Goal: Task Accomplishment & Management: Complete application form

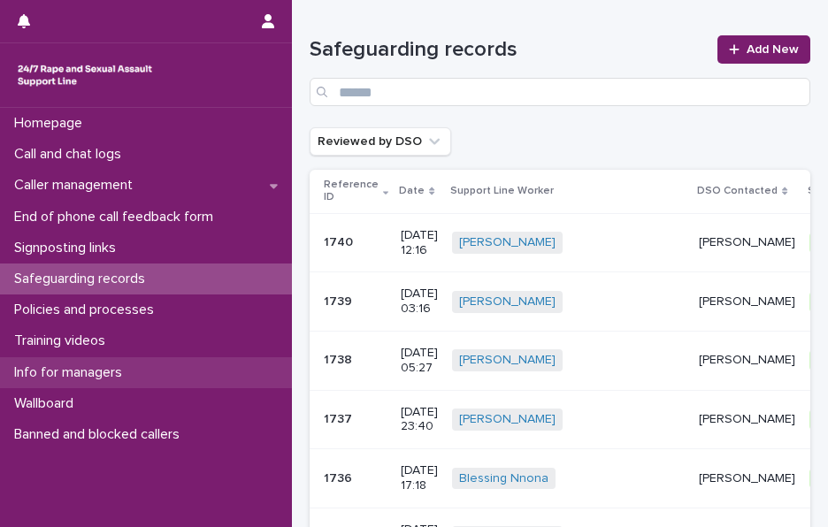
click at [120, 373] on p "Info for managers" at bounding box center [71, 373] width 129 height 17
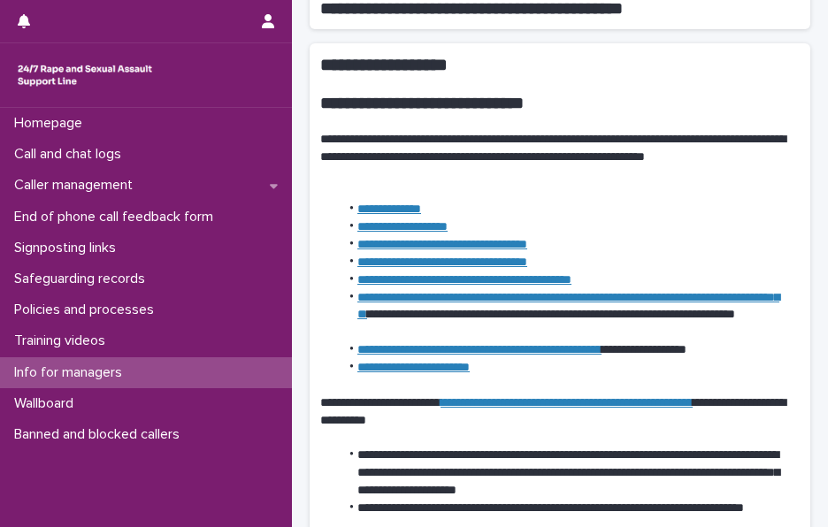
scroll to position [797, 0]
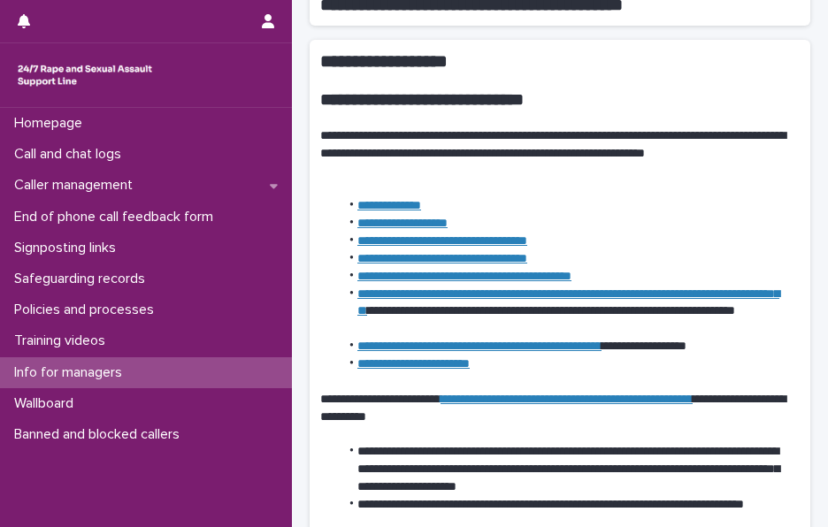
click at [440, 226] on link "**********" at bounding box center [403, 223] width 90 height 12
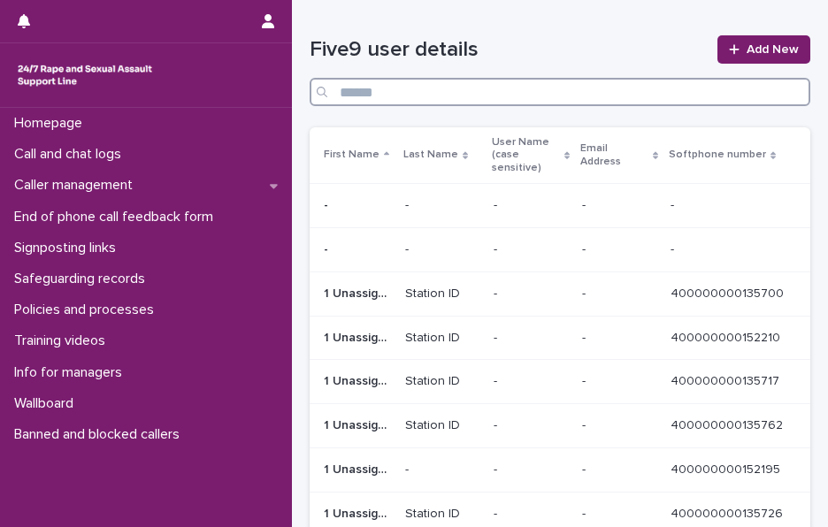
click at [471, 86] on input "Search" at bounding box center [560, 92] width 501 height 28
type input "*********"
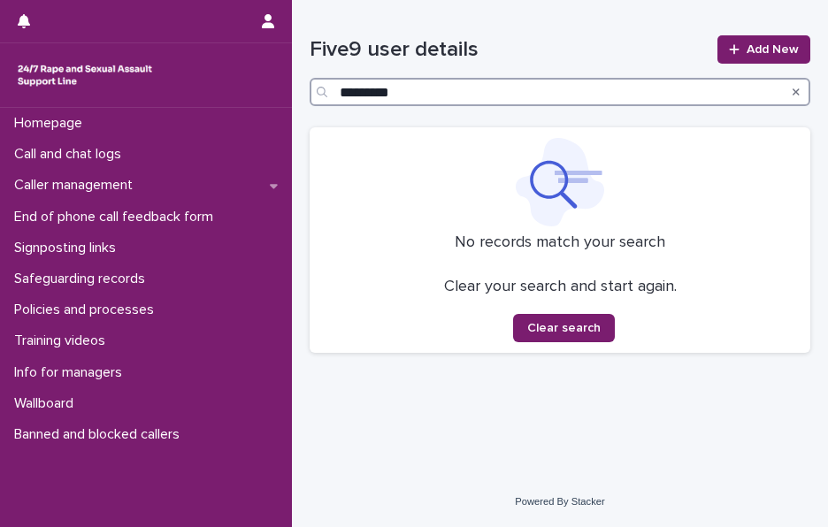
drag, startPoint x: 308, startPoint y: 84, endPoint x: 235, endPoint y: 77, distance: 73.8
click at [292, 77] on div "Homepage Call and chat logs Caller management End of phone call feedback form S…" at bounding box center [560, 263] width 536 height 527
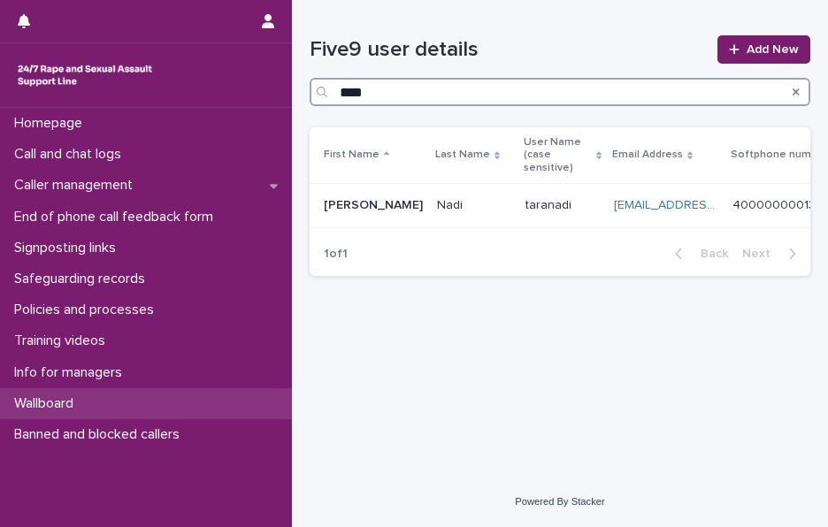
type input "****"
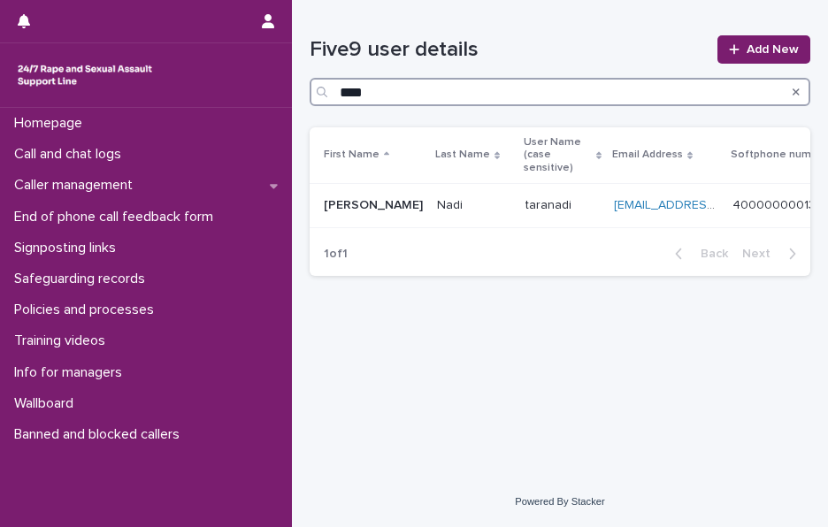
scroll to position [0, 77]
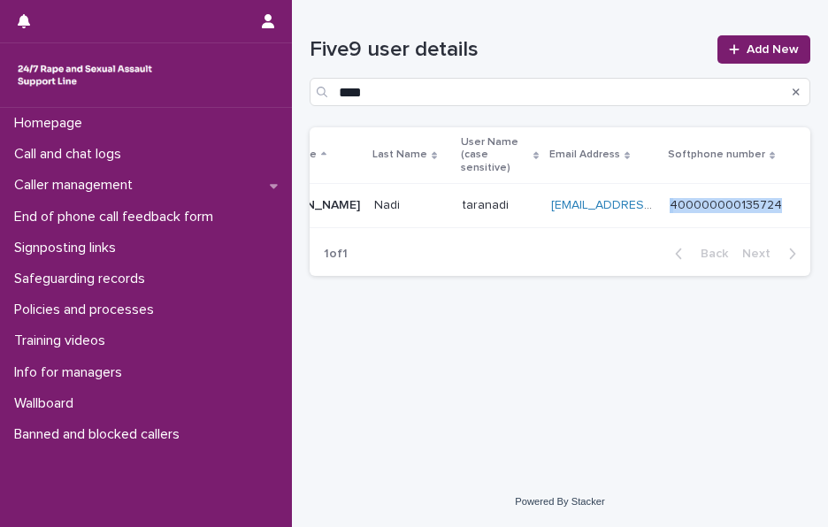
drag, startPoint x: 789, startPoint y: 208, endPoint x: 676, endPoint y: 206, distance: 113.3
click at [676, 206] on td "400000000135724 400000000135724" at bounding box center [737, 206] width 148 height 44
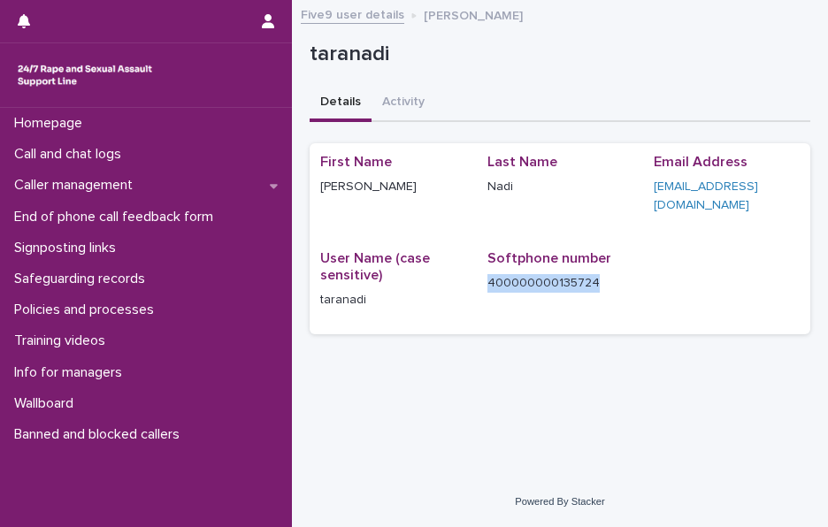
drag, startPoint x: 604, startPoint y: 281, endPoint x: 483, endPoint y: 283, distance: 120.4
click at [483, 283] on div "First Name Tara Last Name Nadi Email Address omotara_nadi@hotmail.co.uk User Na…" at bounding box center [560, 239] width 480 height 170
copy p "400000000135724"
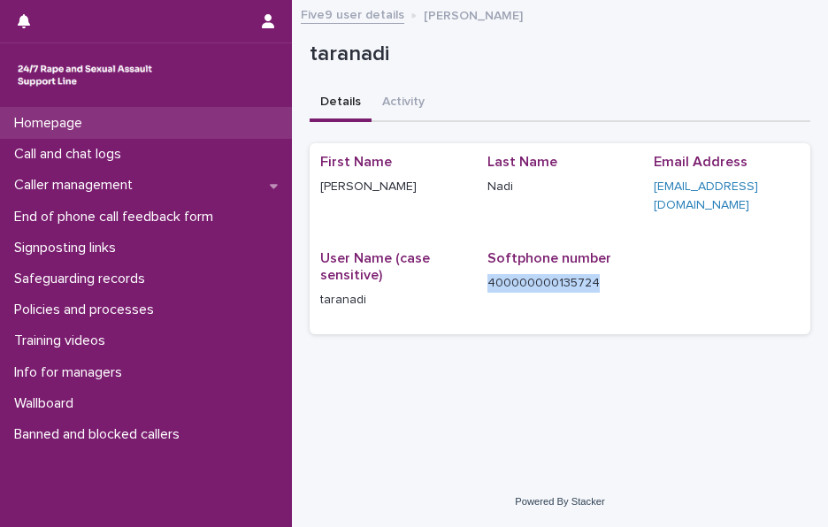
click at [166, 129] on div "Homepage" at bounding box center [146, 123] width 292 height 31
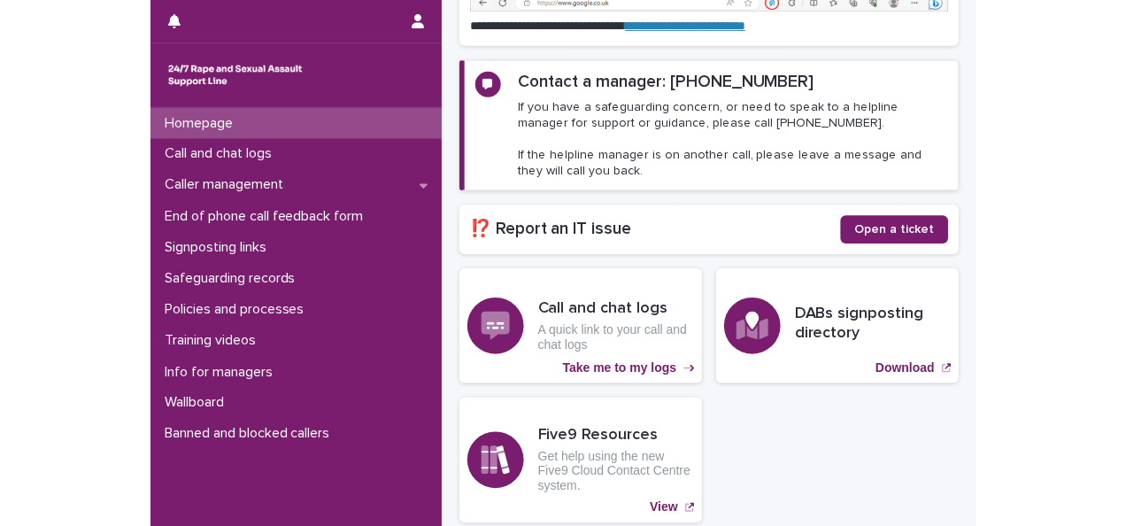
scroll to position [266, 0]
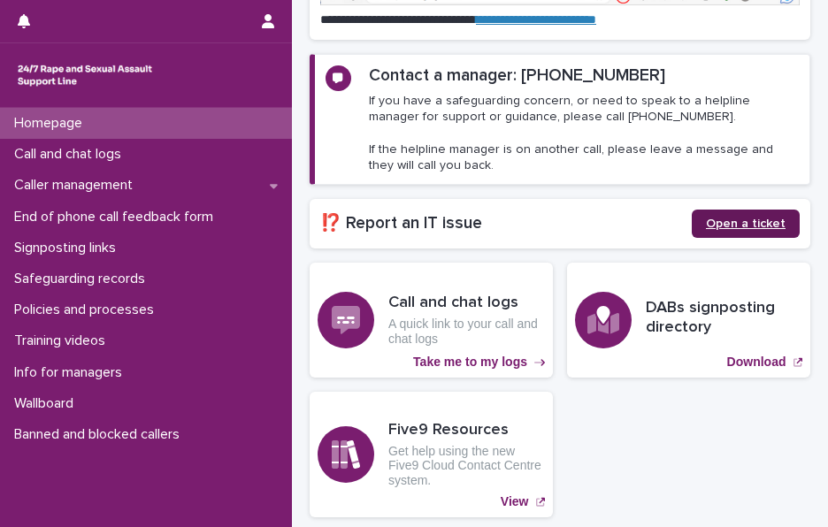
click at [738, 229] on link "Open a ticket" at bounding box center [746, 224] width 108 height 28
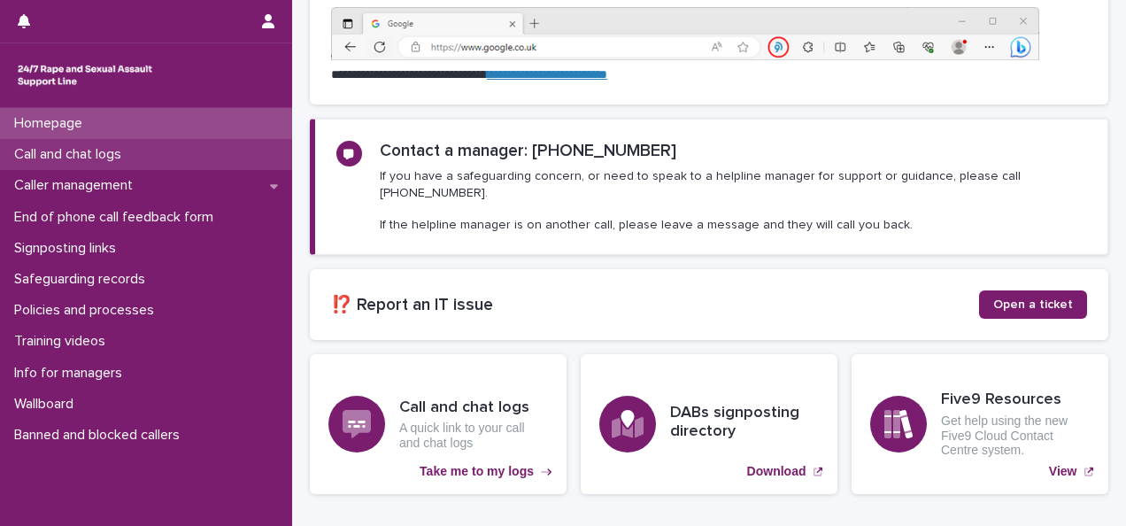
click at [142, 159] on div "Call and chat logs" at bounding box center [146, 154] width 292 height 31
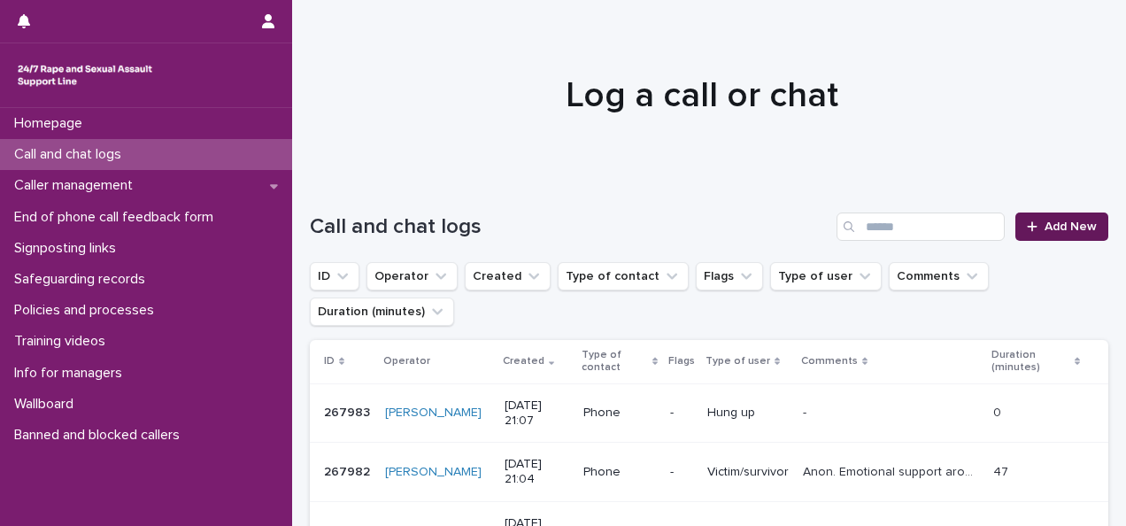
click at [827, 231] on span "Add New" at bounding box center [1070, 226] width 52 height 12
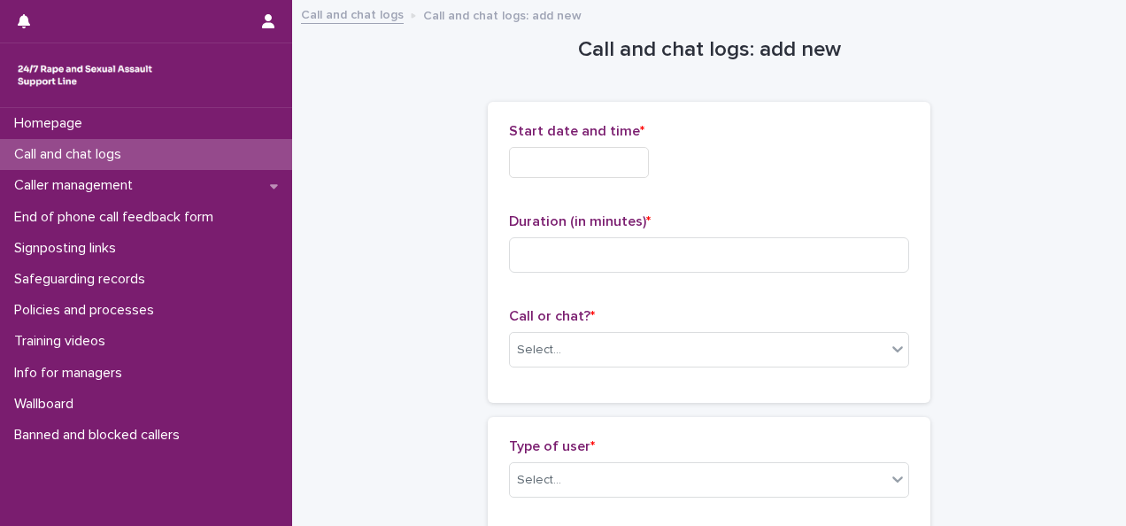
click at [613, 158] on input "text" at bounding box center [579, 162] width 140 height 31
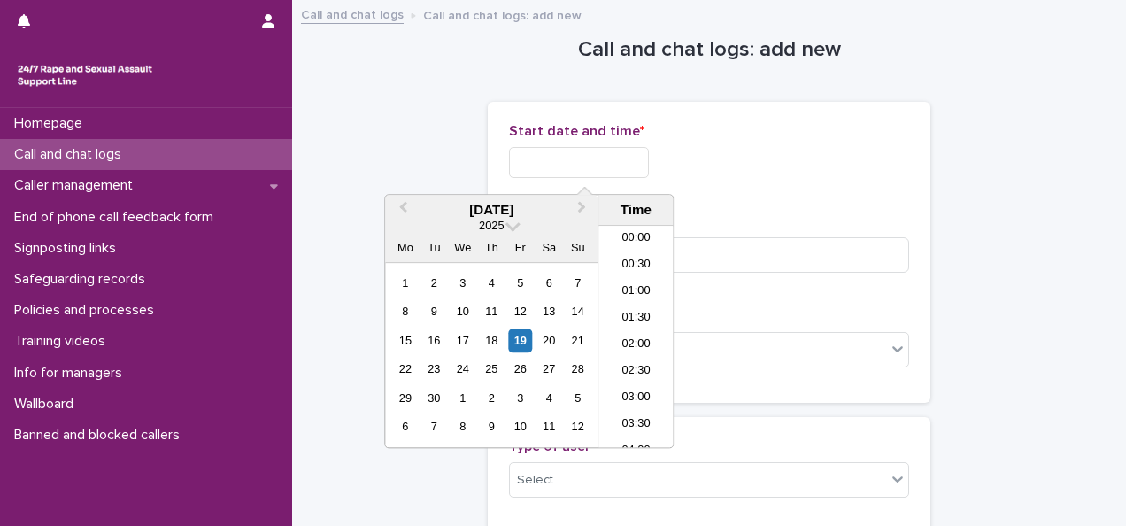
scroll to position [1018, 0]
click at [632, 333] on li "21:00" at bounding box center [635, 336] width 75 height 27
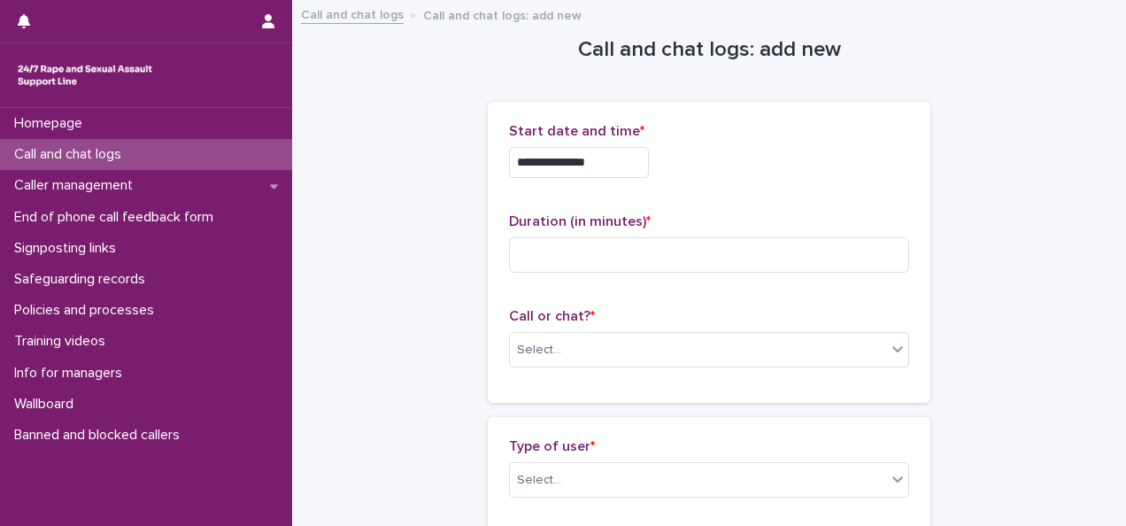
click at [613, 161] on input "**********" at bounding box center [579, 162] width 140 height 31
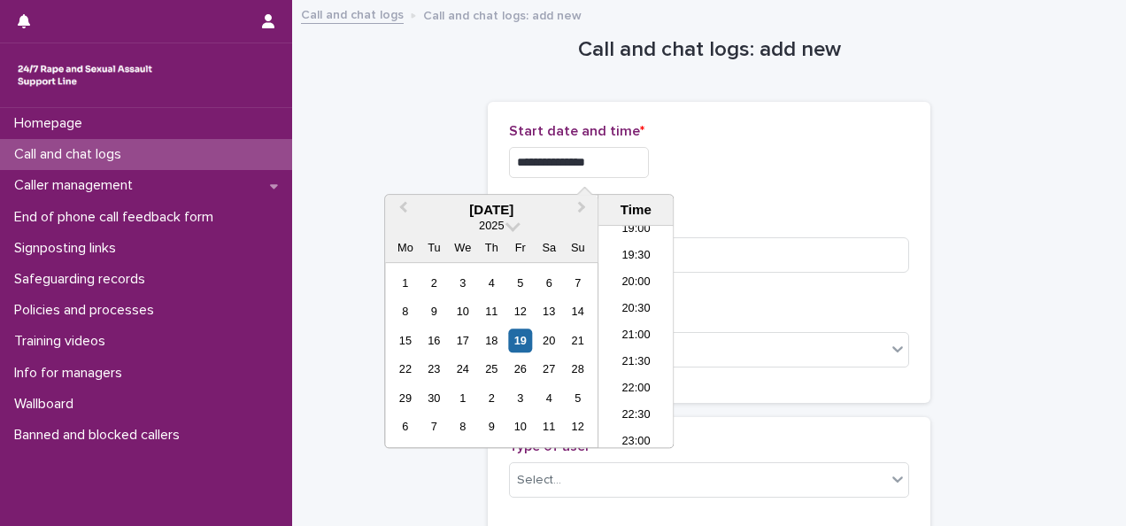
type input "**********"
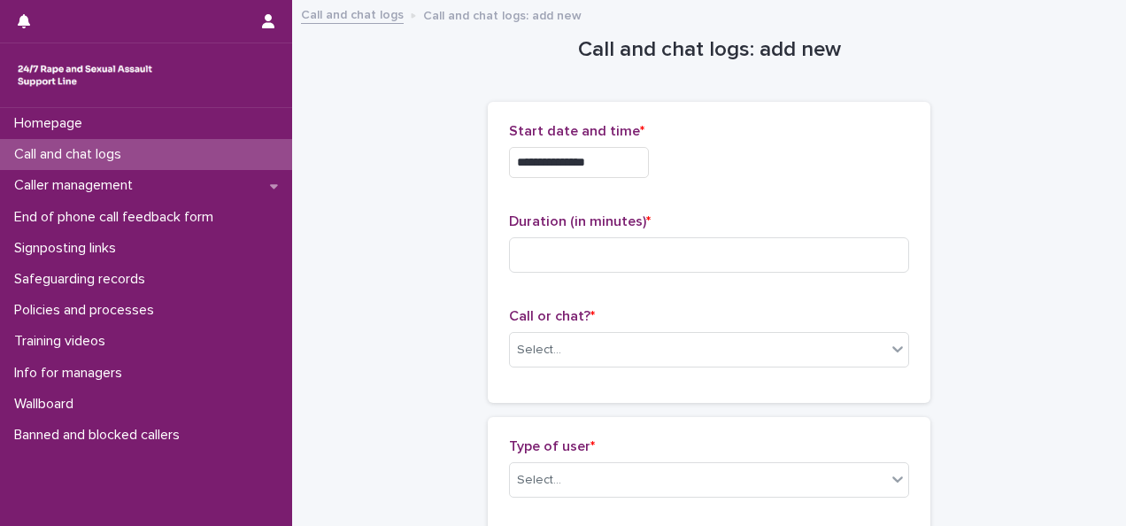
click at [827, 112] on div "**********" at bounding box center [709, 252] width 443 height 301
click at [602, 350] on div "Select..." at bounding box center [698, 349] width 376 height 29
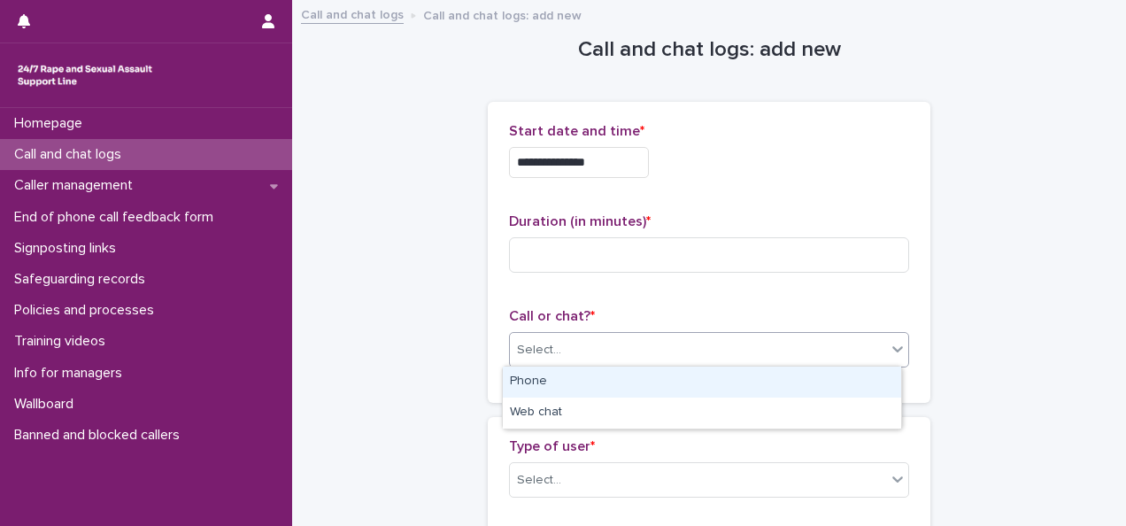
click at [575, 388] on div "Phone" at bounding box center [702, 381] width 398 height 31
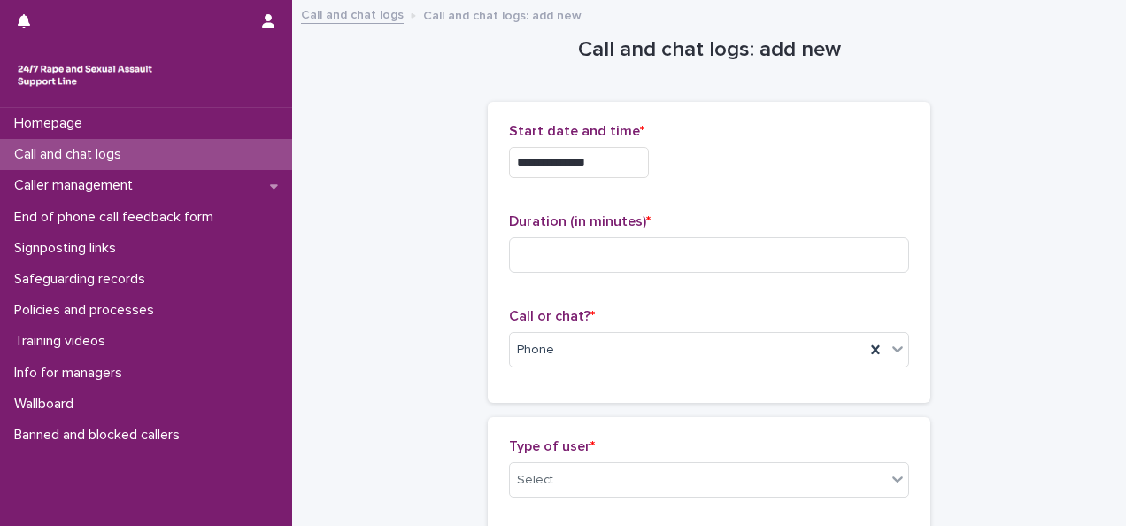
click at [797, 109] on div "**********" at bounding box center [709, 252] width 443 height 301
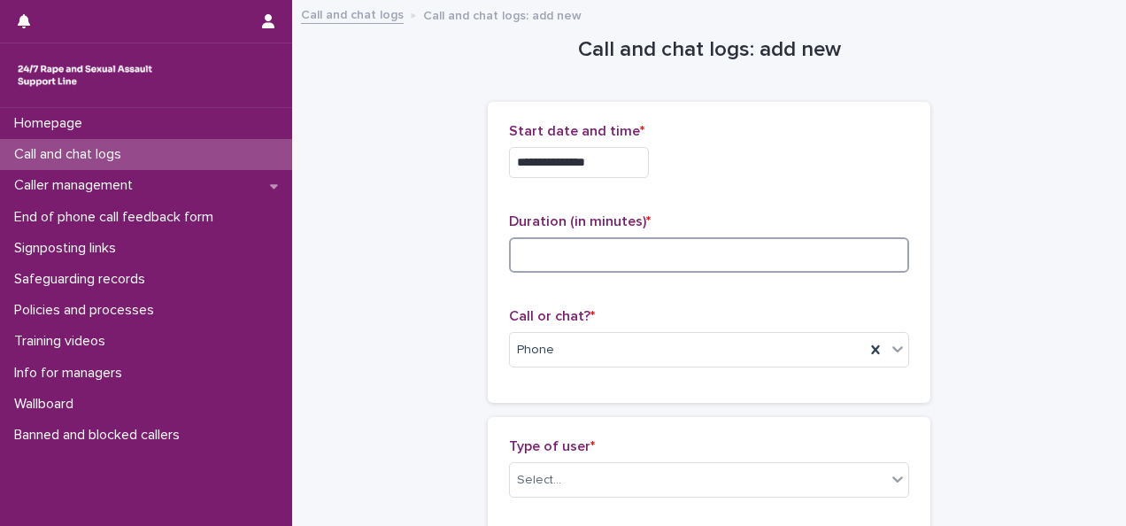
click at [540, 255] on input at bounding box center [709, 254] width 400 height 35
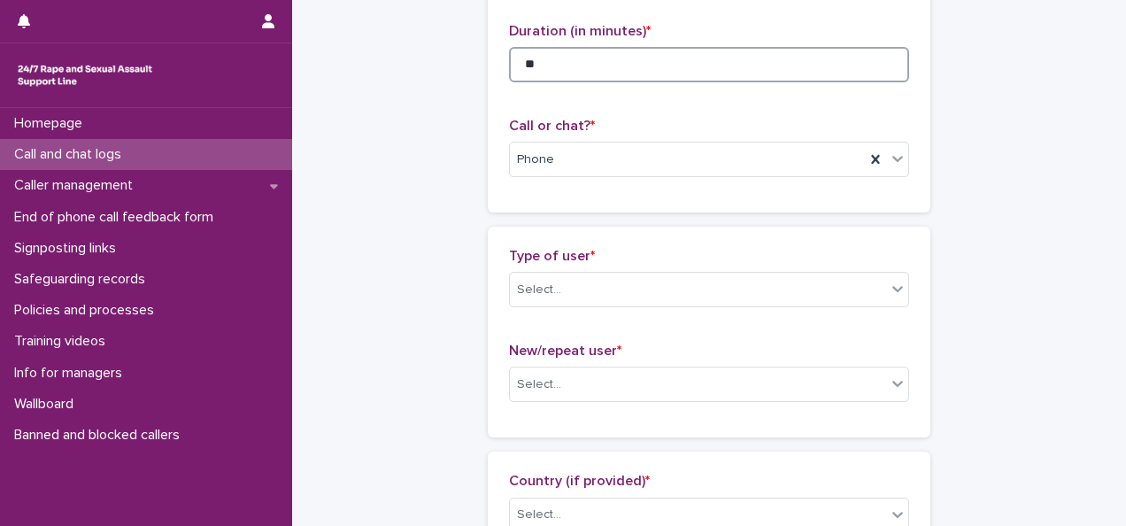
scroll to position [266, 0]
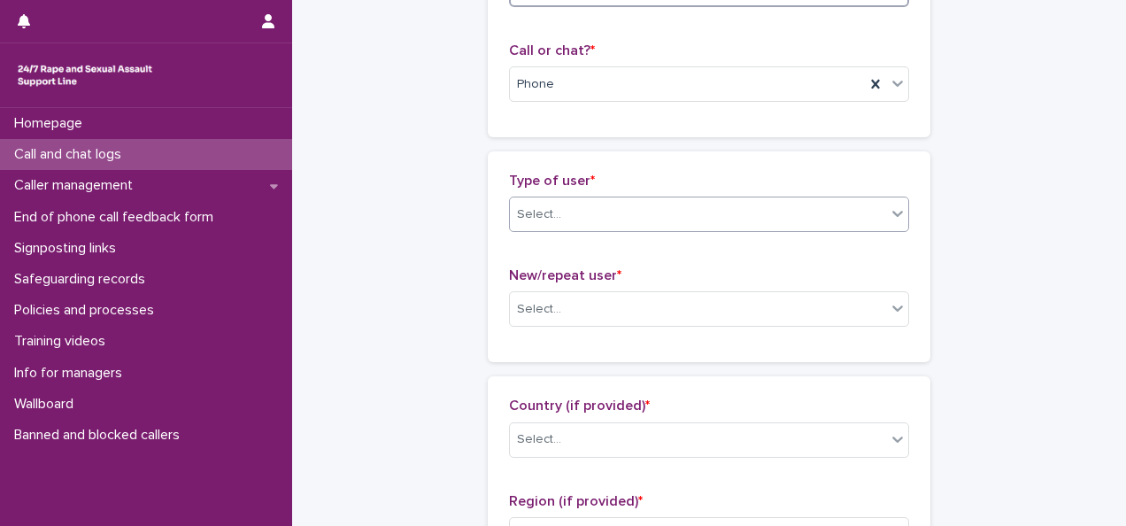
type input "**"
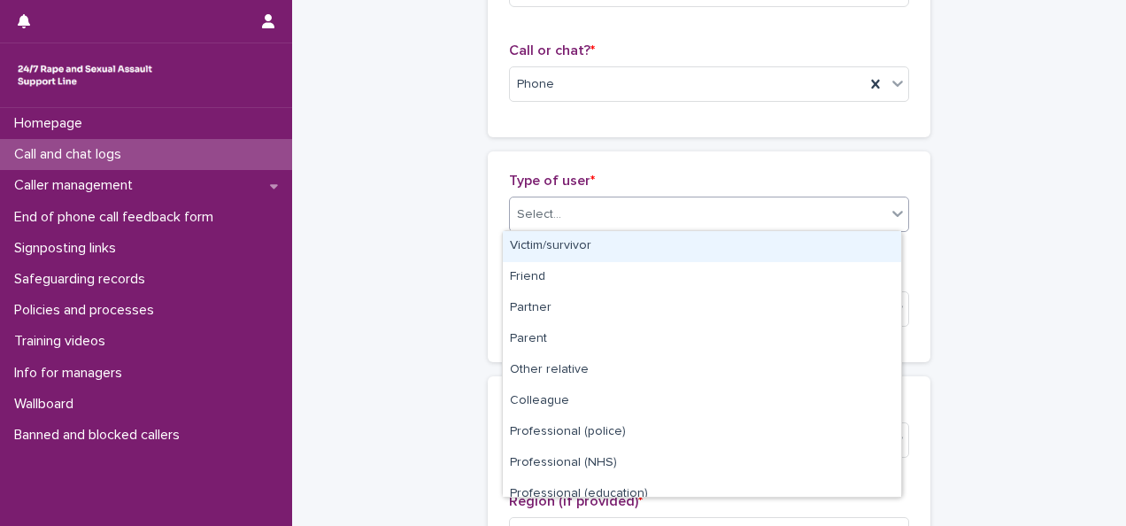
click at [573, 204] on div "Select..." at bounding box center [698, 214] width 376 height 29
click at [575, 246] on div "Victim/survivor" at bounding box center [702, 246] width 398 height 31
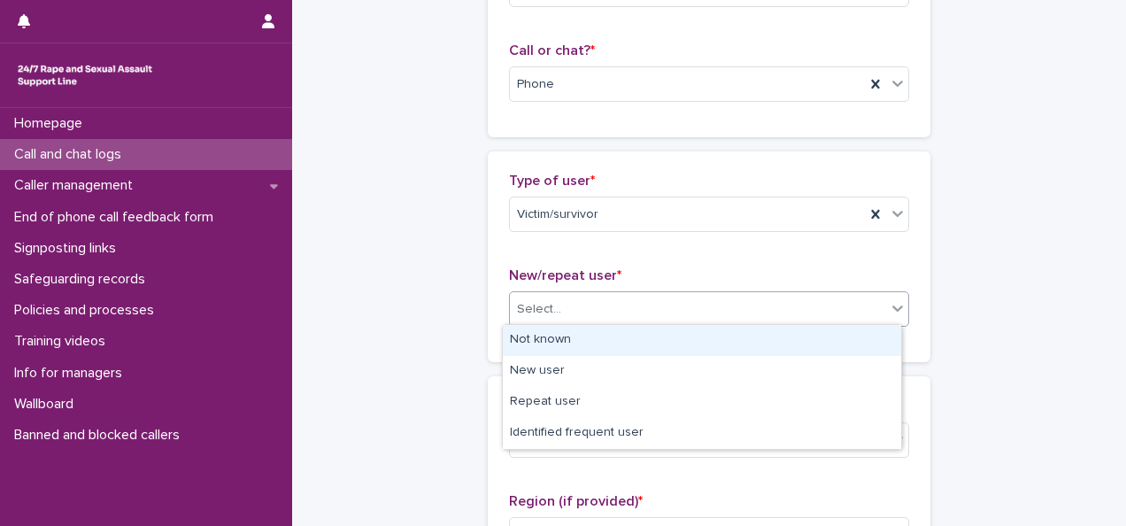
click at [576, 305] on div "Select..." at bounding box center [698, 309] width 376 height 29
click at [566, 342] on div "Not known" at bounding box center [702, 340] width 398 height 31
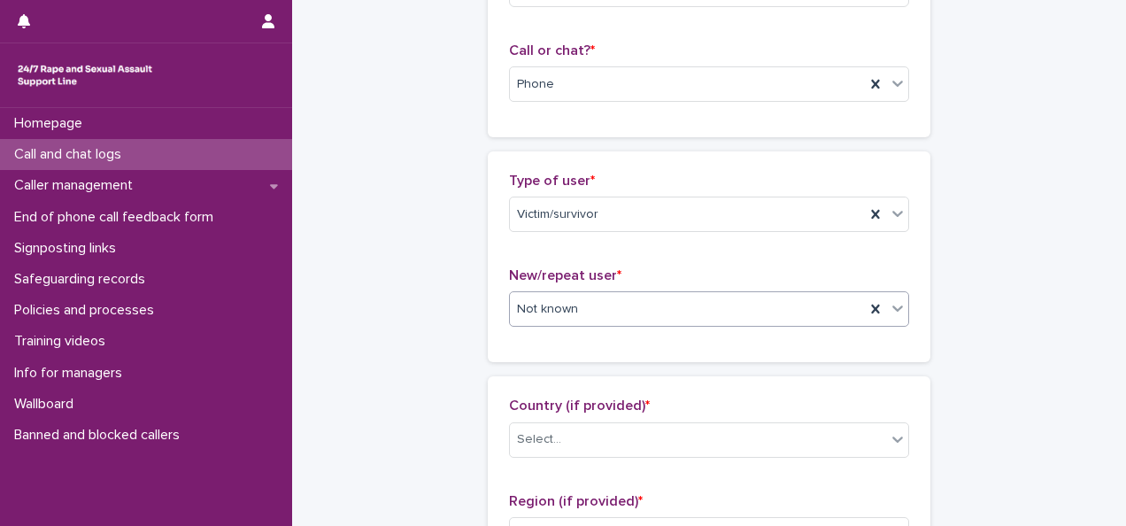
scroll to position [531, 0]
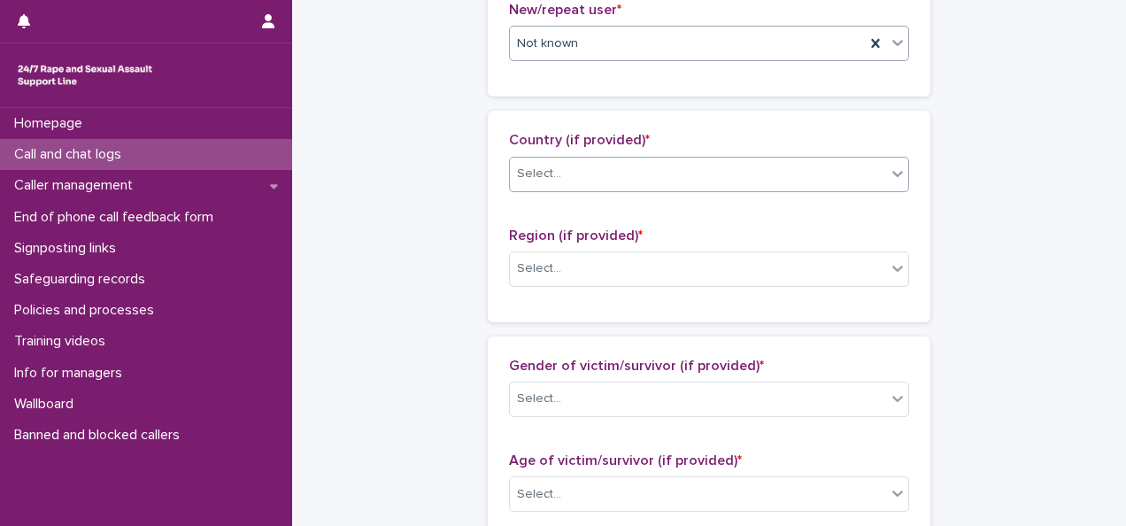
click at [550, 165] on div "Select..." at bounding box center [539, 174] width 44 height 19
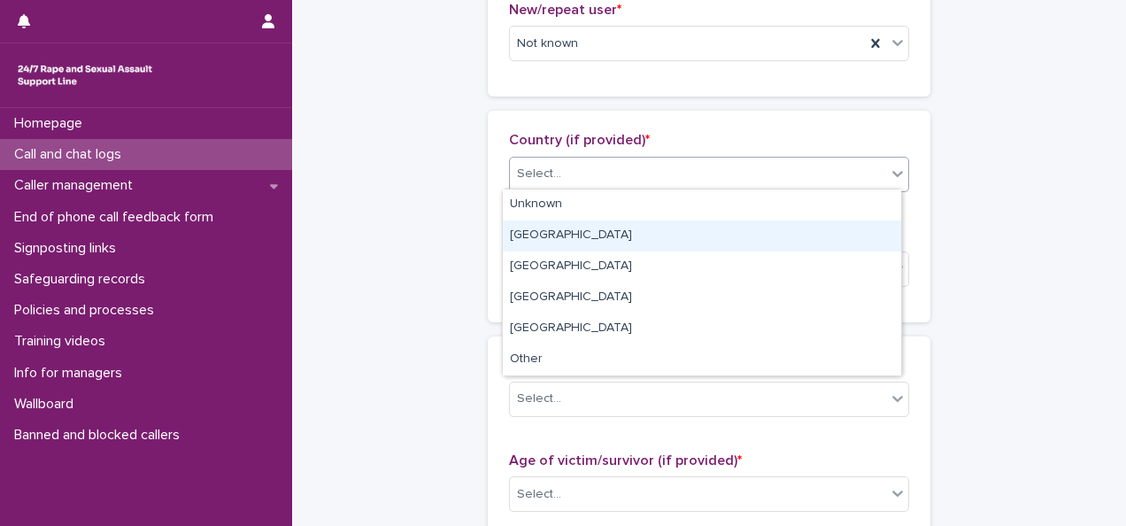
click at [554, 239] on div "England" at bounding box center [702, 235] width 398 height 31
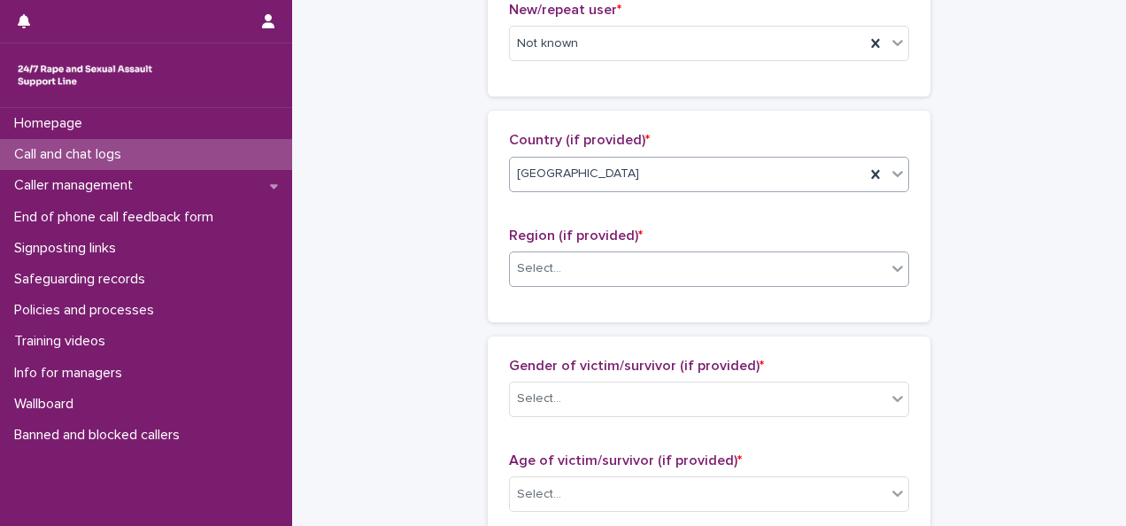
click at [562, 273] on div "Select..." at bounding box center [698, 268] width 376 height 29
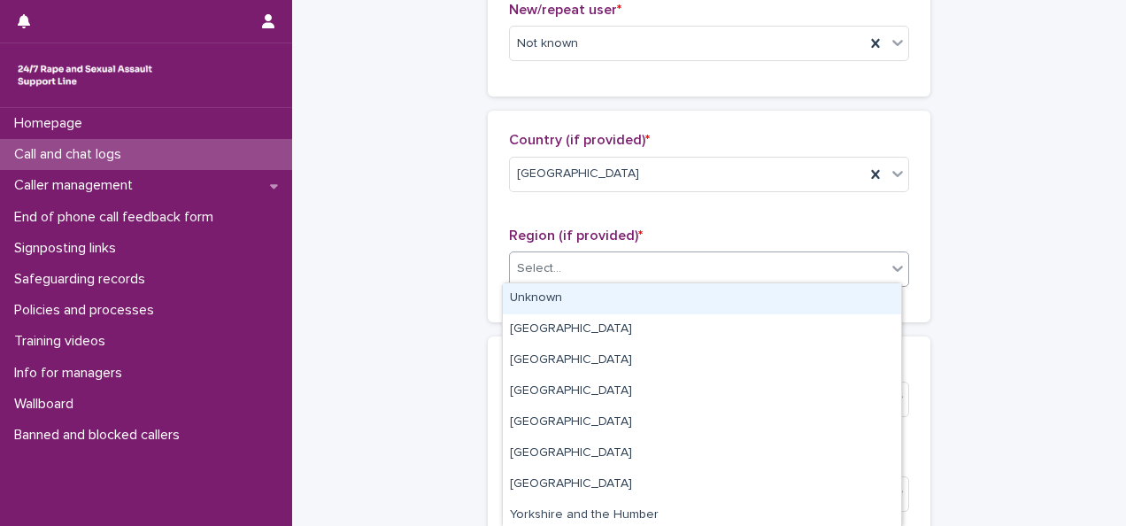
click at [578, 298] on div "Unknown" at bounding box center [702, 298] width 398 height 31
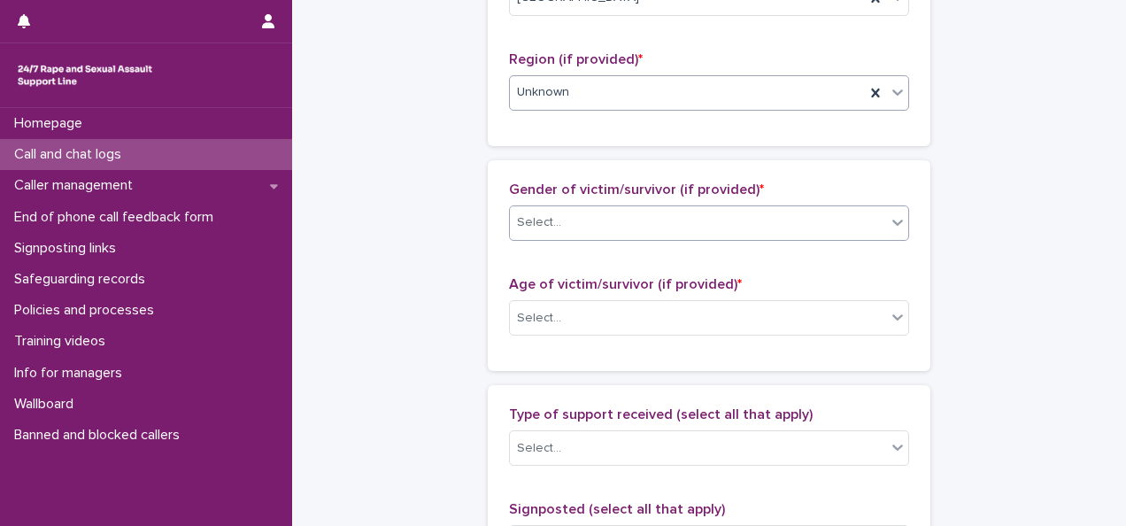
scroll to position [708, 0]
click at [567, 215] on div "Select..." at bounding box center [698, 221] width 376 height 29
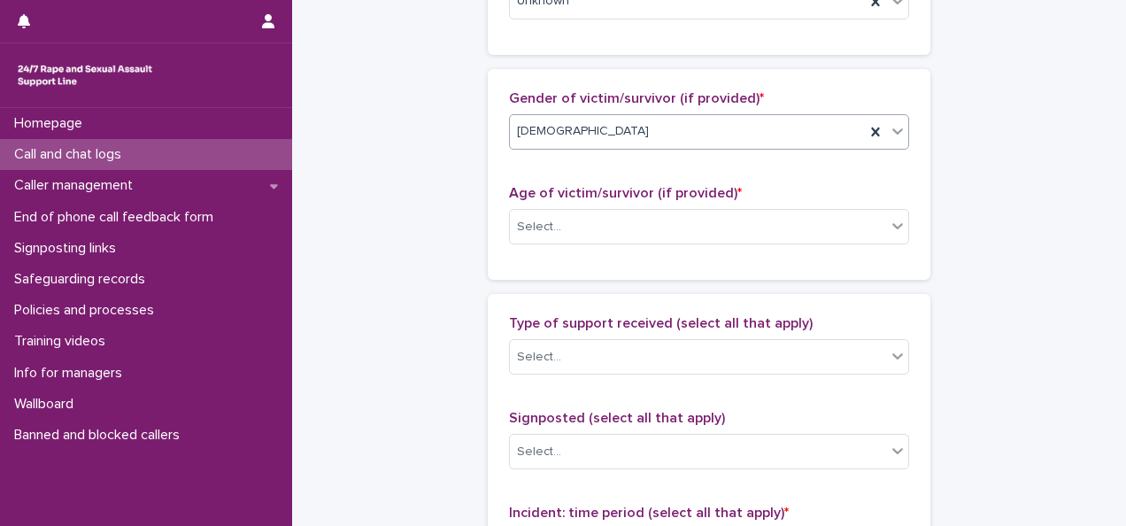
scroll to position [885, 0]
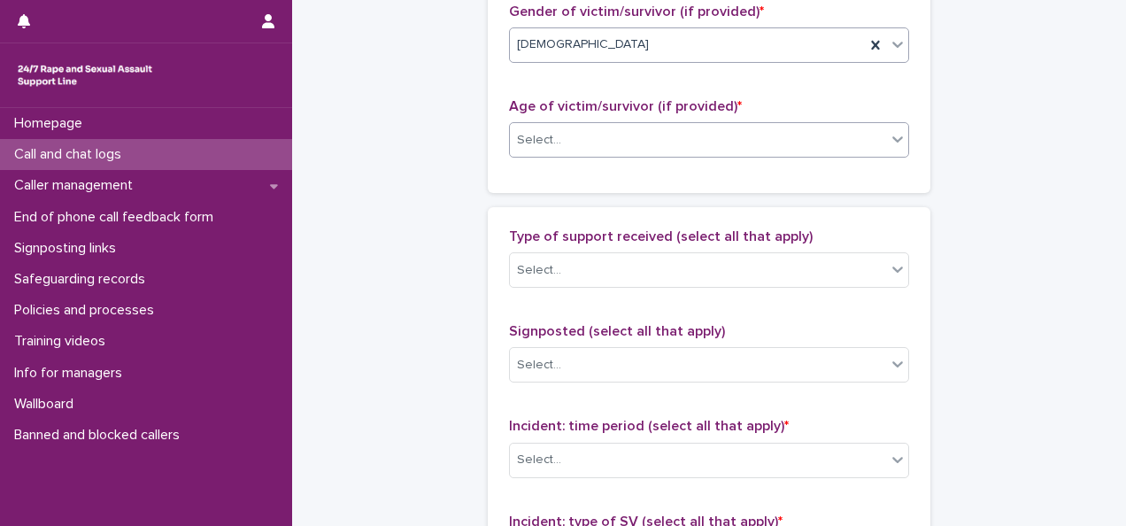
click at [551, 140] on div "Select..." at bounding box center [539, 140] width 44 height 19
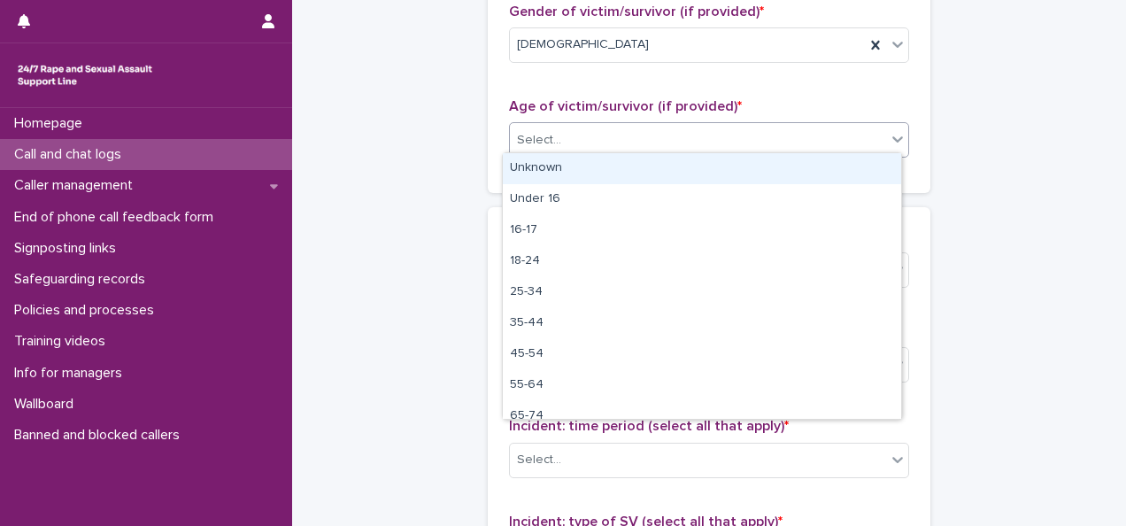
click at [551, 173] on div "Unknown" at bounding box center [702, 168] width 398 height 31
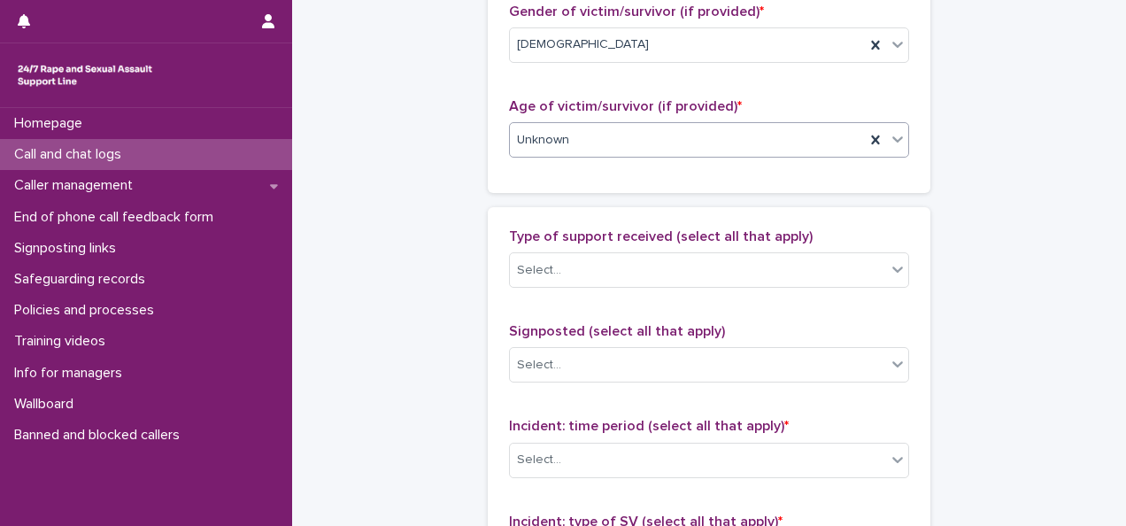
scroll to position [1062, 0]
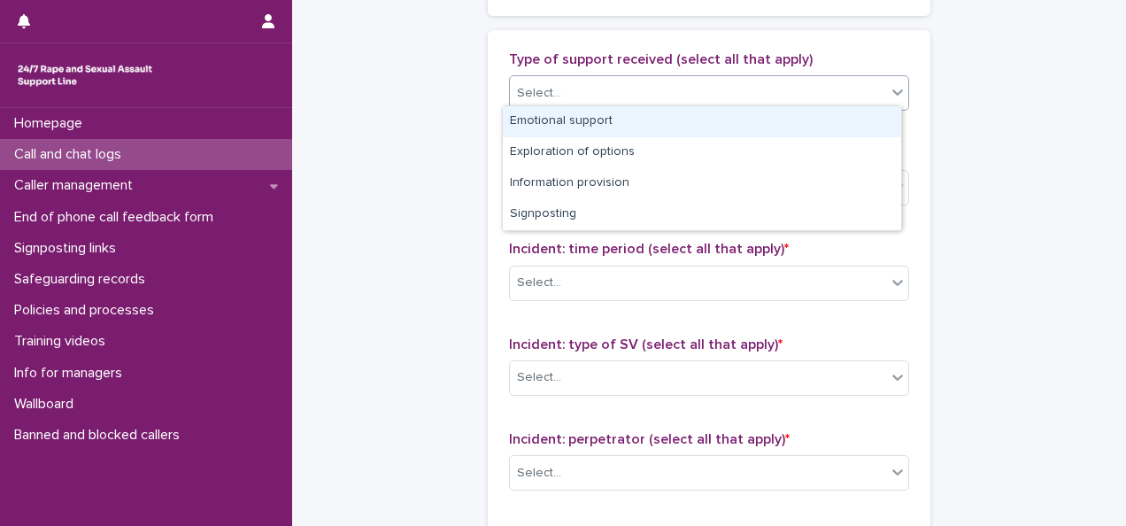
click at [565, 104] on body "**********" at bounding box center [563, 263] width 1126 height 526
click at [565, 123] on div "Emotional support" at bounding box center [702, 121] width 398 height 31
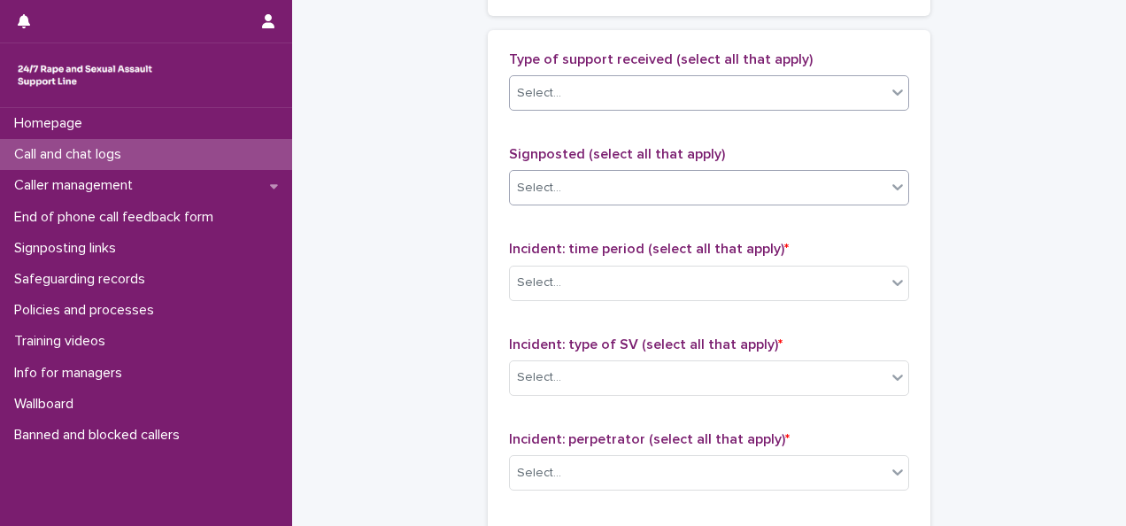
click at [572, 178] on div "Select..." at bounding box center [698, 187] width 376 height 29
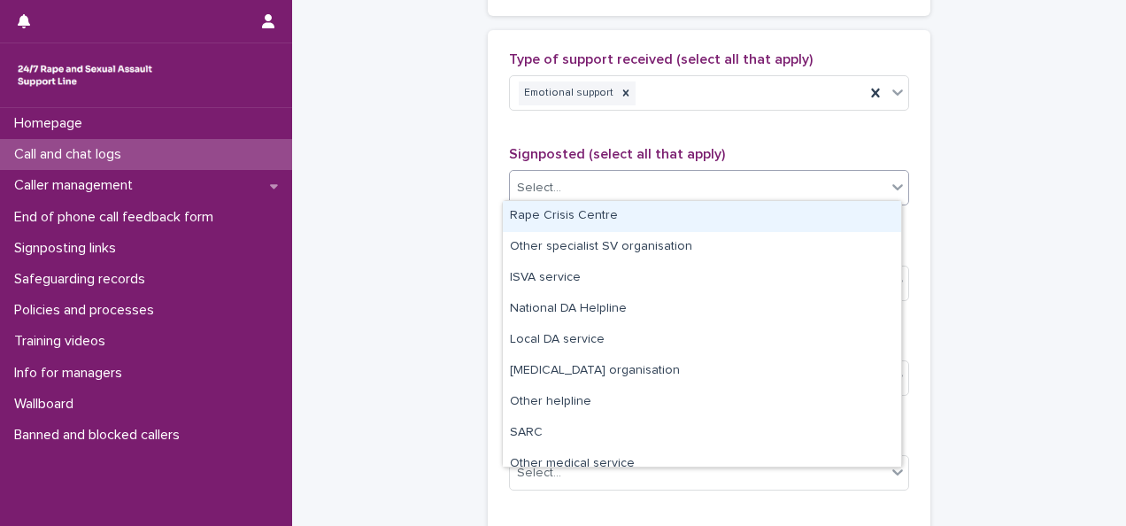
click at [581, 224] on div "Rape Crisis Centre" at bounding box center [702, 216] width 398 height 31
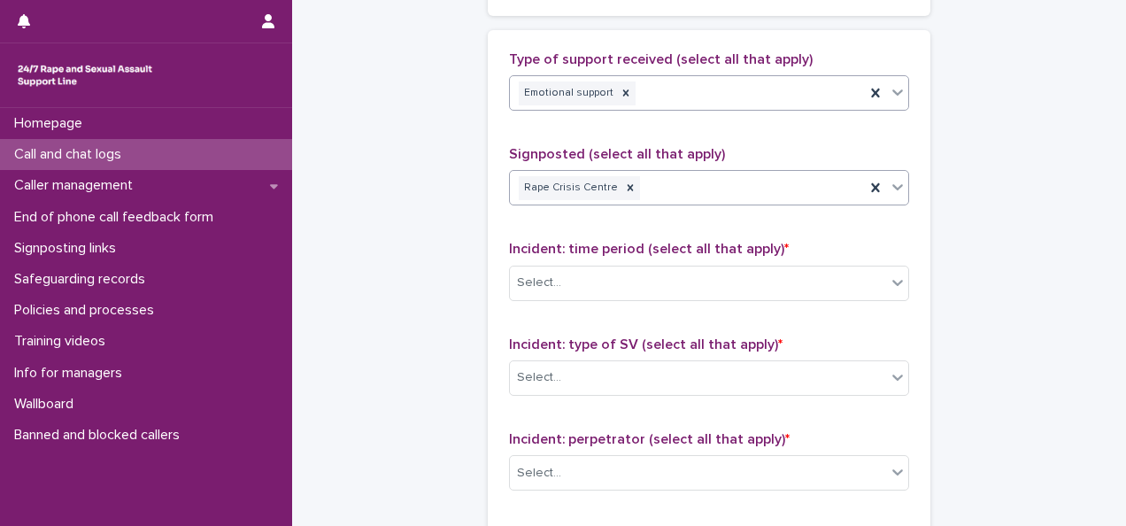
click at [689, 78] on div "Emotional support" at bounding box center [687, 93] width 355 height 31
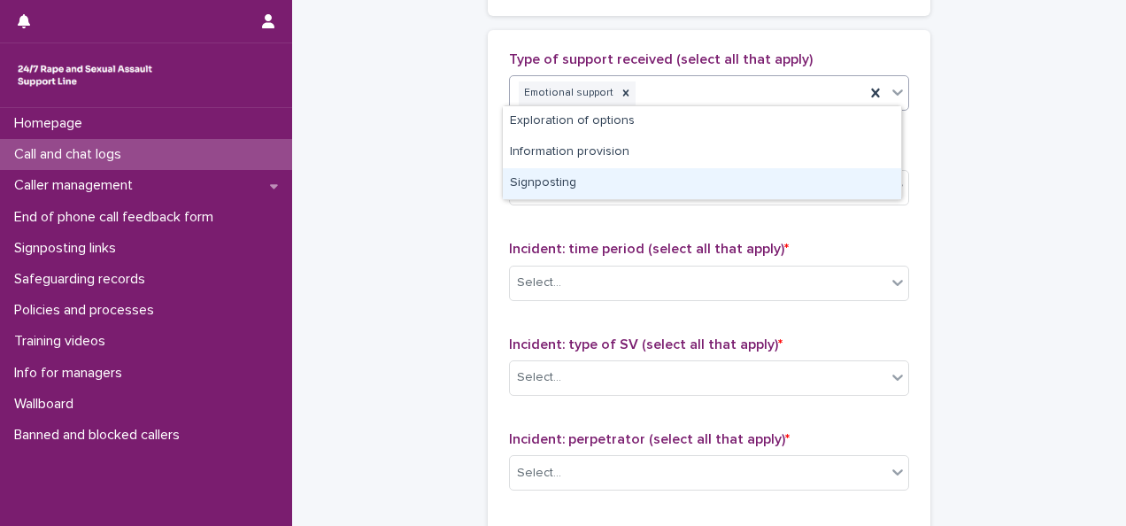
click at [594, 179] on div "Signposting" at bounding box center [702, 183] width 398 height 31
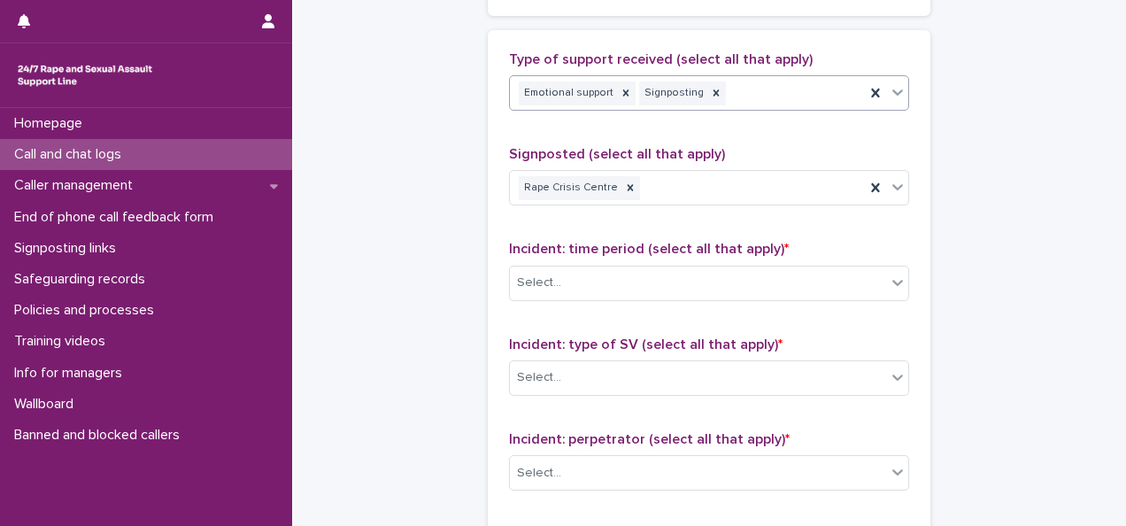
click at [733, 89] on div "Emotional support Signposting" at bounding box center [687, 93] width 355 height 31
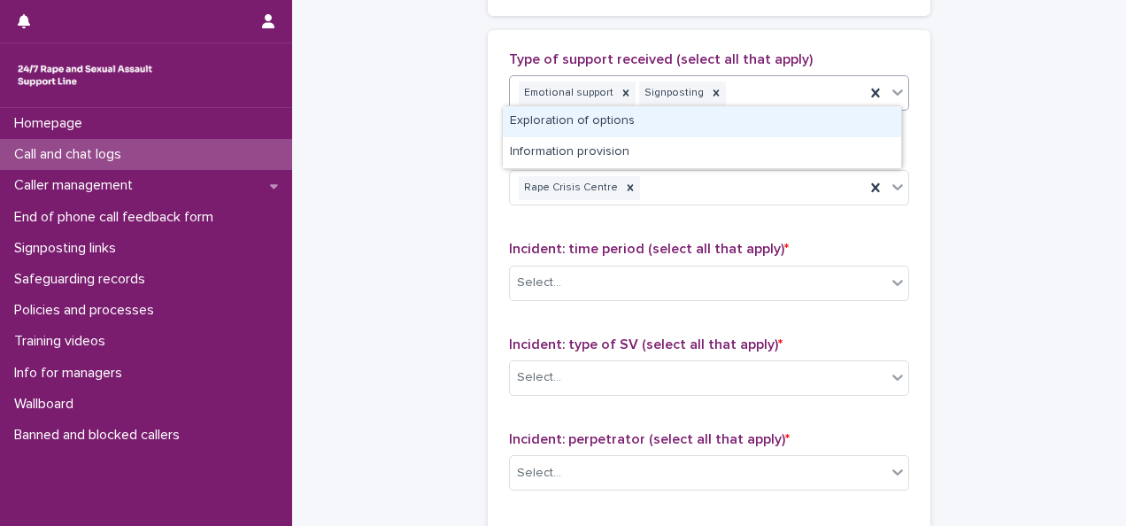
click at [635, 126] on div "Exploration of options" at bounding box center [702, 121] width 398 height 31
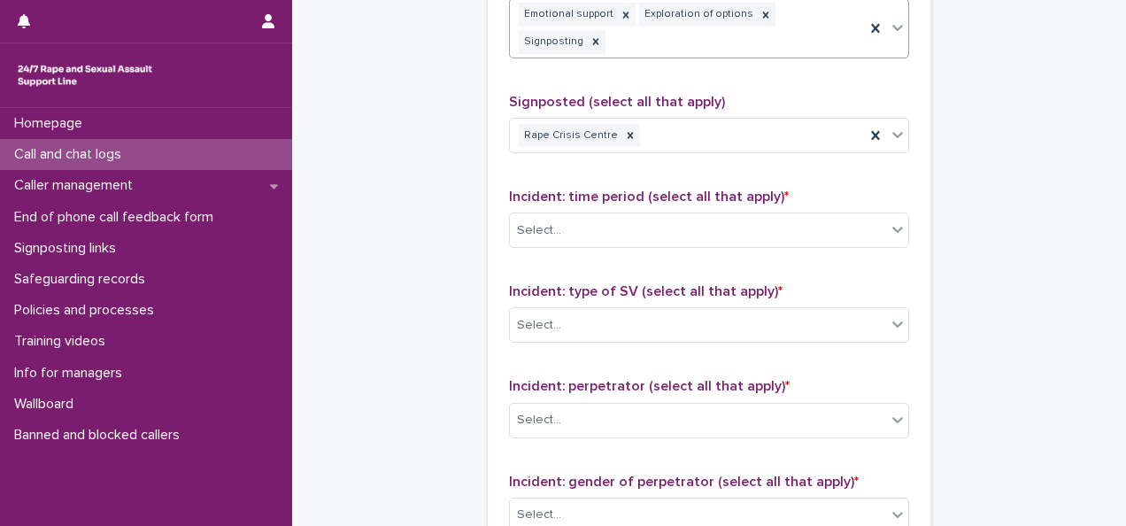
scroll to position [1239, 0]
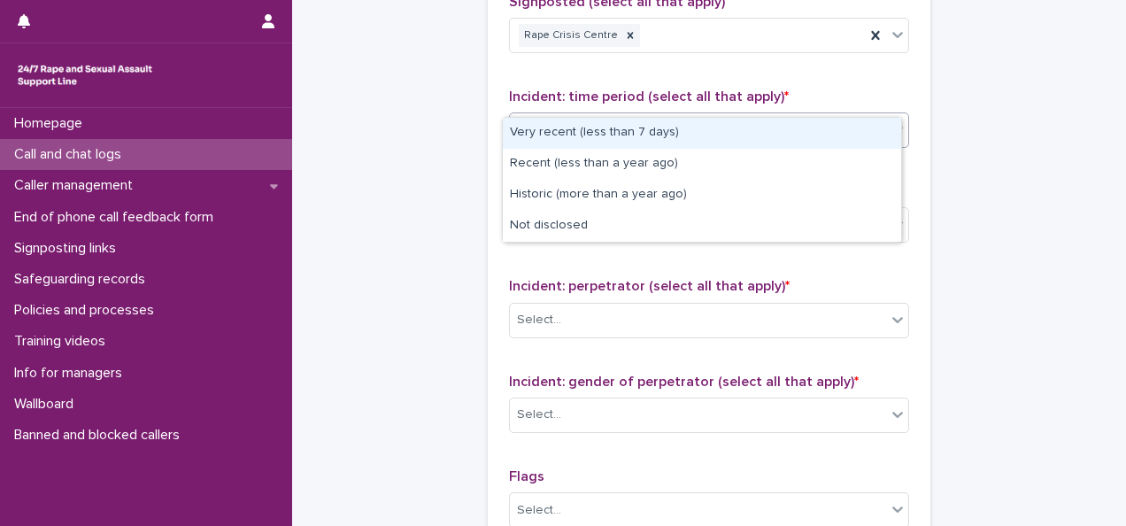
click at [618, 116] on div "Select..." at bounding box center [698, 130] width 376 height 29
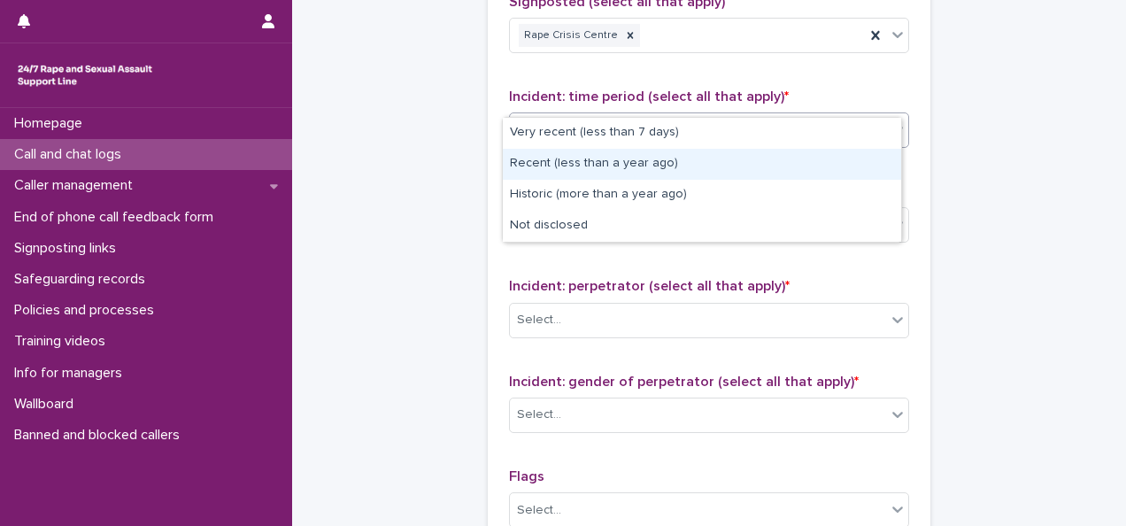
drag, startPoint x: 610, startPoint y: 180, endPoint x: 611, endPoint y: 166, distance: 13.3
click at [612, 165] on div "Recent (less than a year ago)" at bounding box center [702, 164] width 398 height 31
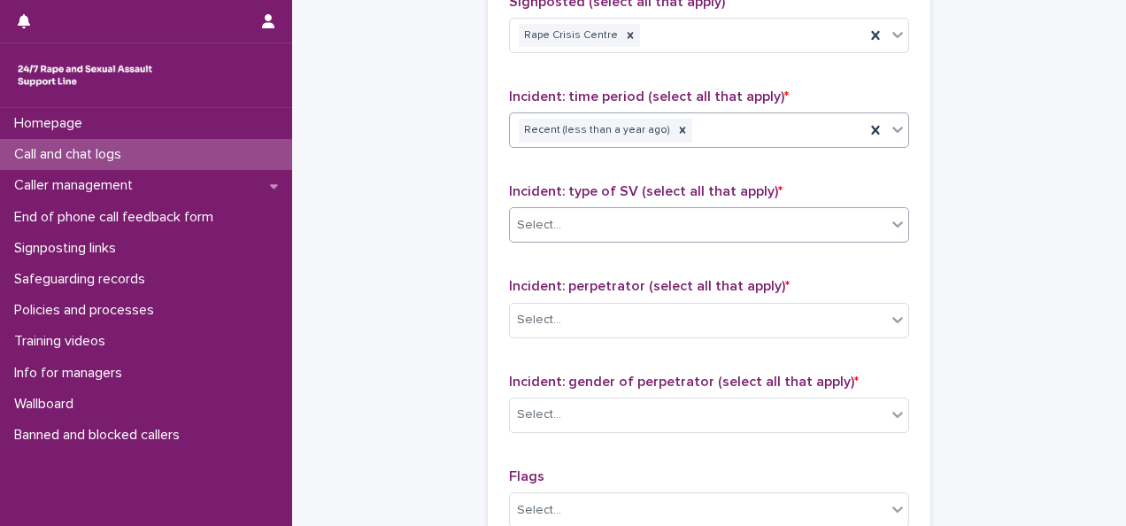
click at [602, 211] on div "Select..." at bounding box center [698, 225] width 376 height 29
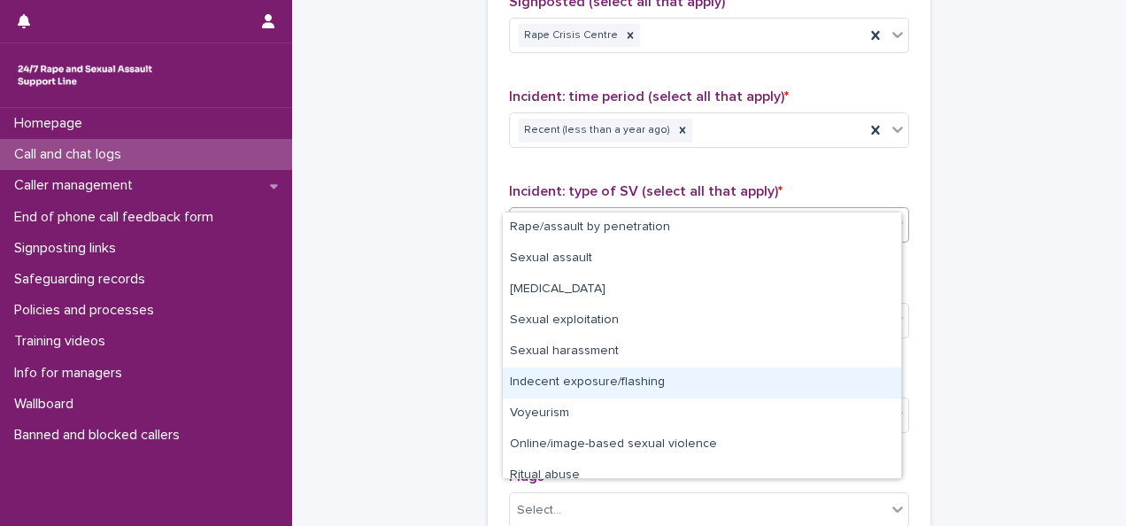
scroll to position [44, 0]
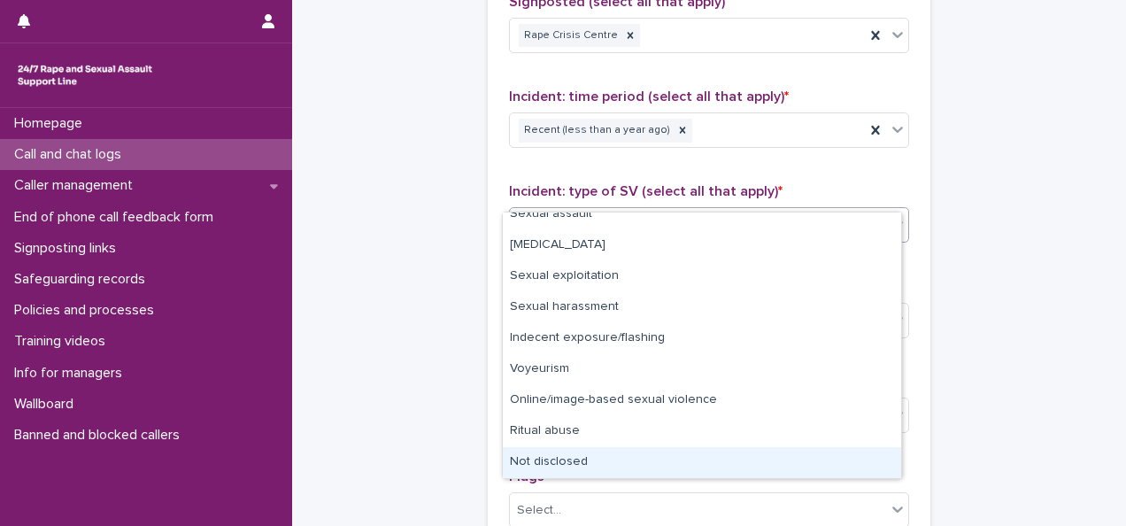
click at [580, 450] on div "Not disclosed" at bounding box center [702, 462] width 398 height 31
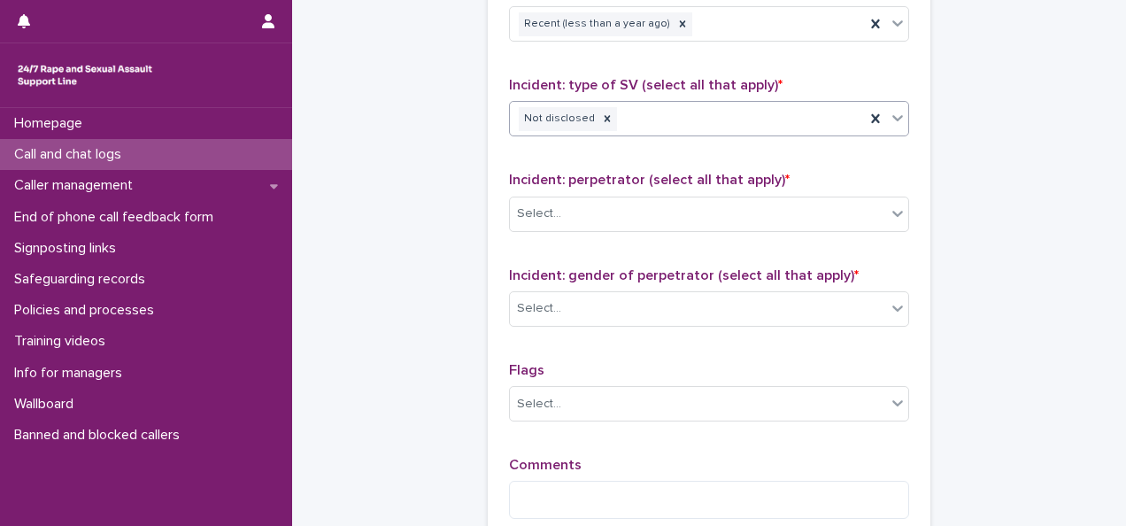
scroll to position [1416, 0]
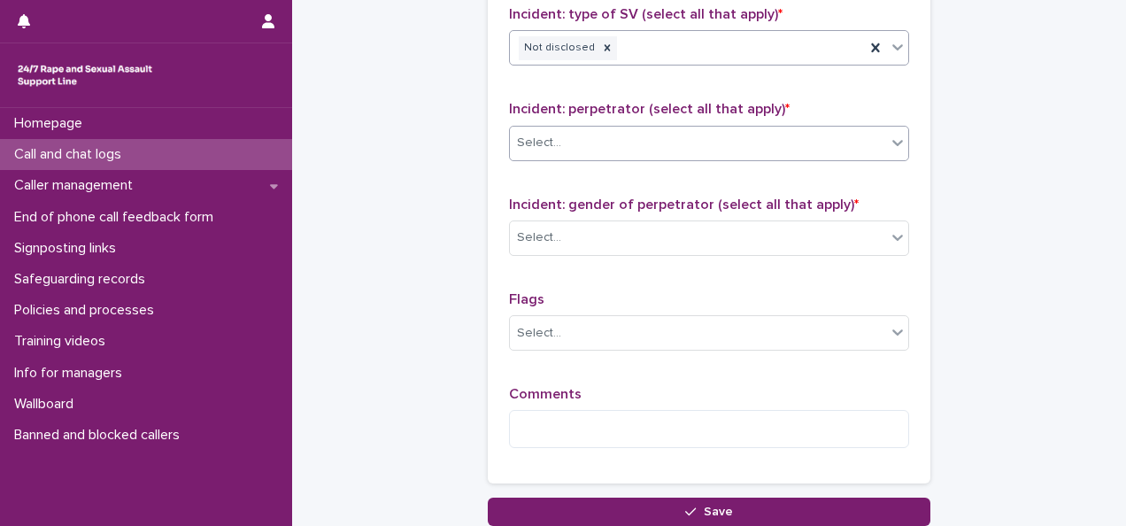
click at [581, 128] on div "Select..." at bounding box center [698, 142] width 376 height 29
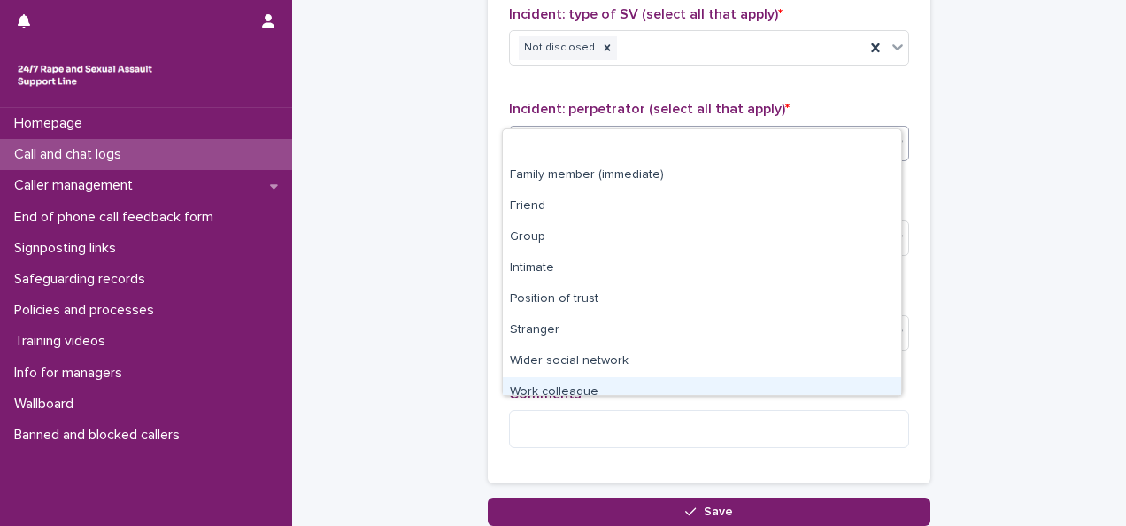
scroll to position [75, 0]
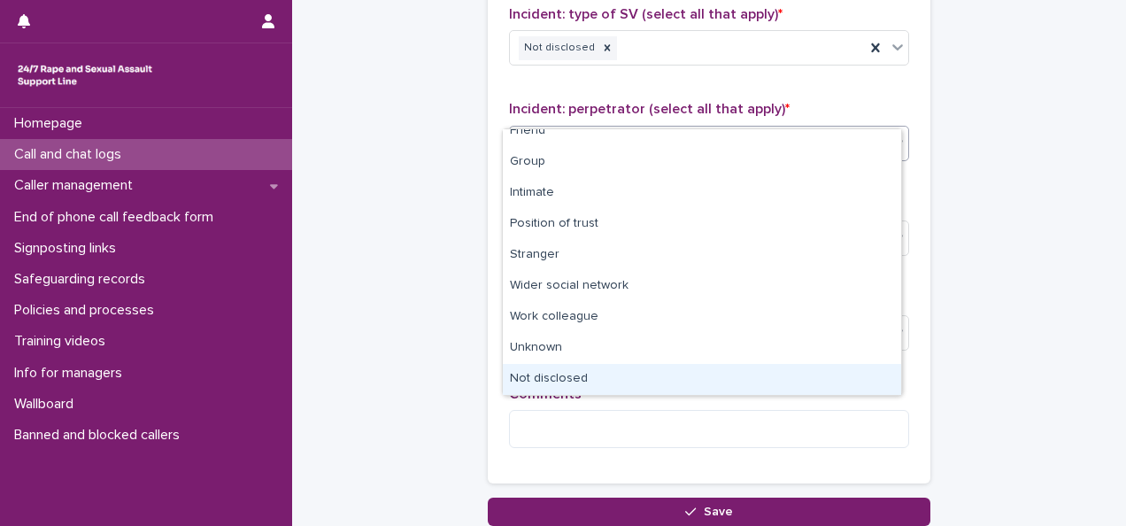
click at [581, 377] on div "Not disclosed" at bounding box center [702, 379] width 398 height 31
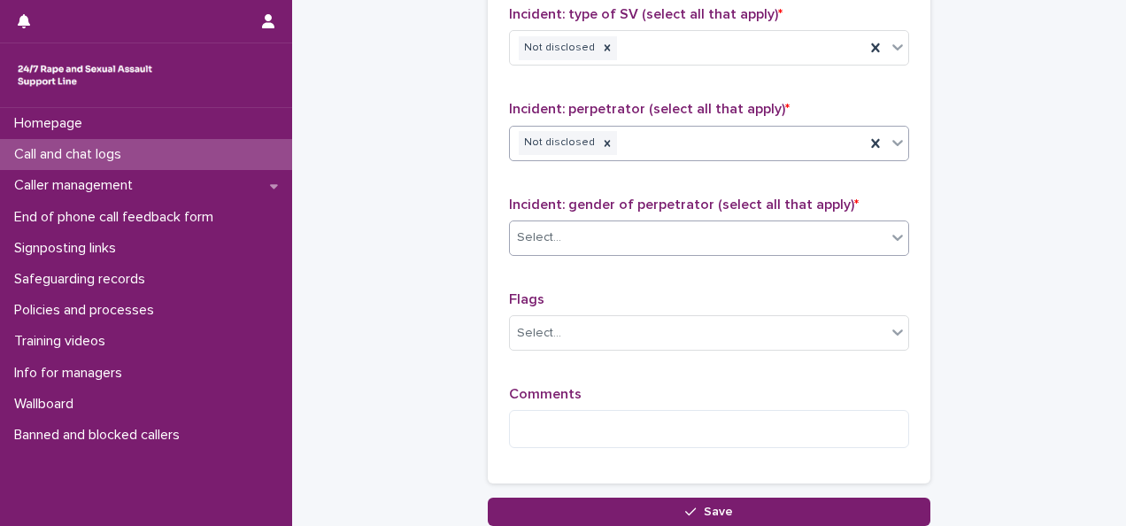
click at [573, 223] on div "Select..." at bounding box center [698, 237] width 376 height 29
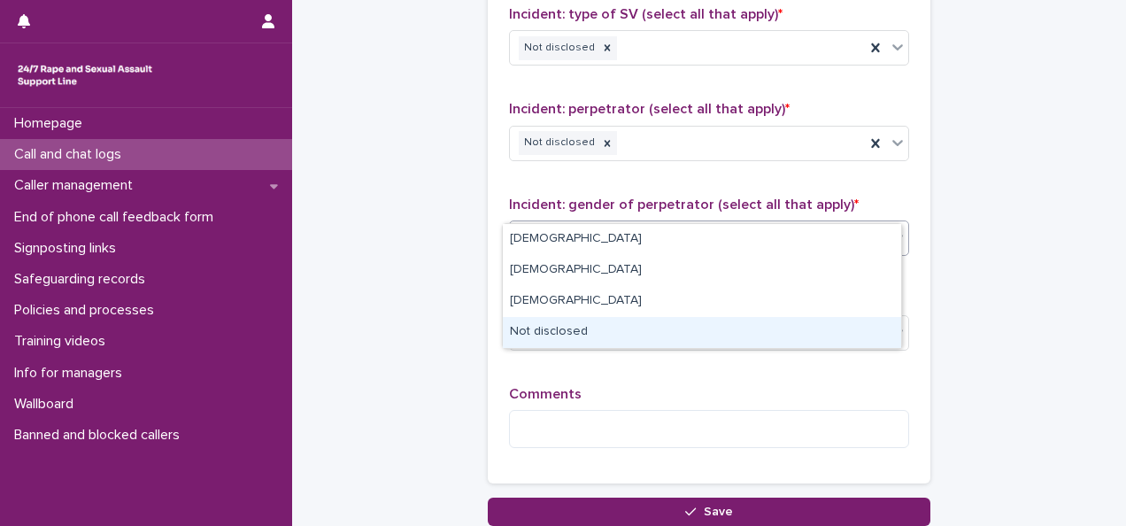
click at [591, 331] on div "Not disclosed" at bounding box center [702, 332] width 398 height 31
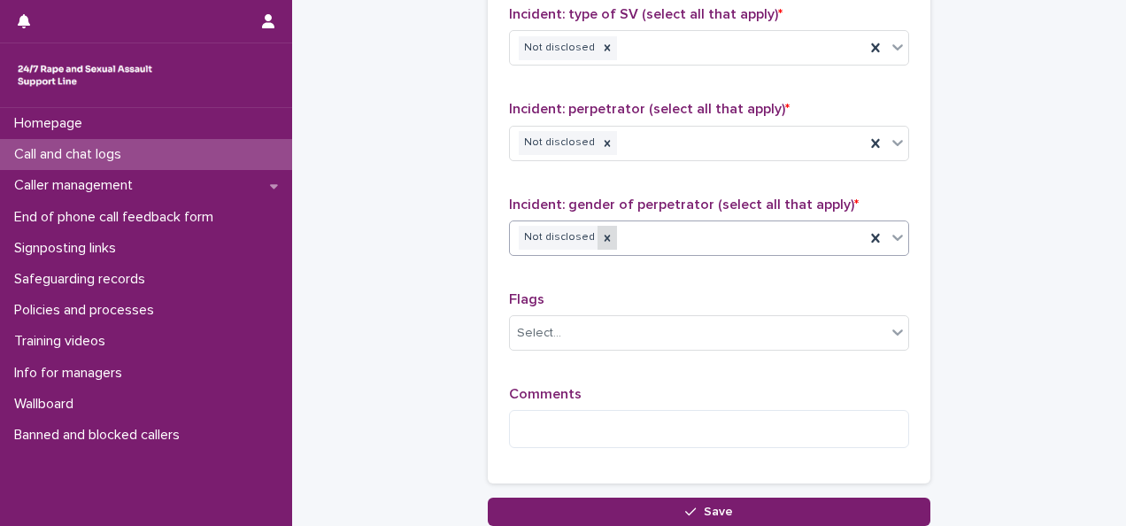
click at [597, 226] on div at bounding box center [606, 238] width 19 height 24
click at [612, 222] on div "Not disclosed" at bounding box center [687, 237] width 355 height 31
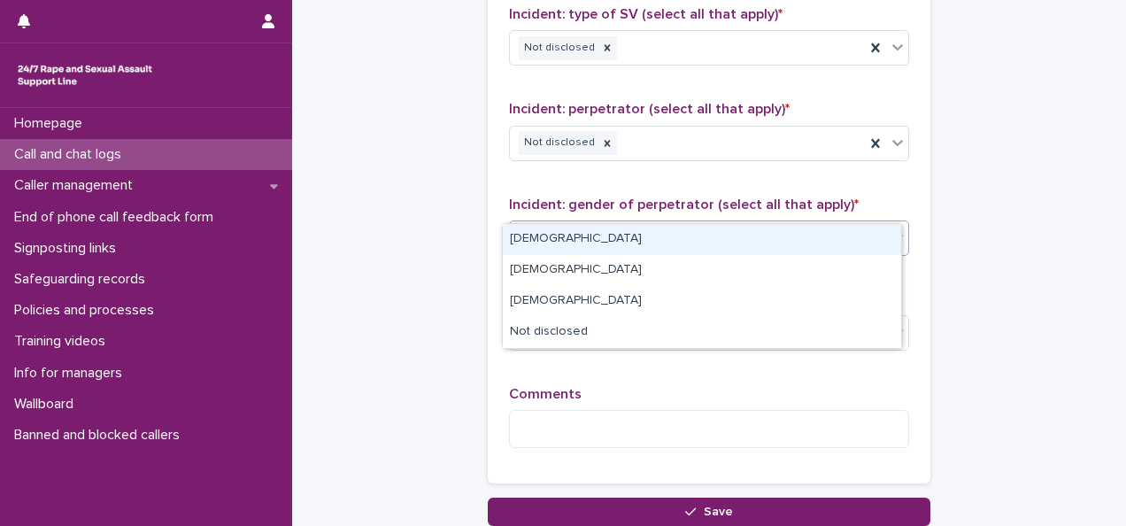
click at [543, 248] on div "Male" at bounding box center [702, 239] width 398 height 31
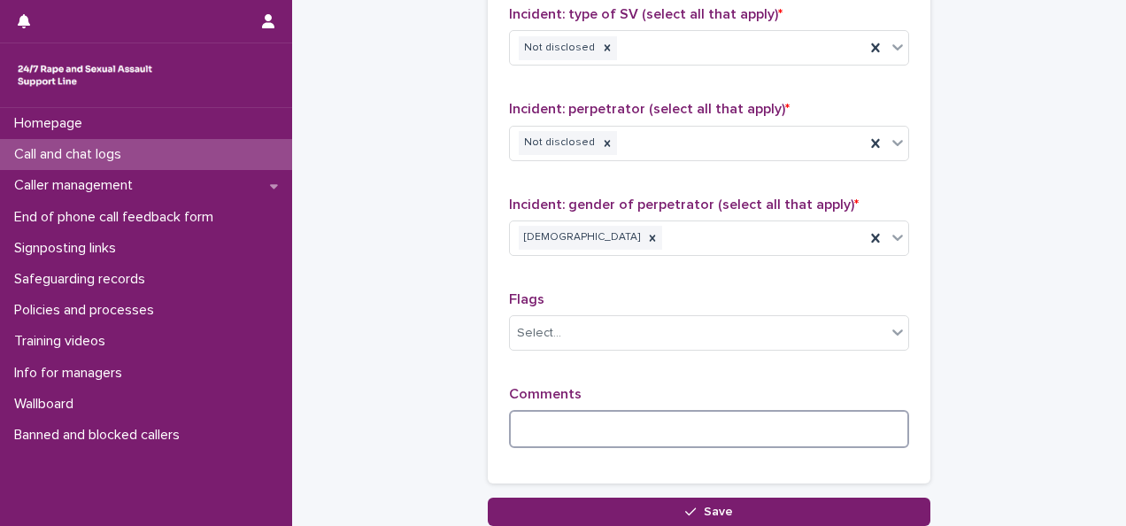
drag, startPoint x: 575, startPoint y: 391, endPoint x: 569, endPoint y: 379, distance: 13.9
click at [575, 410] on textarea at bounding box center [709, 428] width 400 height 37
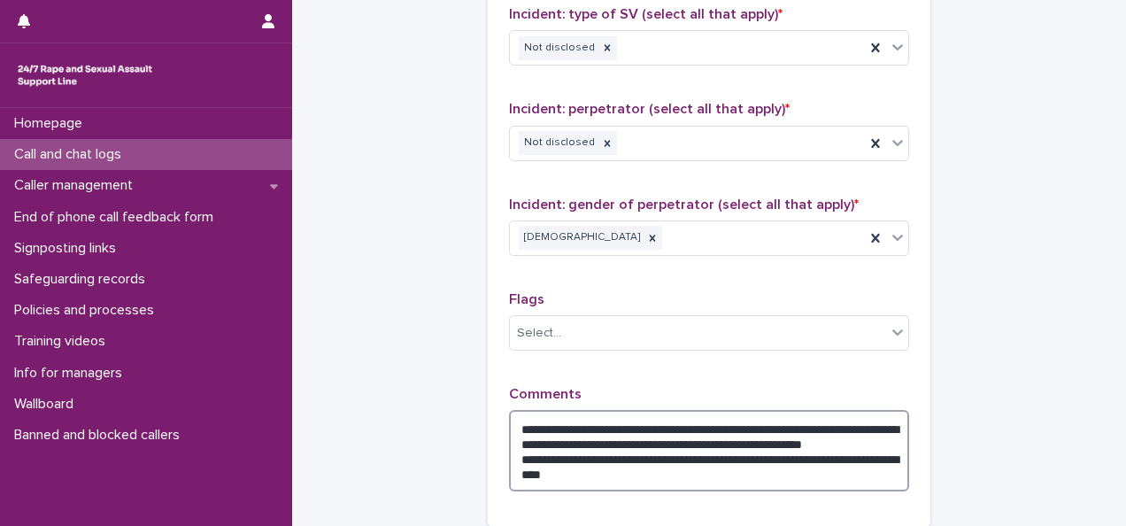
drag, startPoint x: 864, startPoint y: 442, endPoint x: 564, endPoint y: 427, distance: 300.4
click at [564, 427] on textarea "**********" at bounding box center [709, 450] width 400 height 81
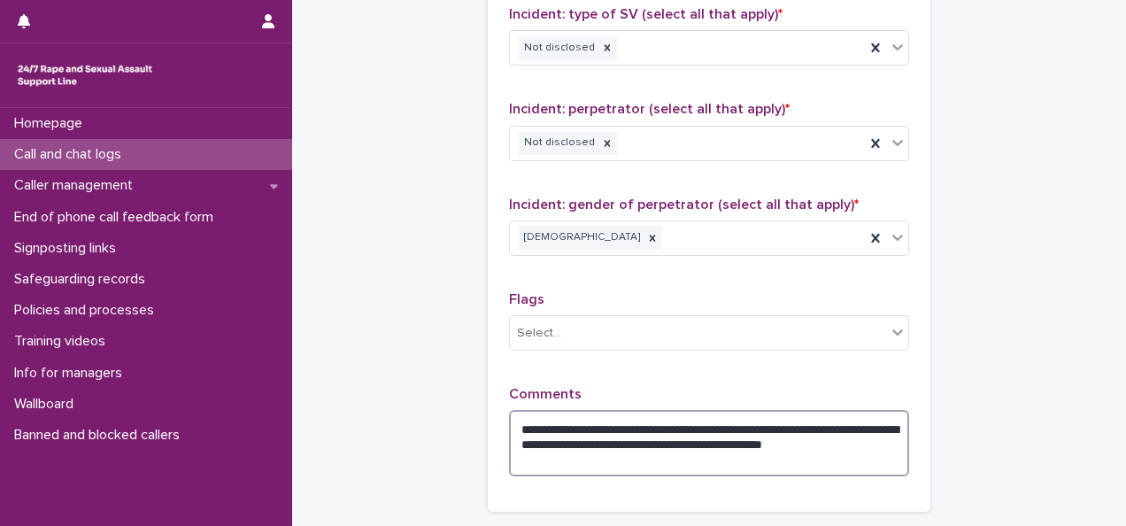
type textarea "**********"
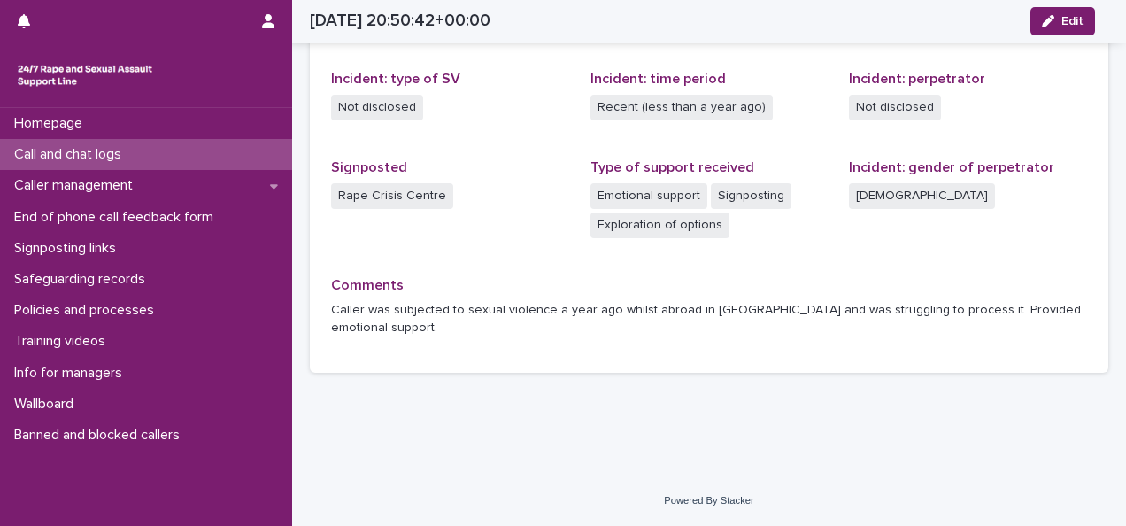
scroll to position [462, 0]
click at [135, 150] on p "Call and chat logs" at bounding box center [71, 154] width 128 height 17
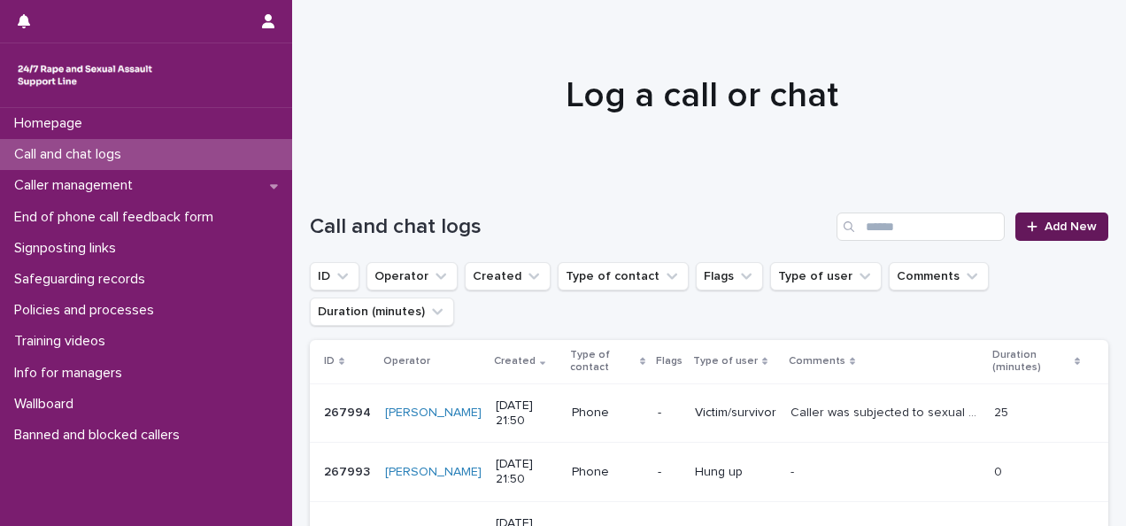
click at [827, 228] on span "Add New" at bounding box center [1070, 226] width 52 height 12
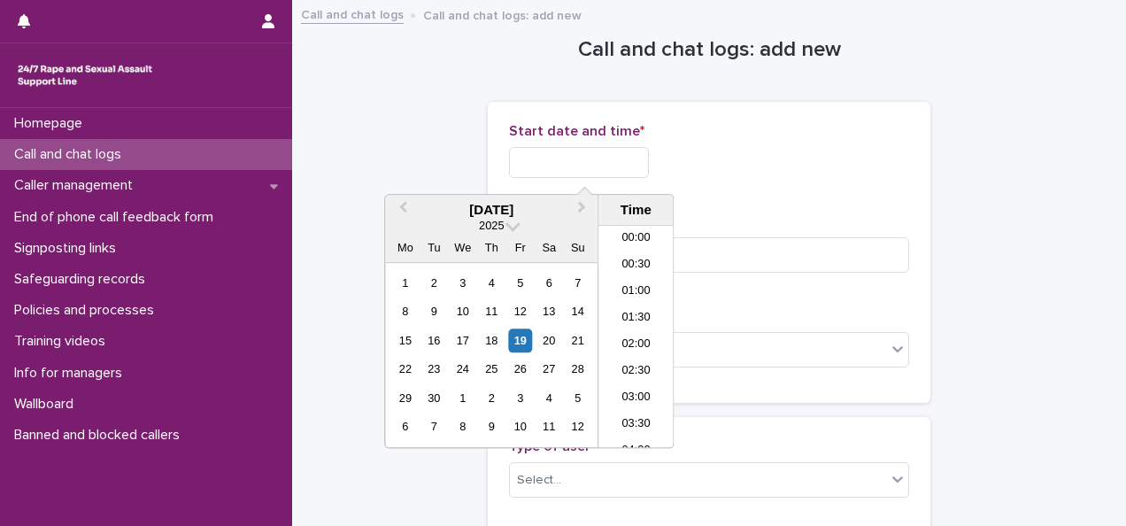
click at [602, 149] on input "text" at bounding box center [579, 162] width 140 height 31
click at [641, 306] on li "21:00" at bounding box center [635, 309] width 75 height 27
click at [615, 164] on input "**********" at bounding box center [579, 162] width 140 height 31
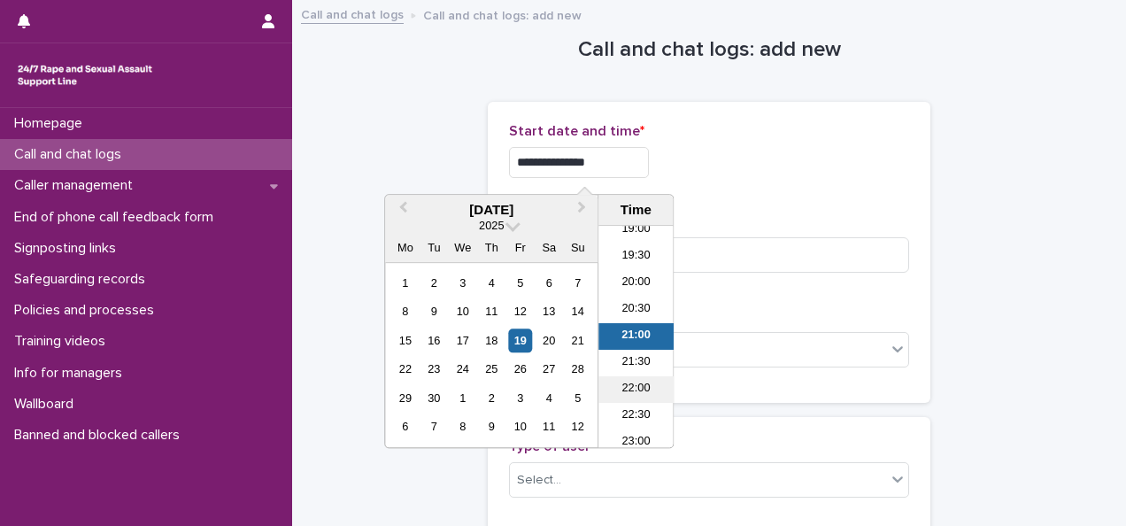
click at [639, 387] on li "22:00" at bounding box center [635, 389] width 75 height 27
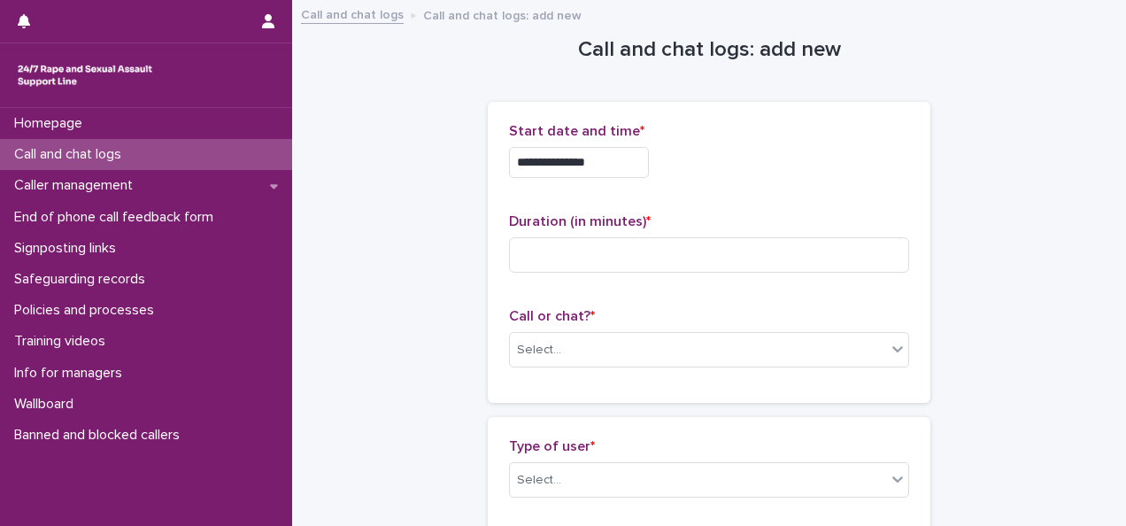
click at [627, 165] on input "**********" at bounding box center [579, 162] width 140 height 31
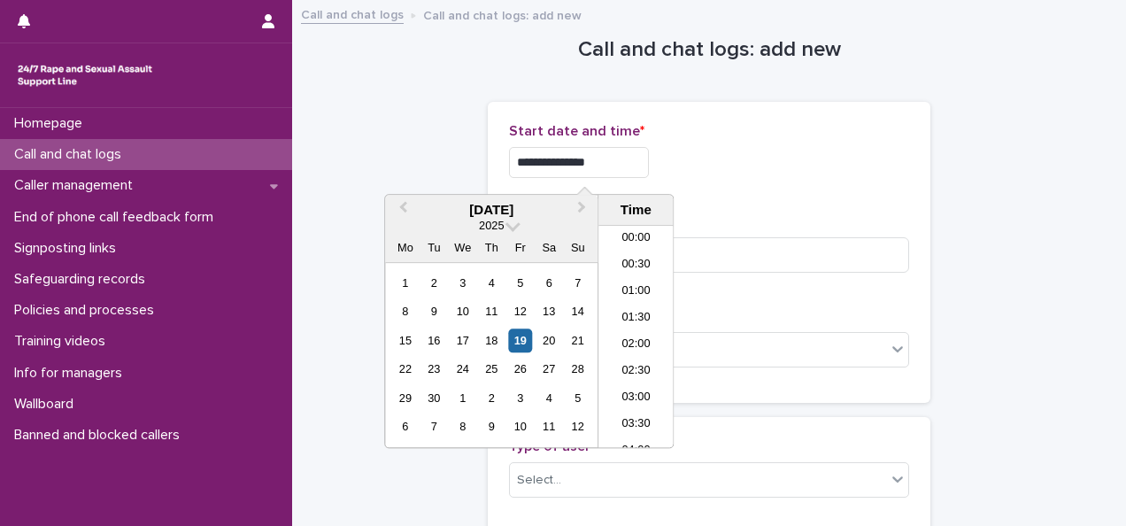
scroll to position [1053, 0]
type input "**********"
click at [759, 188] on div "**********" at bounding box center [709, 157] width 400 height 69
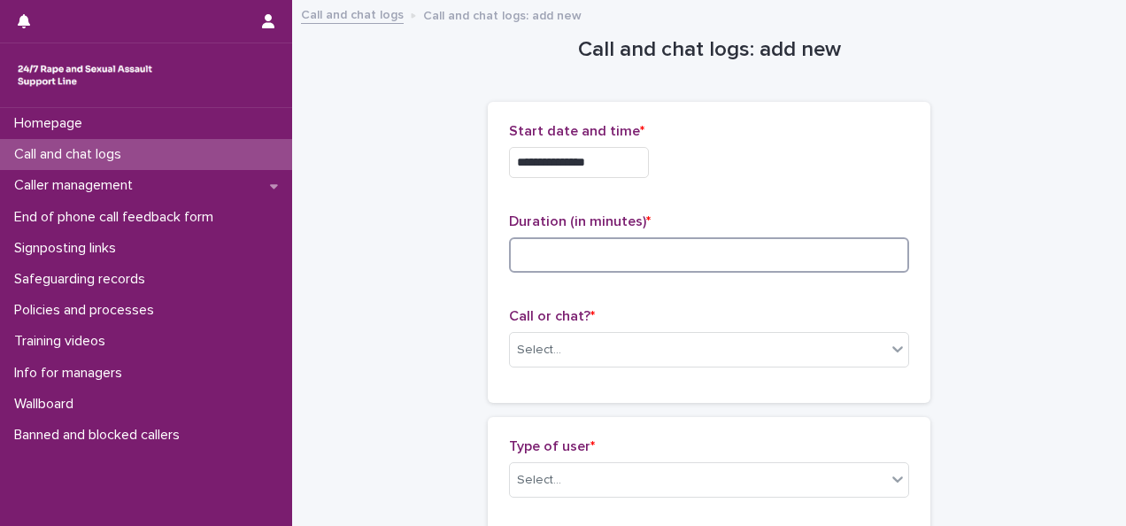
click at [597, 258] on input at bounding box center [709, 254] width 400 height 35
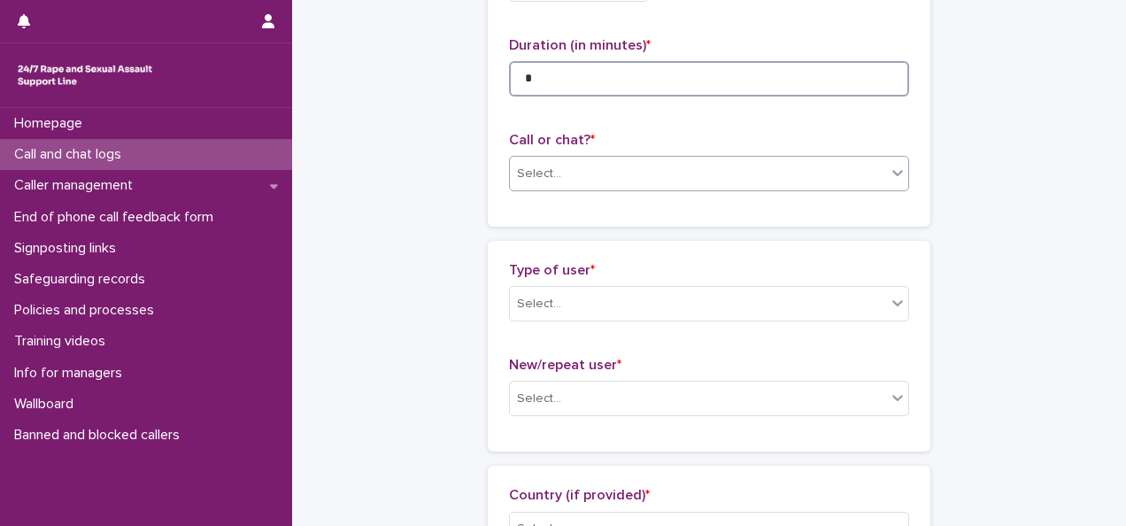
scroll to position [177, 0]
type input "*"
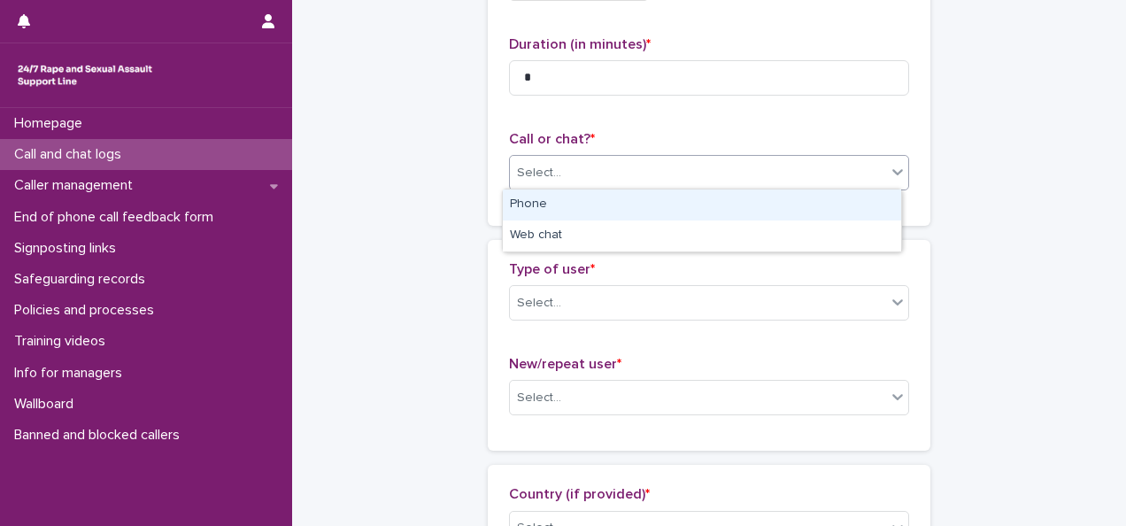
click at [561, 168] on div "Select..." at bounding box center [698, 172] width 376 height 29
click at [563, 207] on div "Phone" at bounding box center [702, 204] width 398 height 31
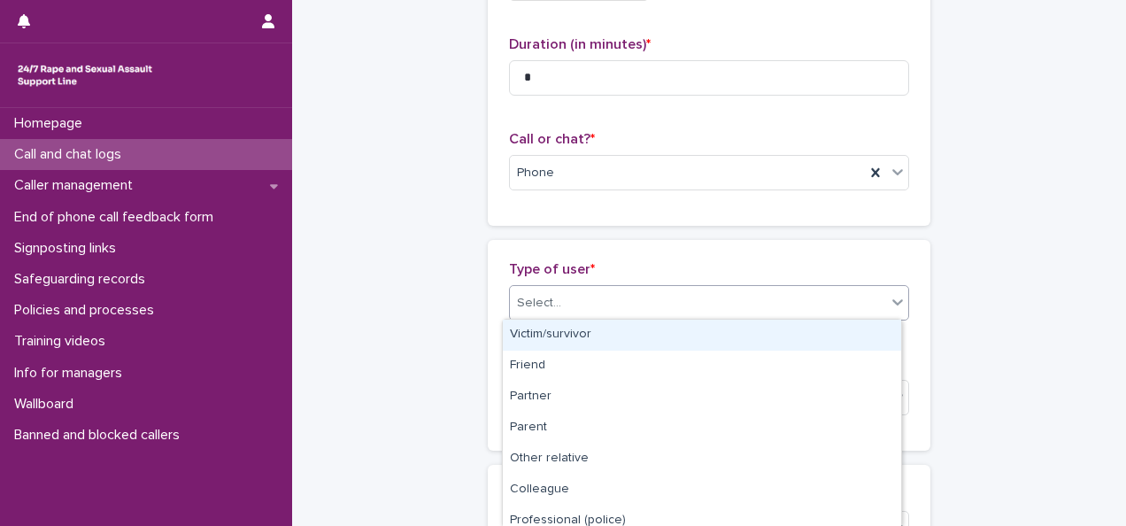
click at [565, 309] on div "Select..." at bounding box center [698, 303] width 376 height 29
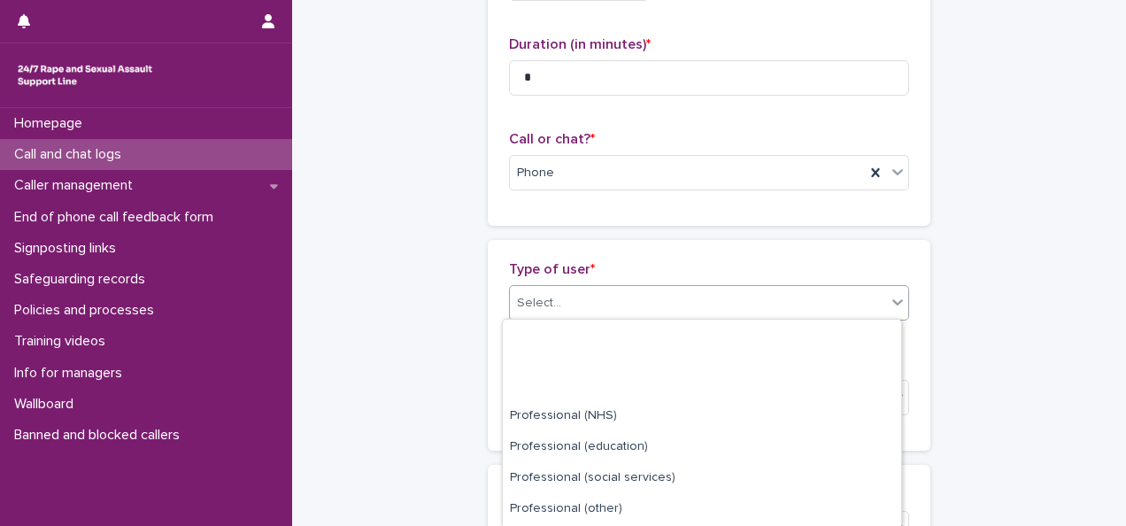
scroll to position [258, 0]
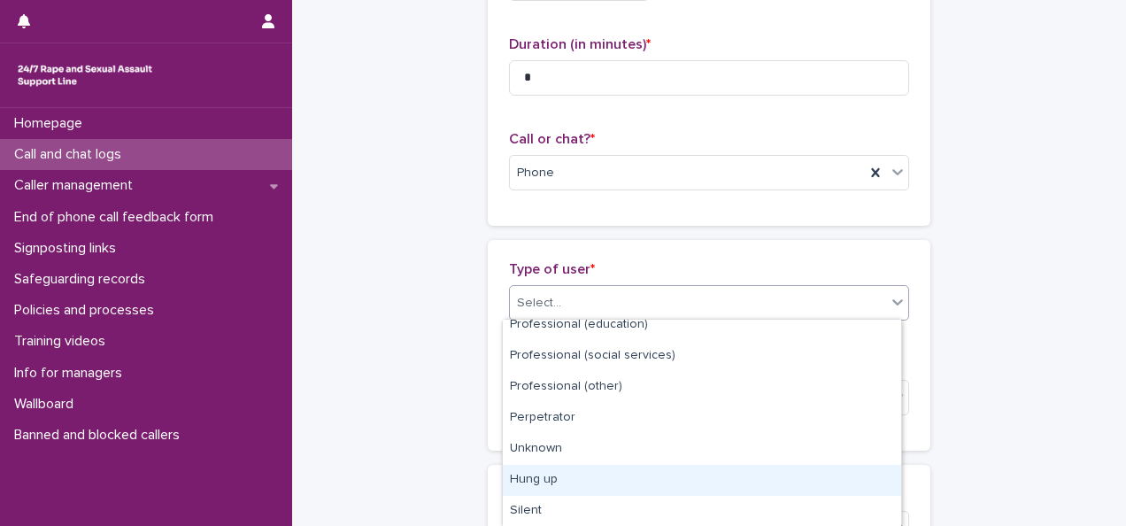
click at [579, 485] on div "Hung up" at bounding box center [702, 480] width 398 height 31
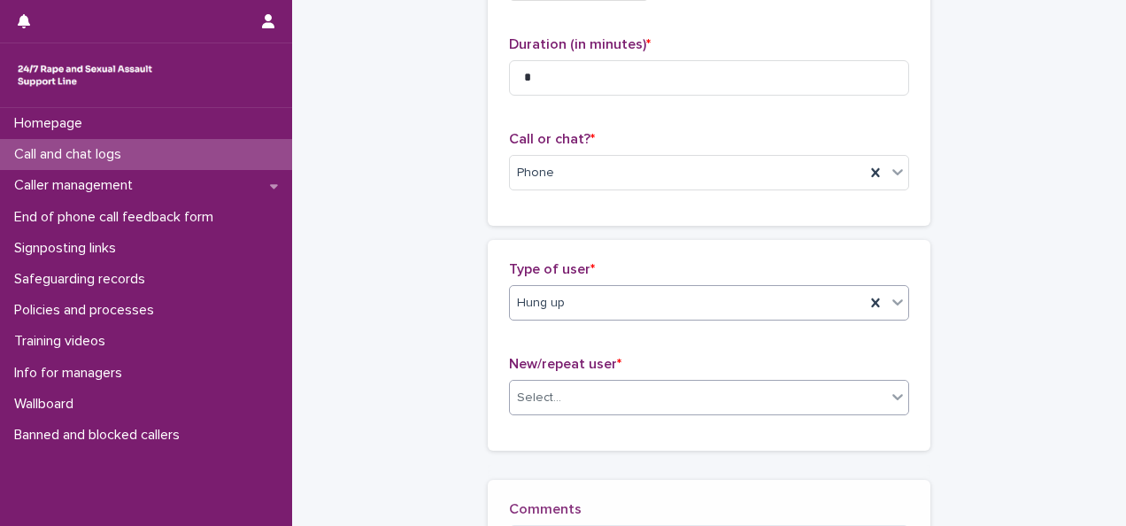
click at [565, 395] on div "Select..." at bounding box center [698, 397] width 376 height 29
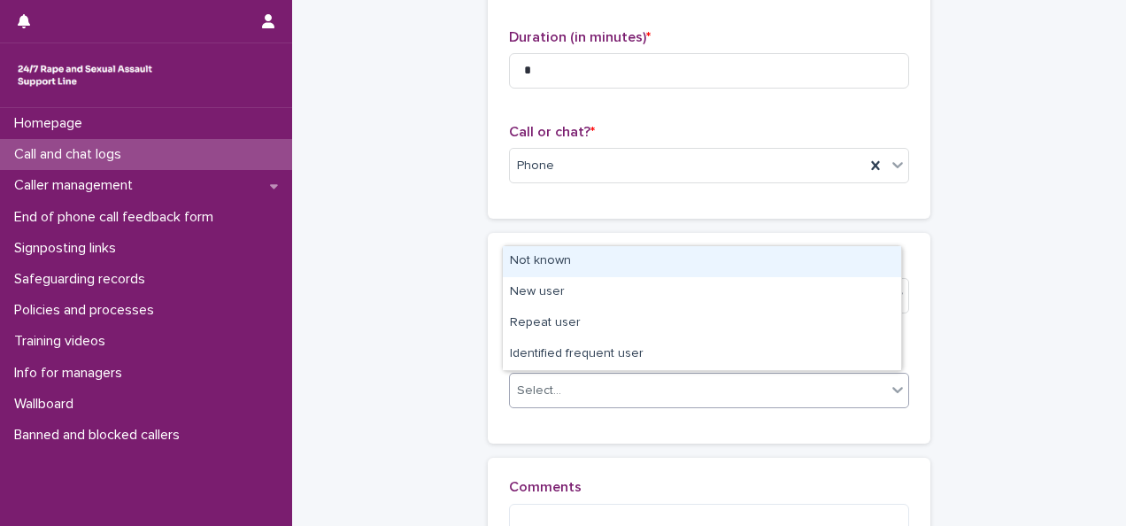
click at [573, 267] on div "Not known" at bounding box center [702, 261] width 398 height 31
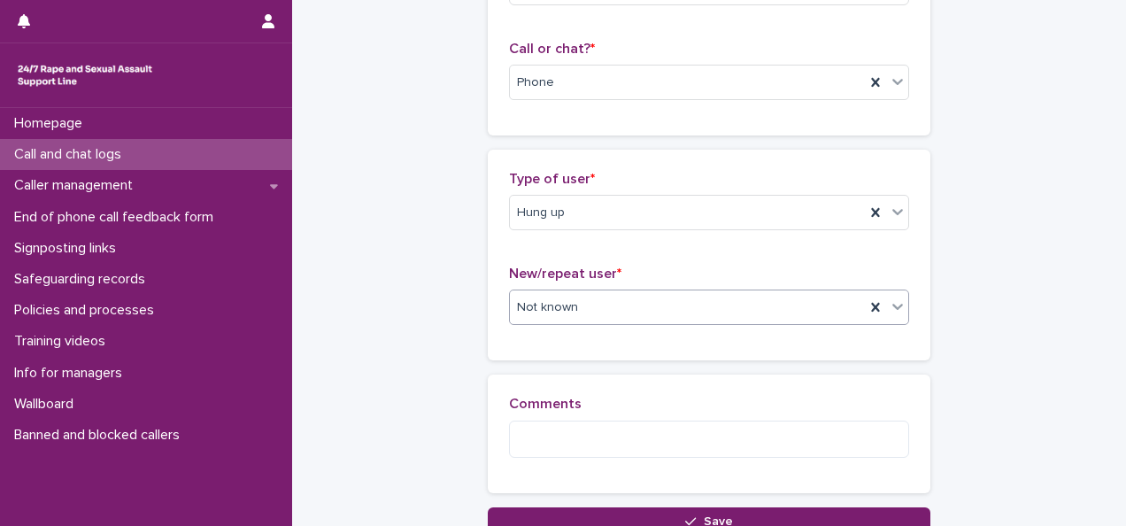
scroll to position [412, 0]
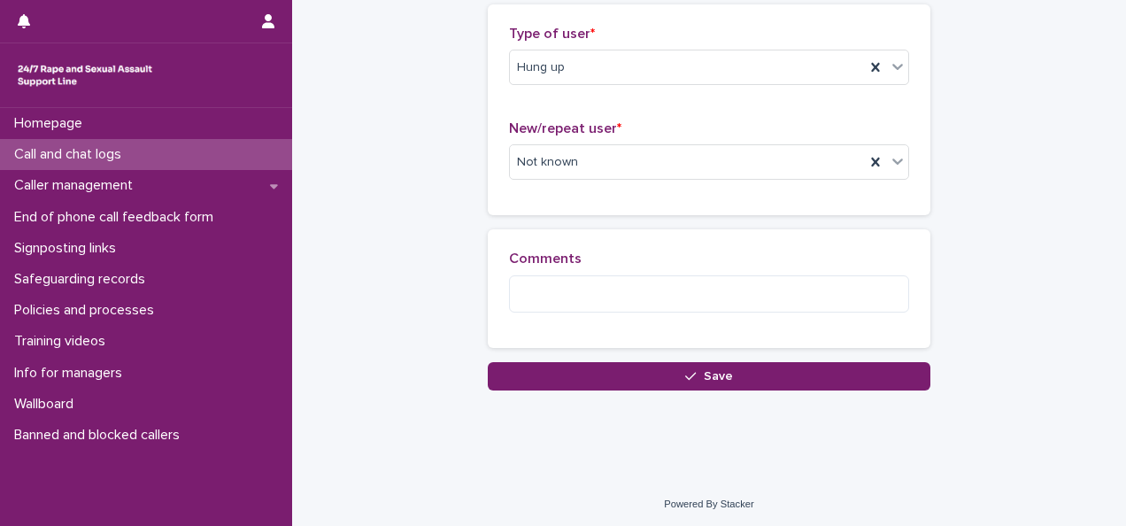
drag, startPoint x: 597, startPoint y: 368, endPoint x: 497, endPoint y: 204, distance: 192.6
click at [597, 367] on button "Save" at bounding box center [709, 376] width 443 height 28
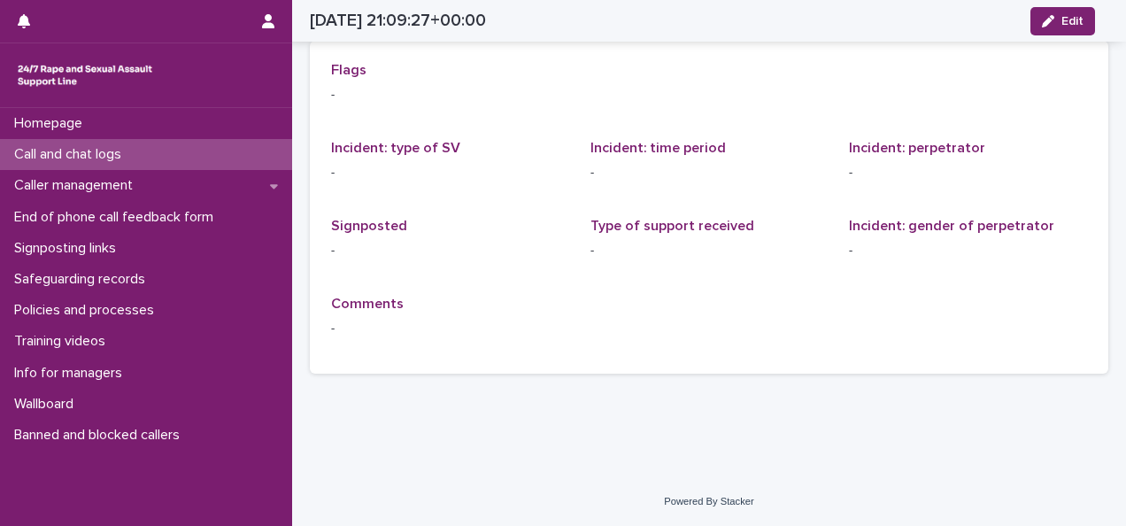
scroll to position [34, 0]
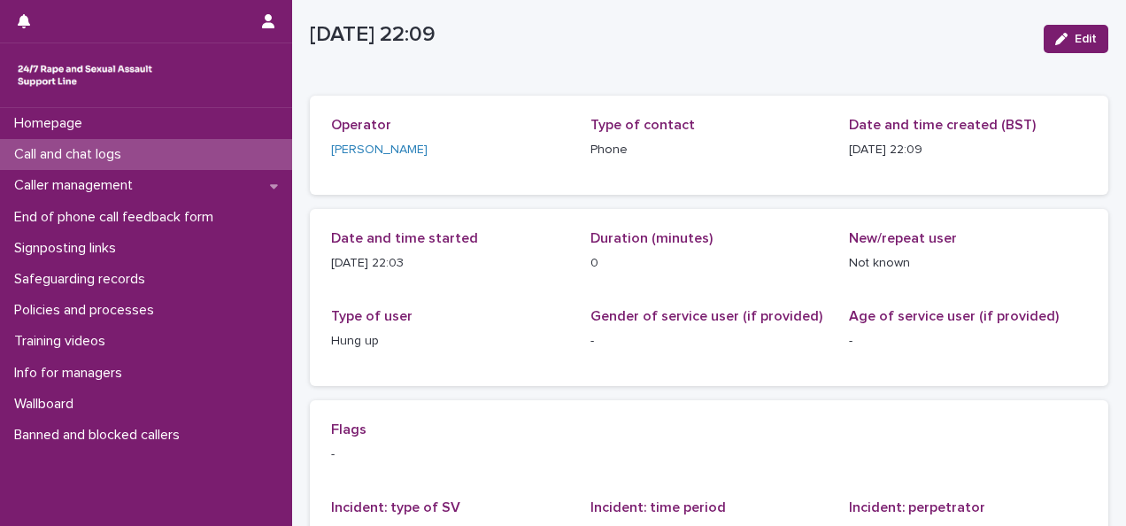
click at [127, 154] on p "Call and chat logs" at bounding box center [71, 154] width 128 height 17
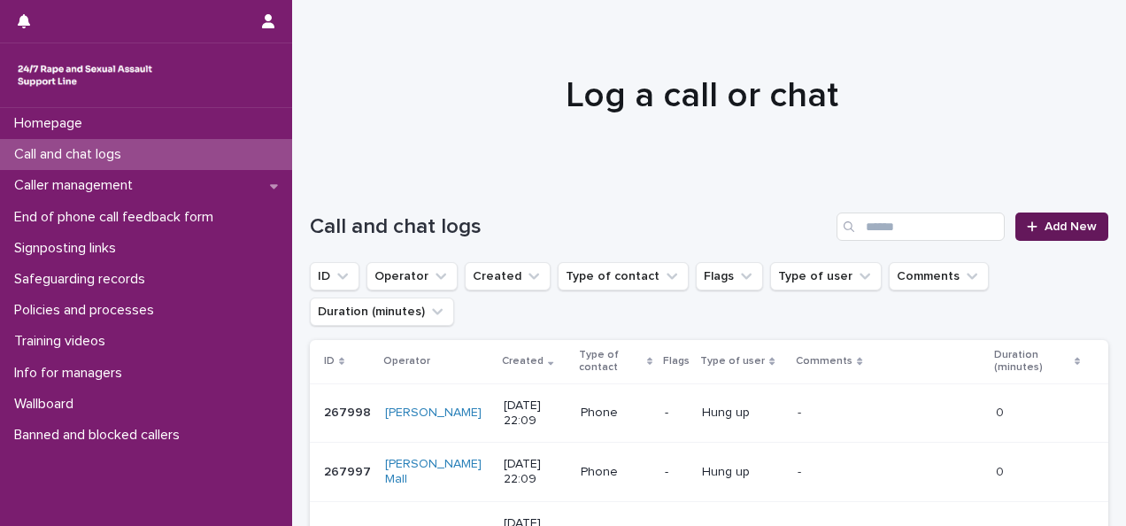
click at [827, 221] on span "Add New" at bounding box center [1070, 226] width 52 height 12
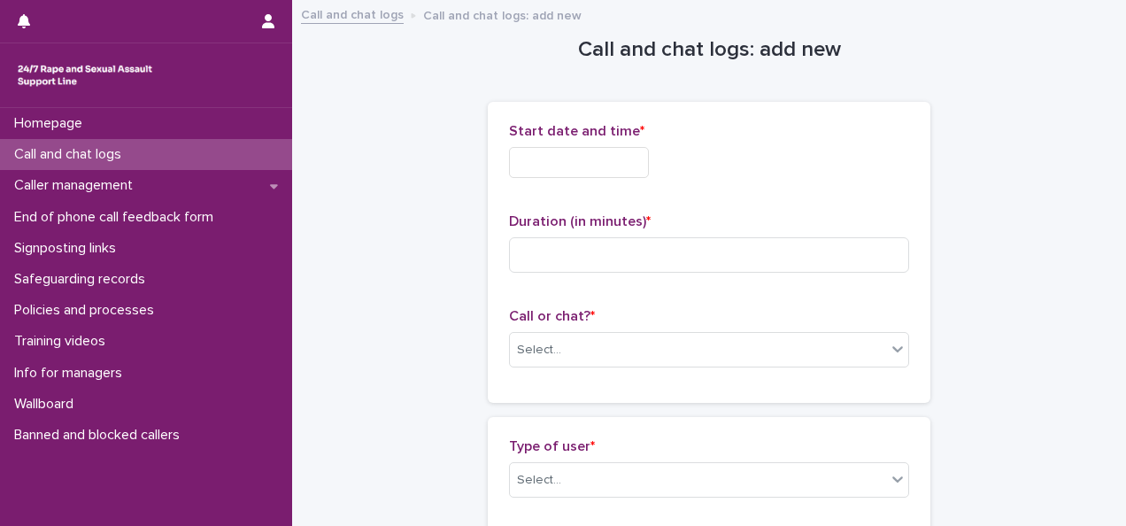
click at [597, 156] on input "text" at bounding box center [579, 162] width 140 height 31
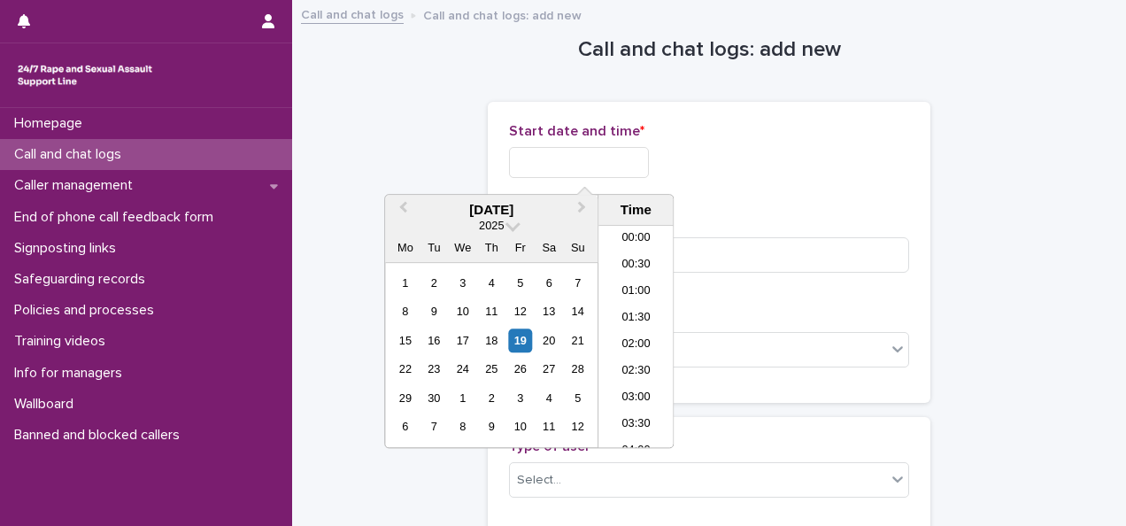
scroll to position [1053, 0]
click at [635, 356] on li "22:00" at bounding box center [635, 354] width 75 height 27
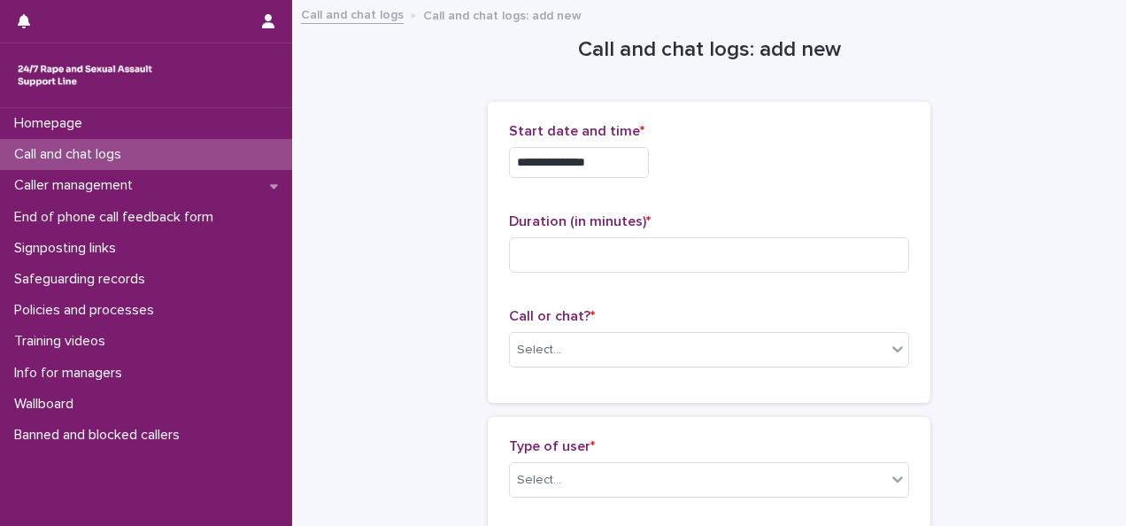
click at [603, 167] on input "**********" at bounding box center [579, 162] width 140 height 31
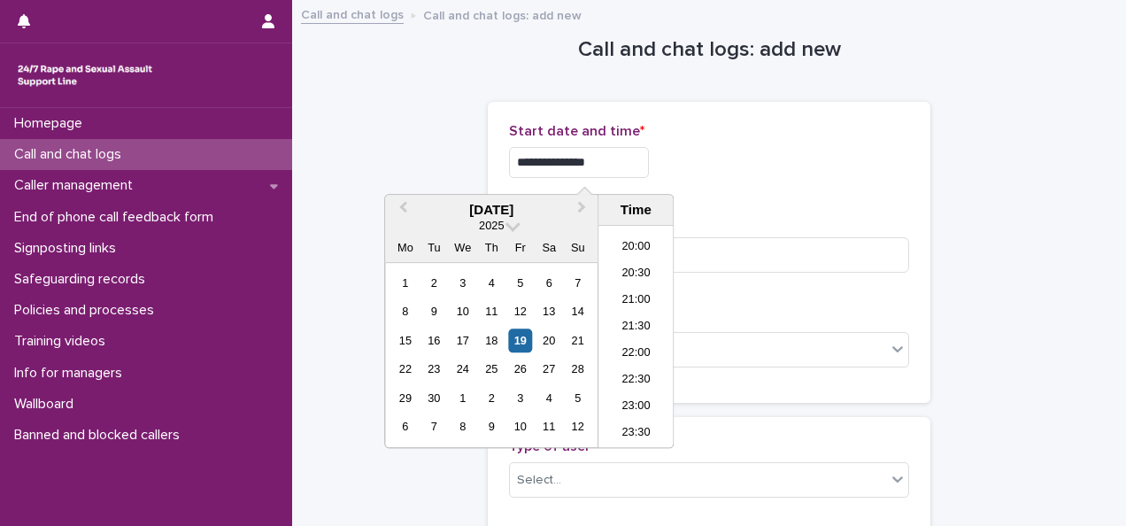
type input "**********"
click at [690, 152] on div "**********" at bounding box center [709, 162] width 400 height 31
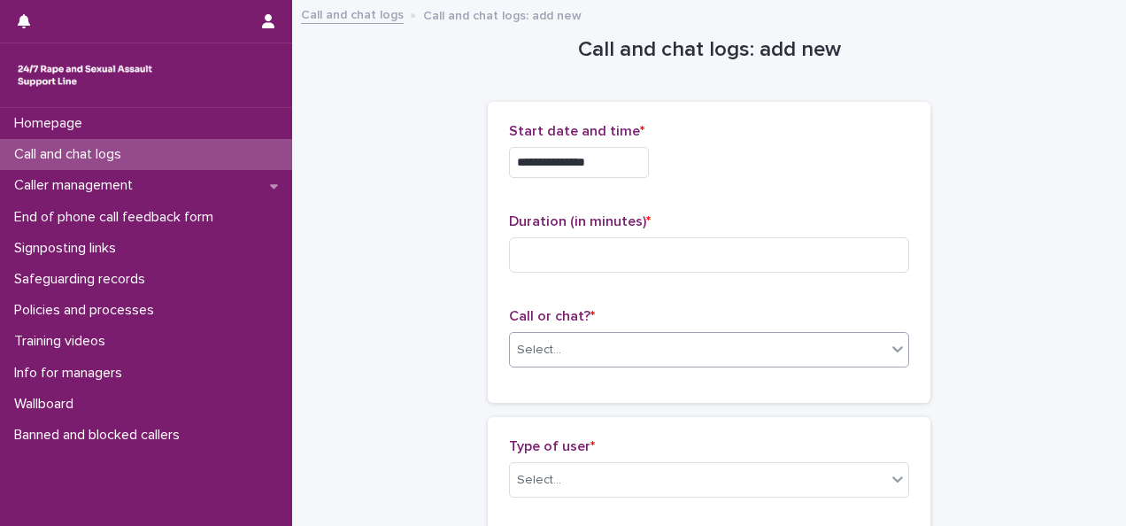
click at [535, 345] on div "Select..." at bounding box center [539, 350] width 44 height 19
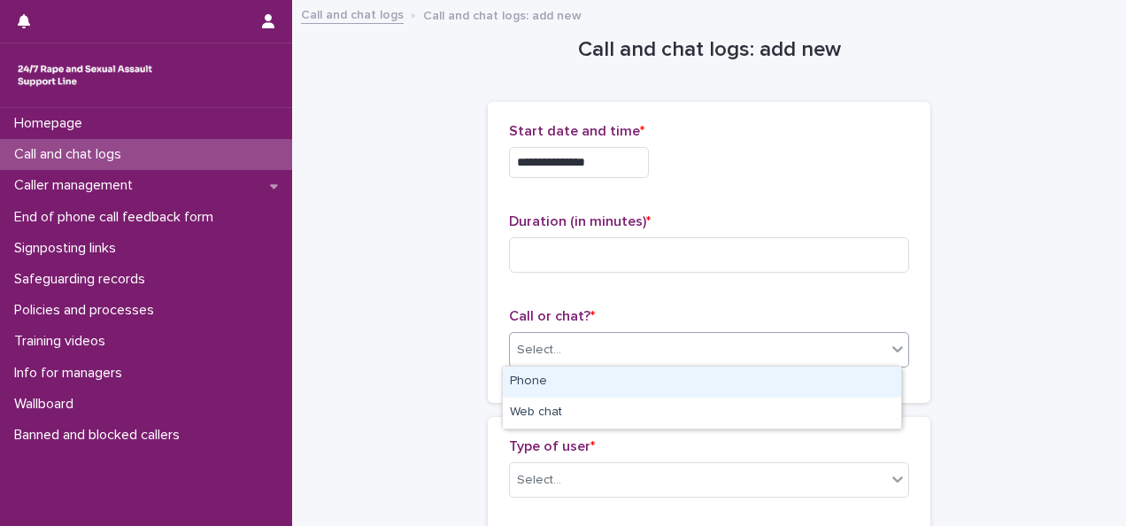
click at [542, 375] on div "Phone" at bounding box center [702, 381] width 398 height 31
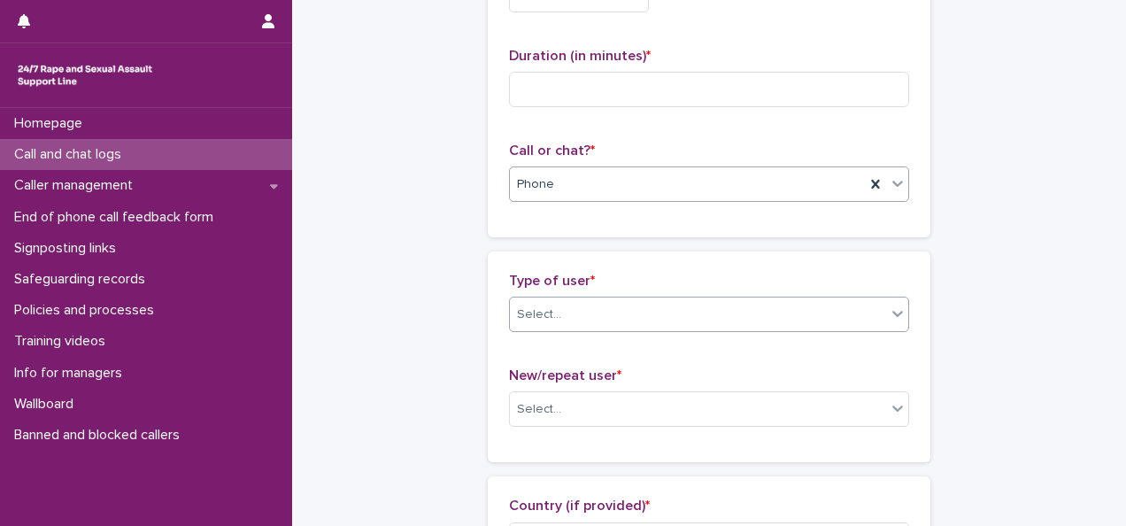
scroll to position [177, 0]
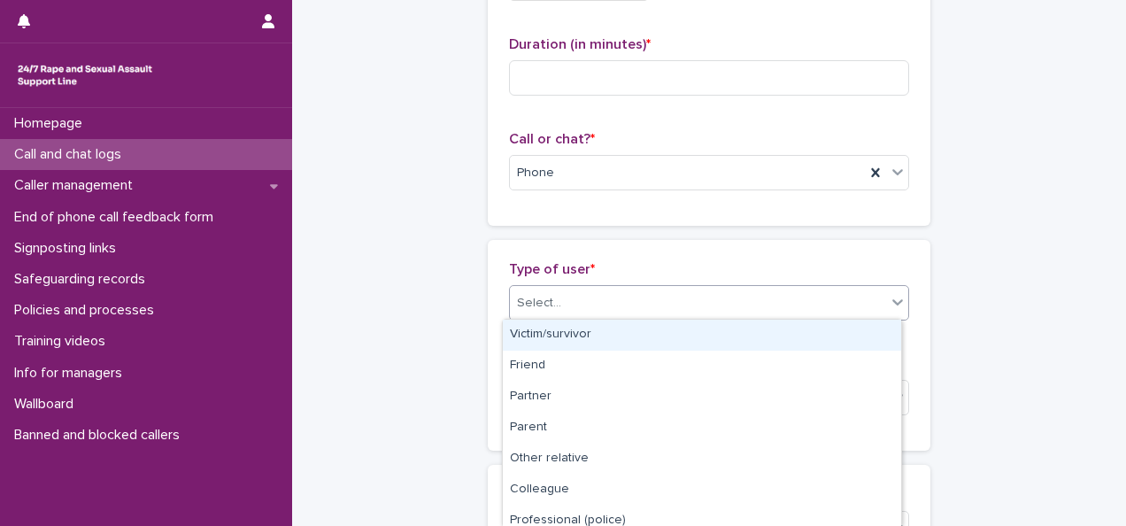
click at [572, 292] on div "Select..." at bounding box center [698, 303] width 376 height 29
click at [573, 331] on div "Victim/survivor" at bounding box center [702, 334] width 398 height 31
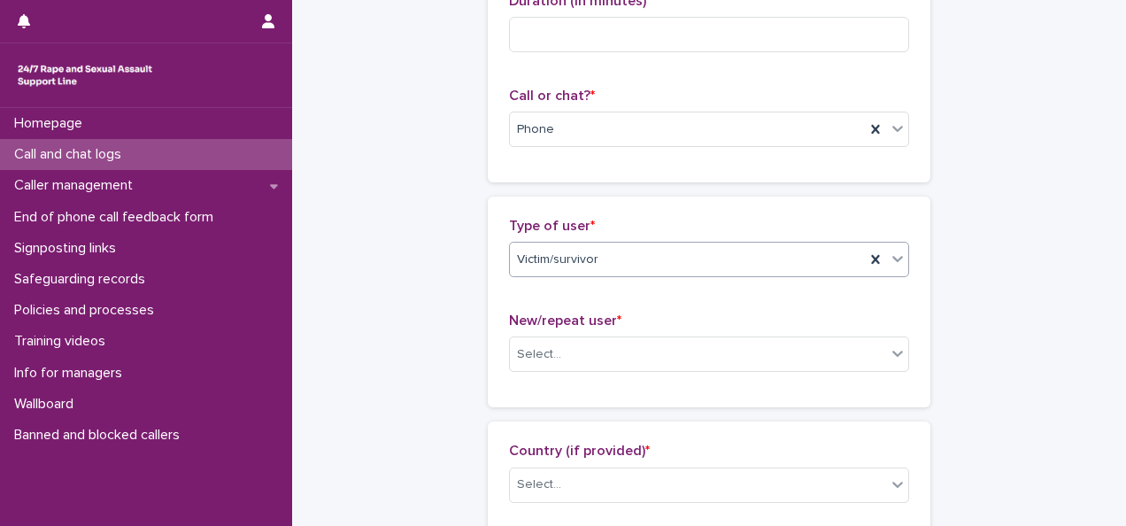
scroll to position [354, 0]
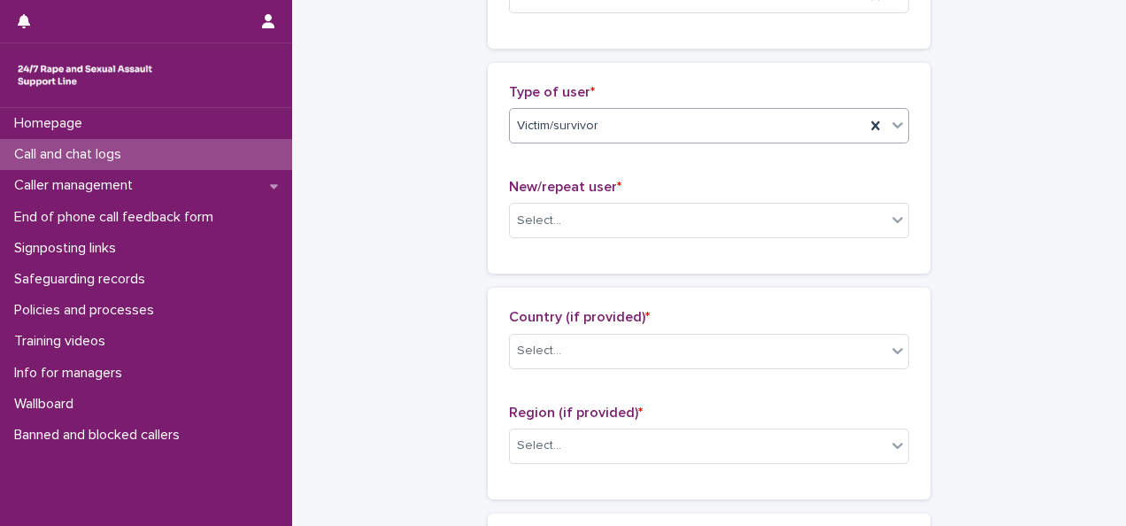
drag, startPoint x: 573, startPoint y: 198, endPoint x: 573, endPoint y: 211, distance: 12.4
click at [573, 199] on div "New/repeat user * Select..." at bounding box center [709, 215] width 400 height 73
click at [573, 212] on div "Select..." at bounding box center [698, 220] width 376 height 29
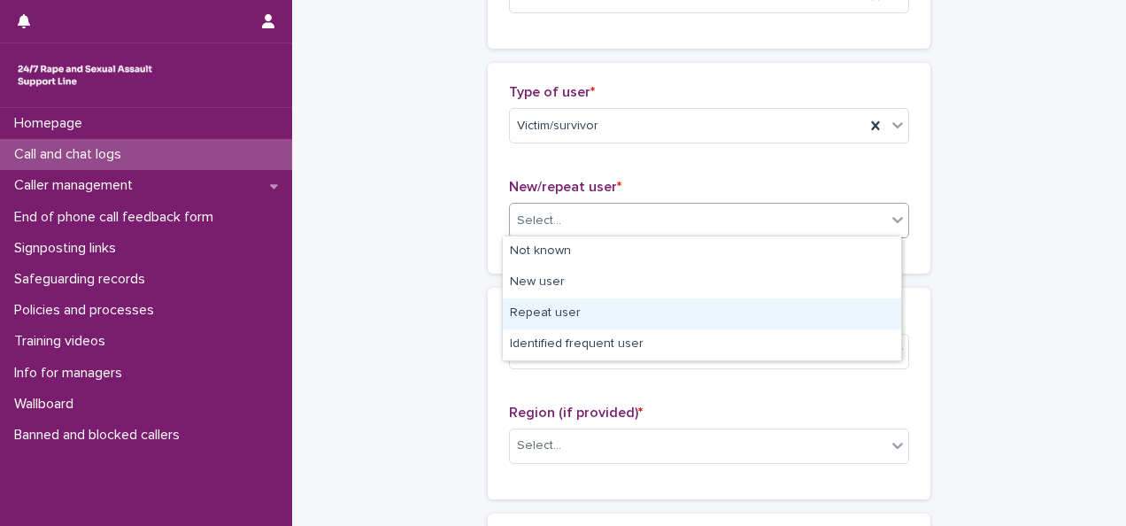
click at [580, 312] on div "Repeat user" at bounding box center [702, 313] width 398 height 31
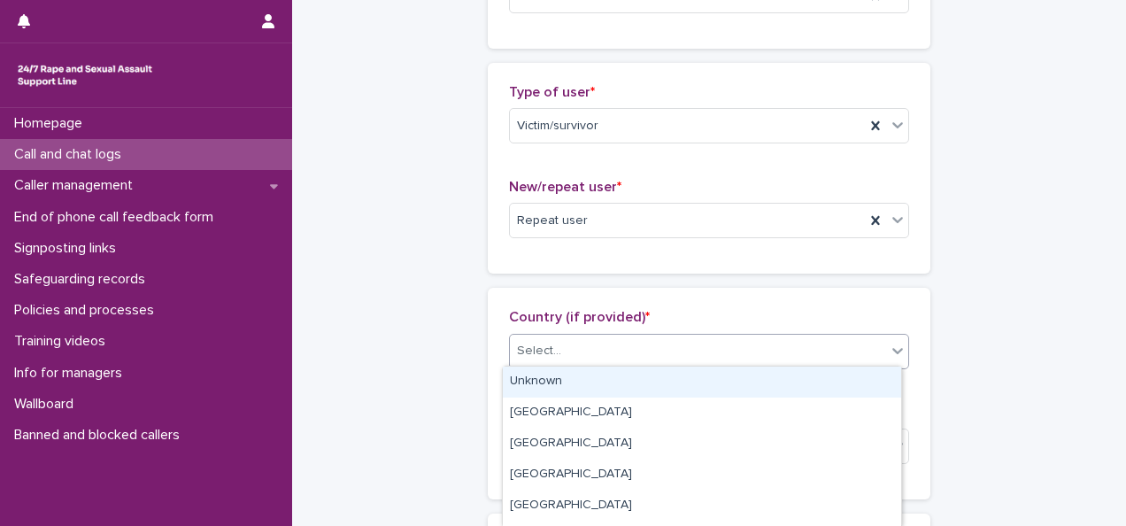
click at [586, 339] on div "Select..." at bounding box center [698, 350] width 376 height 29
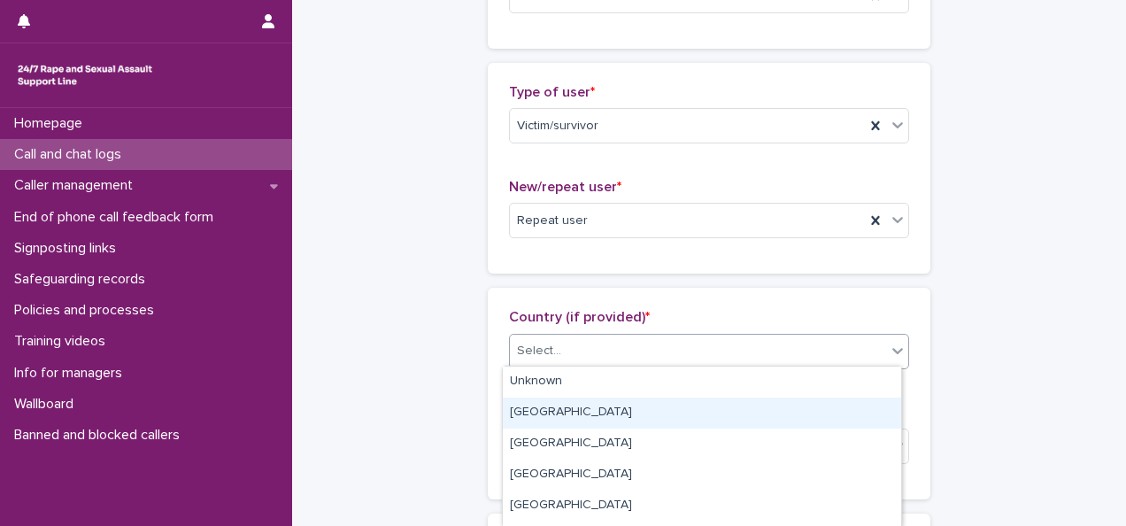
click at [587, 405] on div "England" at bounding box center [702, 412] width 398 height 31
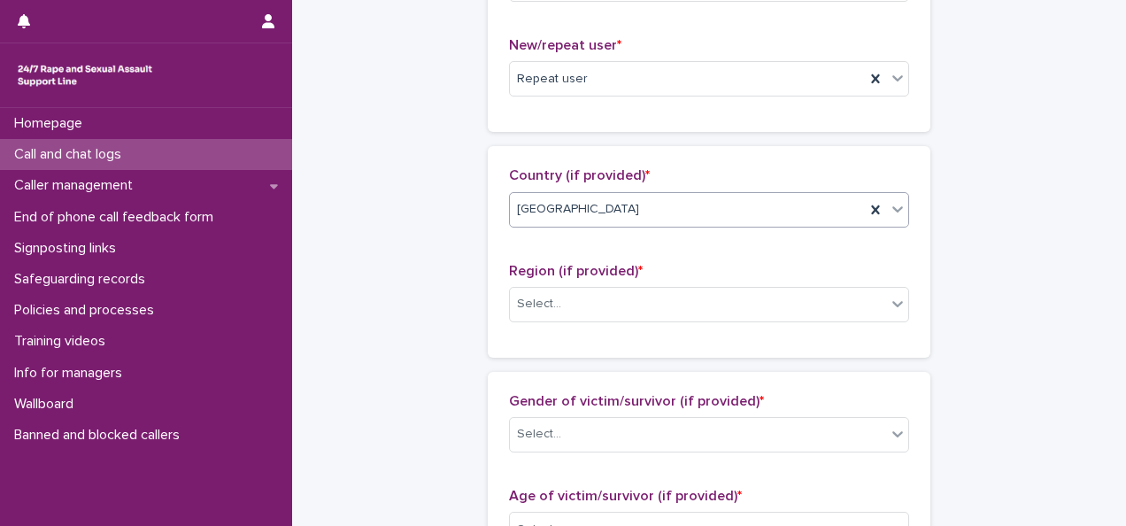
scroll to position [531, 0]
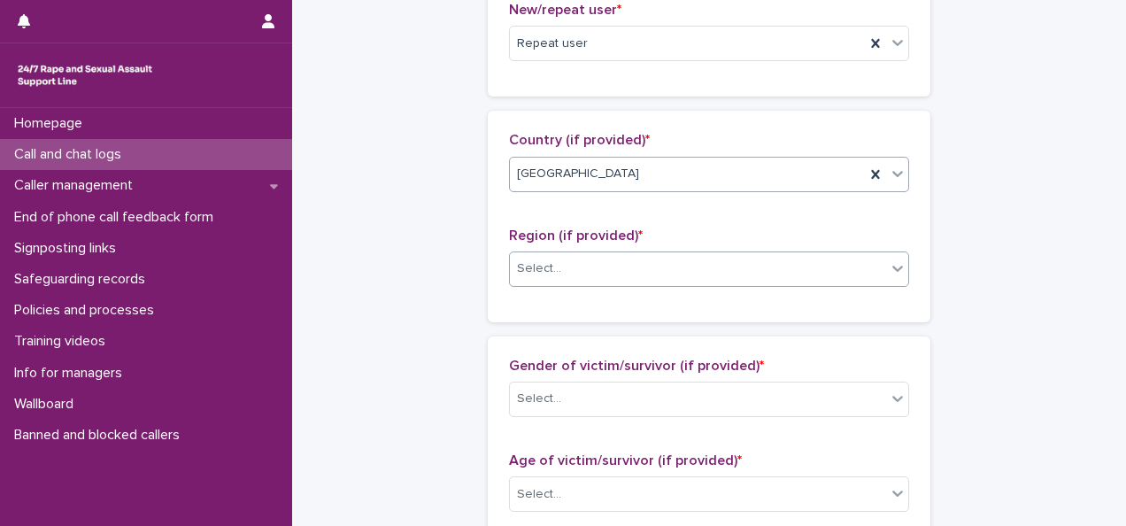
click at [586, 268] on div "Select..." at bounding box center [698, 268] width 376 height 29
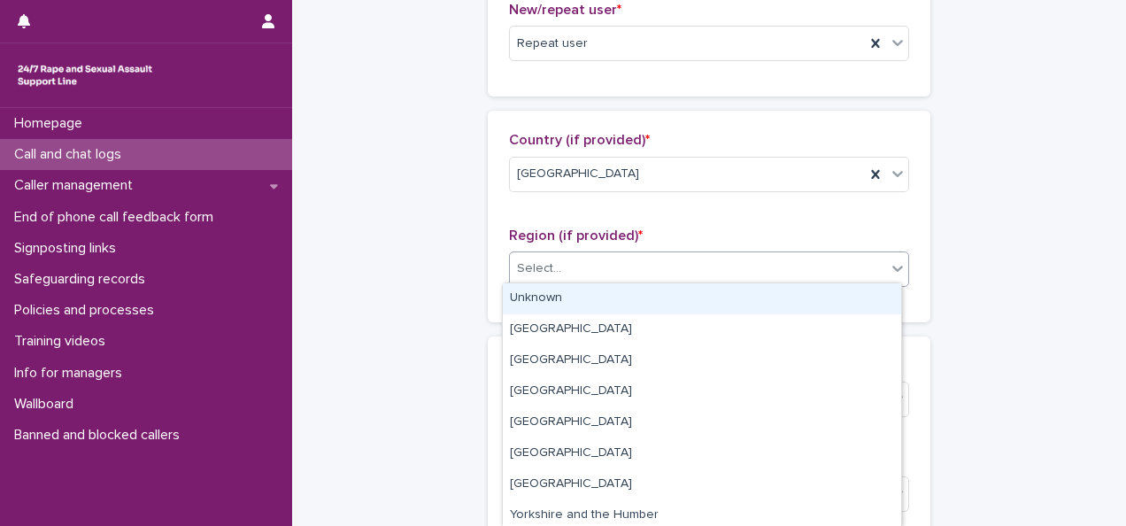
click at [584, 301] on div "Unknown" at bounding box center [702, 298] width 398 height 31
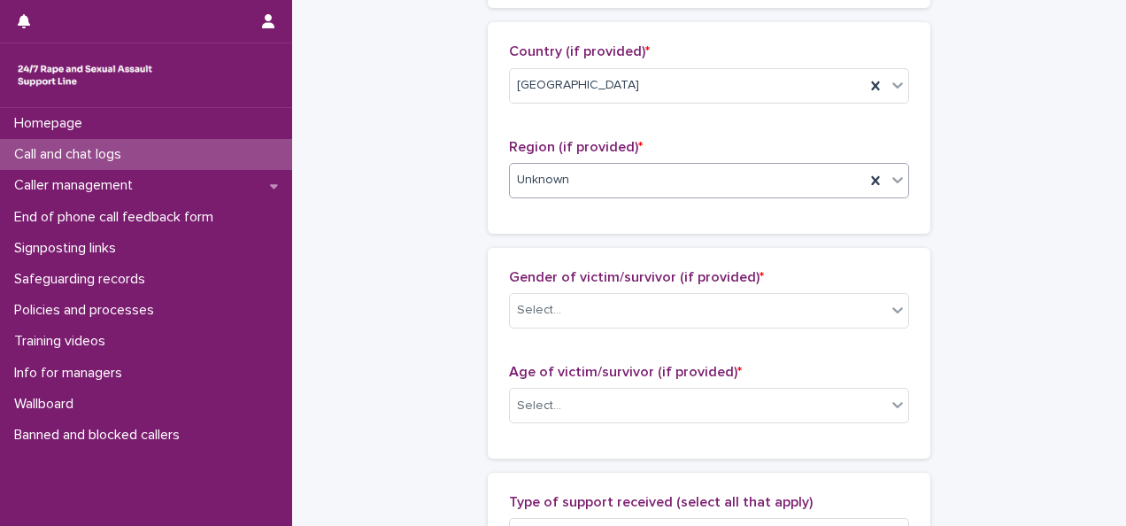
scroll to position [708, 0]
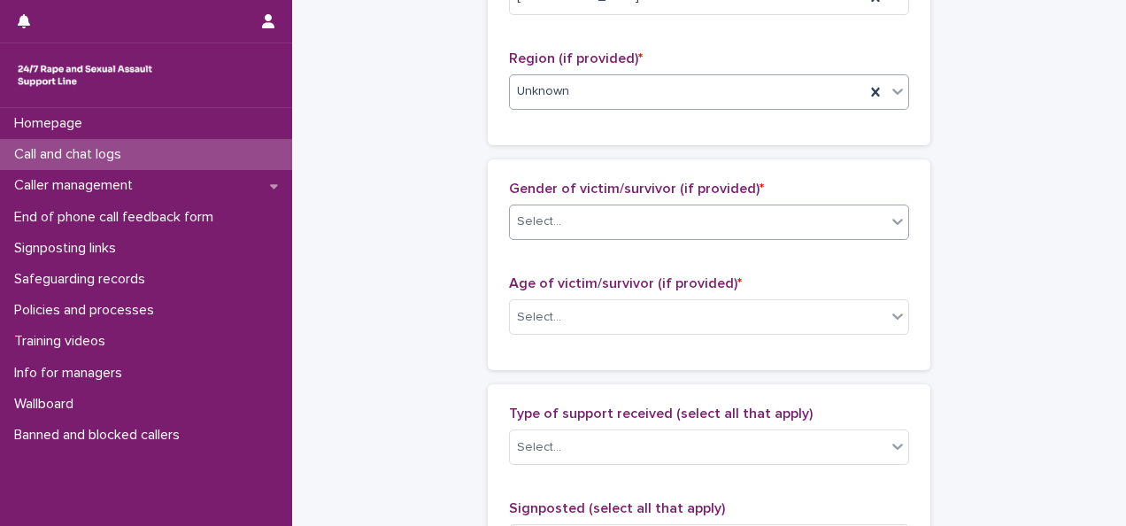
click at [579, 213] on div "Select..." at bounding box center [698, 221] width 376 height 29
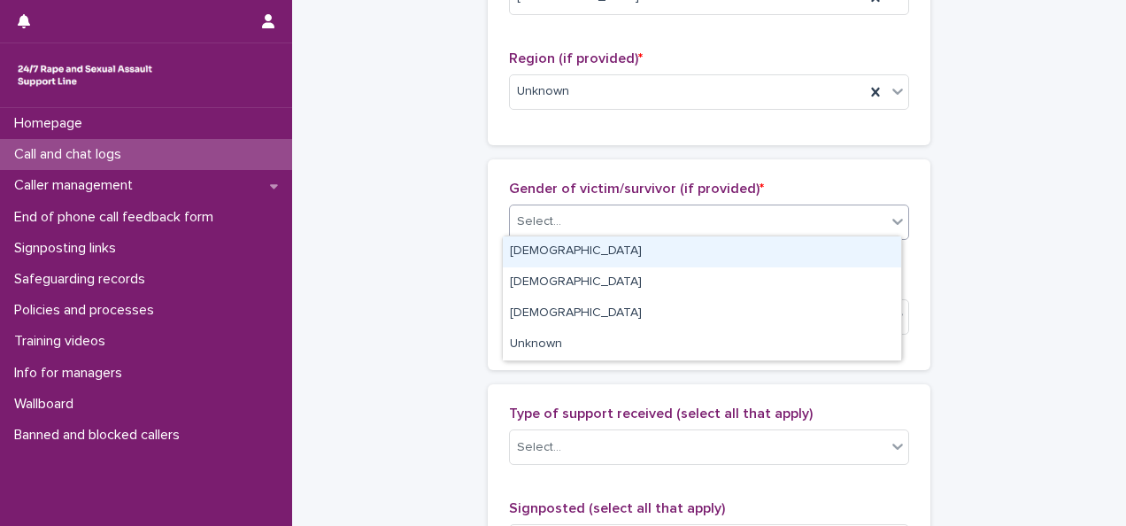
click at [582, 256] on div "Female" at bounding box center [702, 251] width 398 height 31
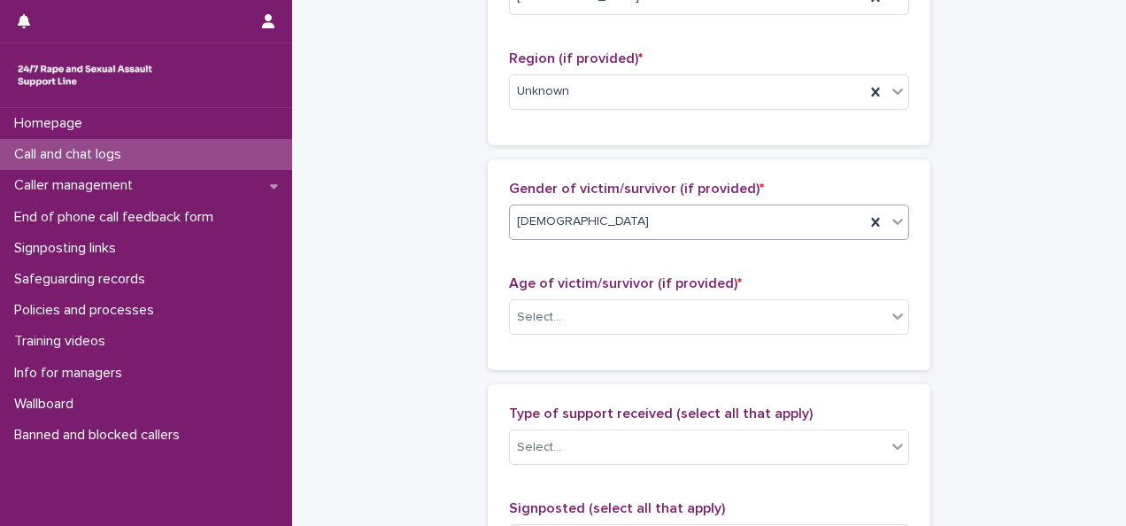
scroll to position [797, 0]
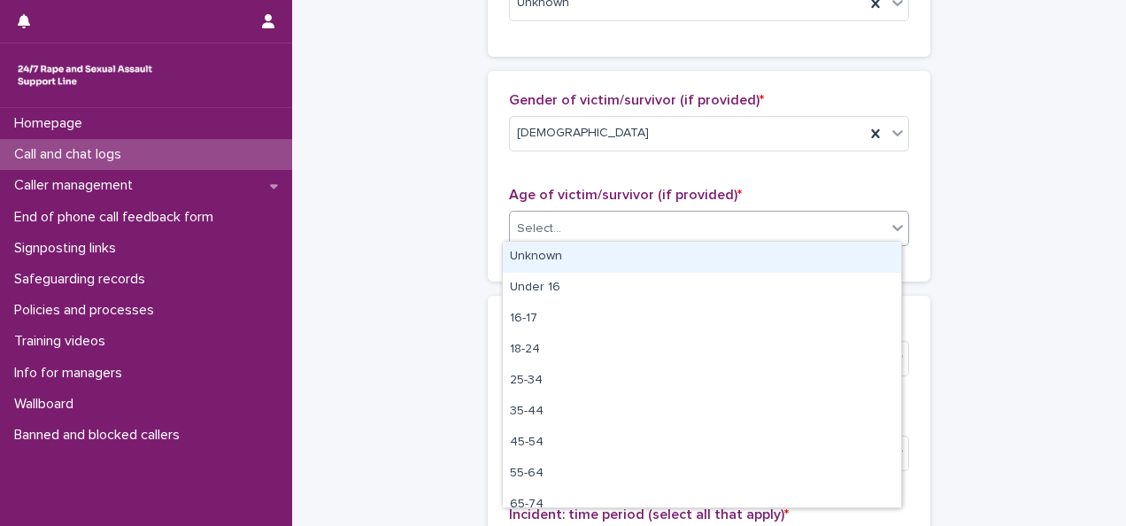
click at [686, 214] on div "Select..." at bounding box center [698, 228] width 376 height 29
click at [636, 260] on div "Unknown" at bounding box center [702, 257] width 398 height 31
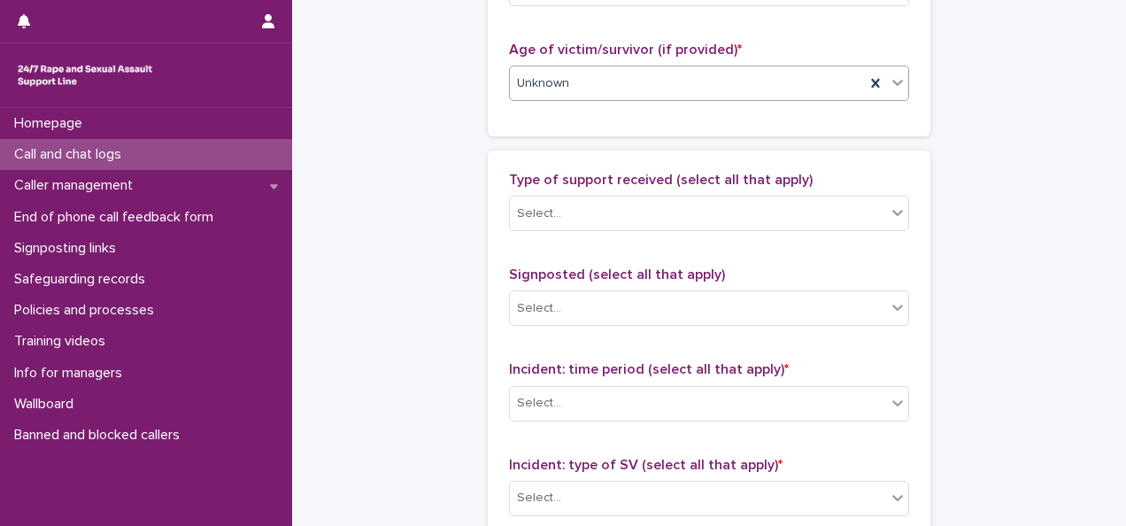
scroll to position [974, 0]
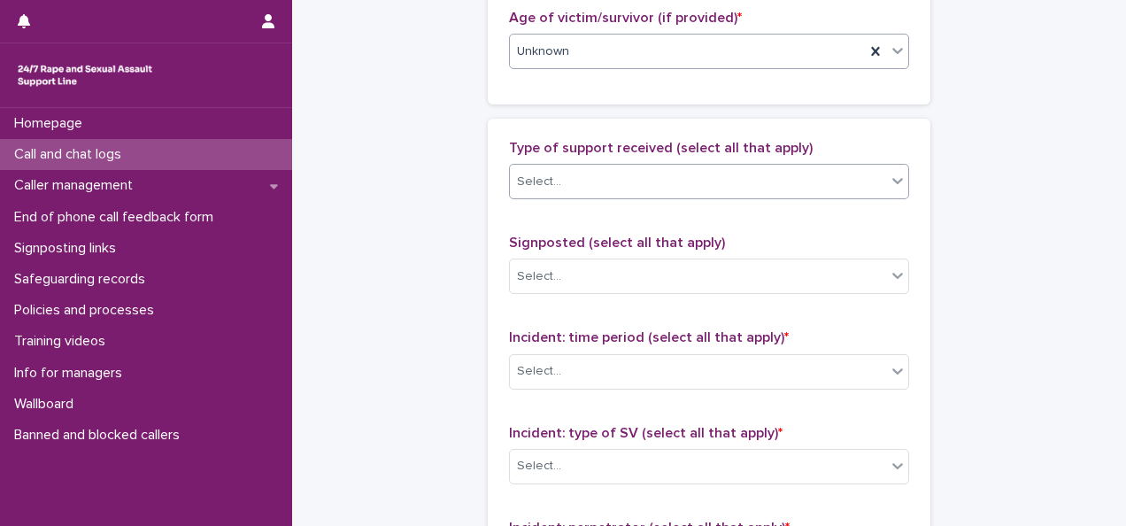
click at [645, 172] on div "Select..." at bounding box center [698, 181] width 376 height 29
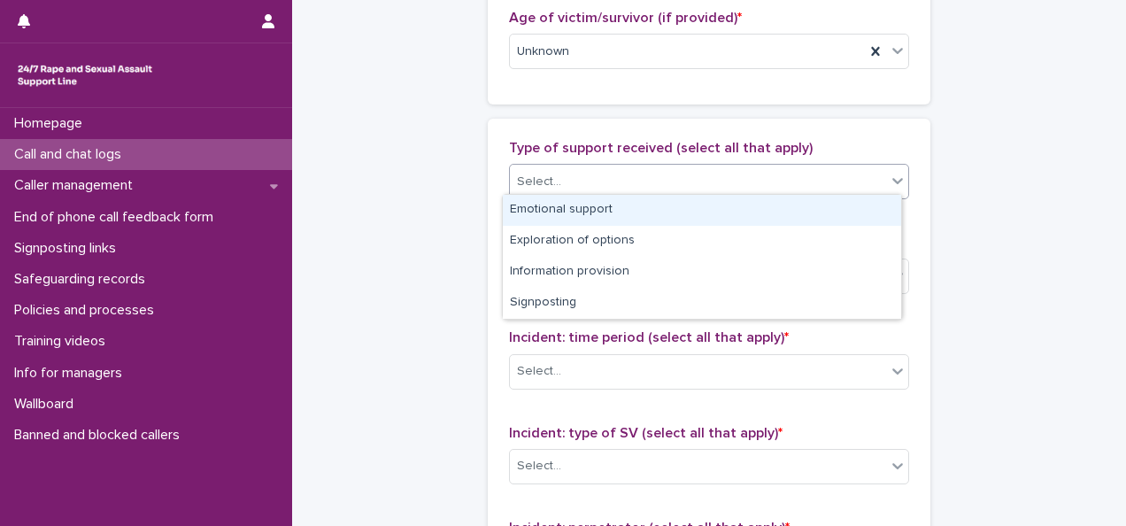
click at [614, 214] on div "Emotional support" at bounding box center [702, 210] width 398 height 31
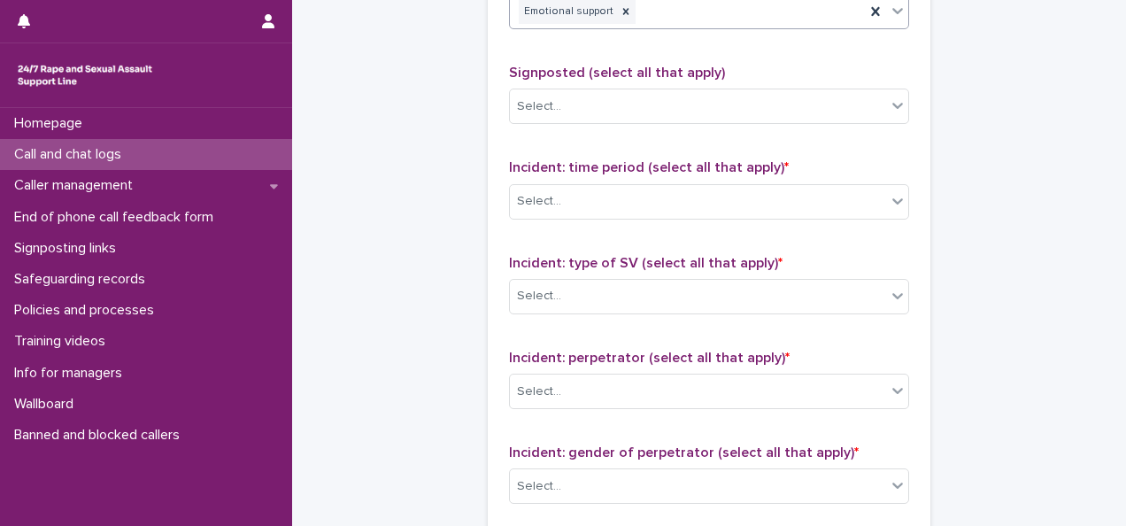
scroll to position [1151, 0]
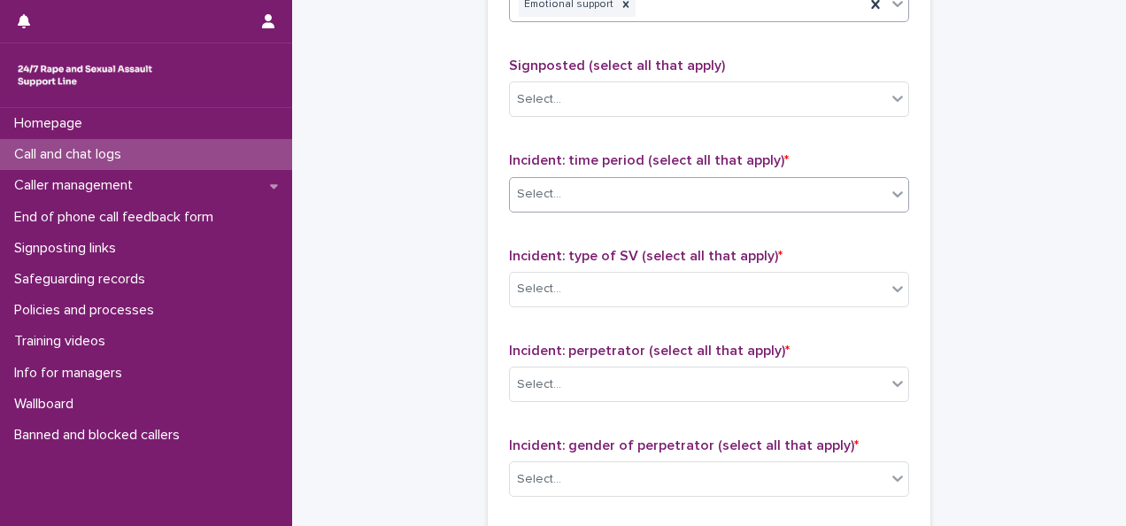
click at [654, 191] on div "Select..." at bounding box center [698, 194] width 376 height 29
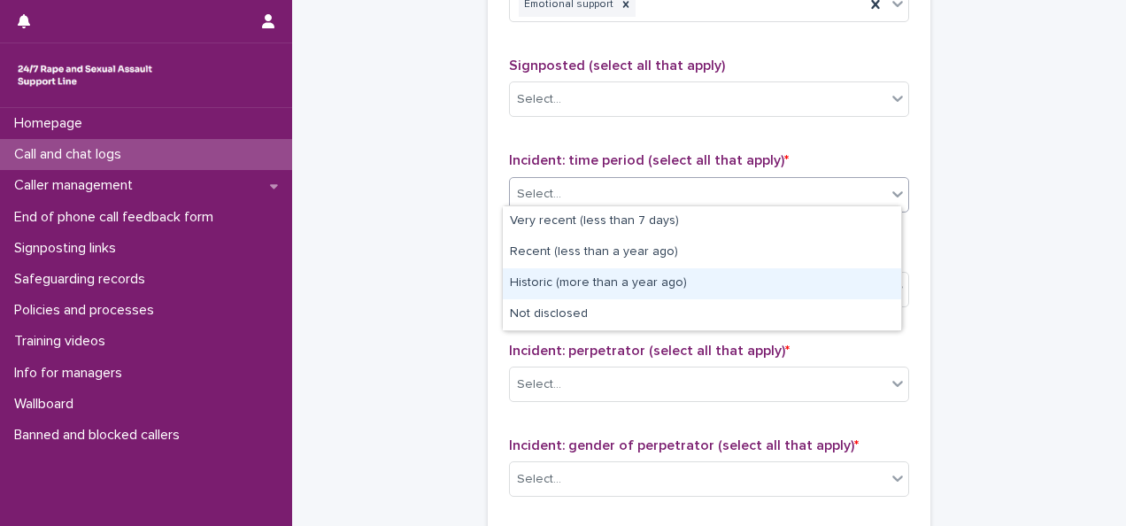
click at [605, 286] on div "Historic (more than a year ago)" at bounding box center [702, 283] width 398 height 31
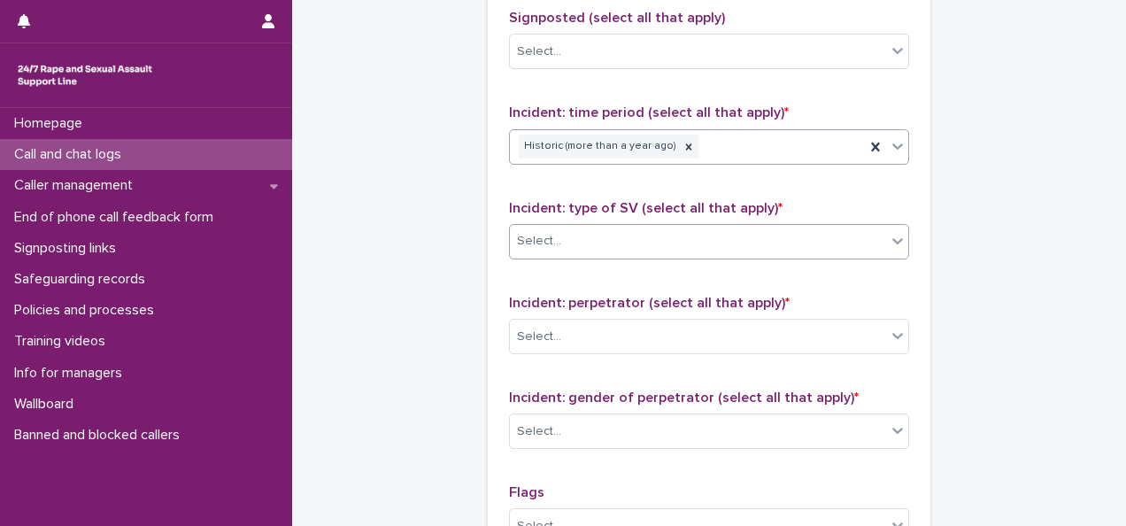
scroll to position [1239, 0]
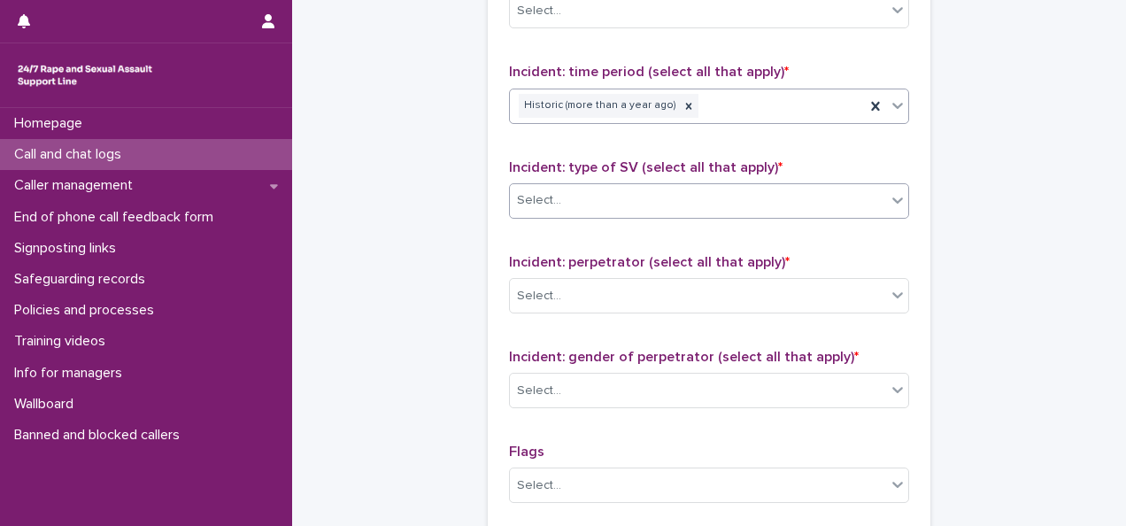
click at [608, 191] on div "Select..." at bounding box center [698, 200] width 376 height 29
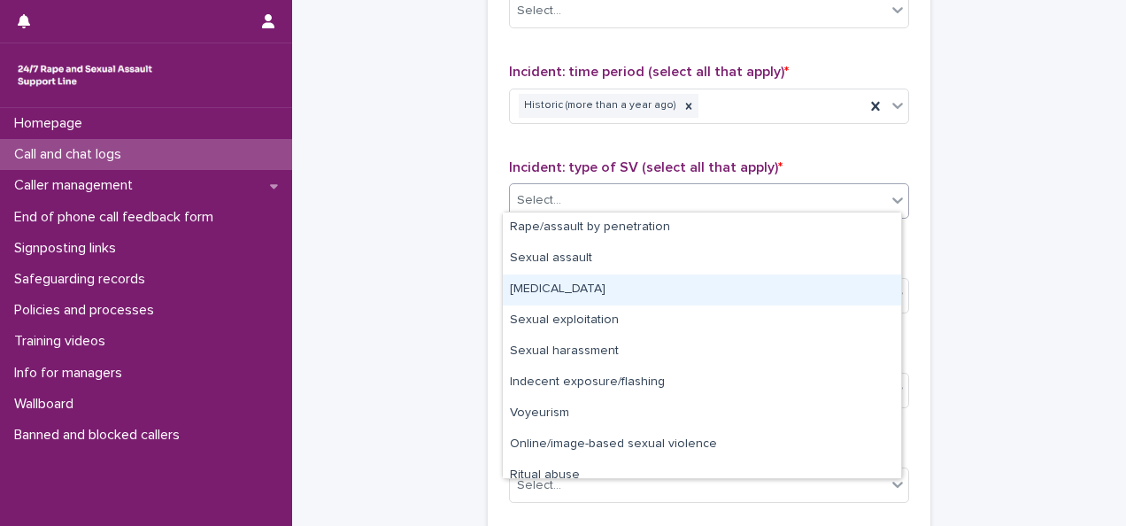
click at [602, 287] on div "Child sexual abuse" at bounding box center [702, 289] width 398 height 31
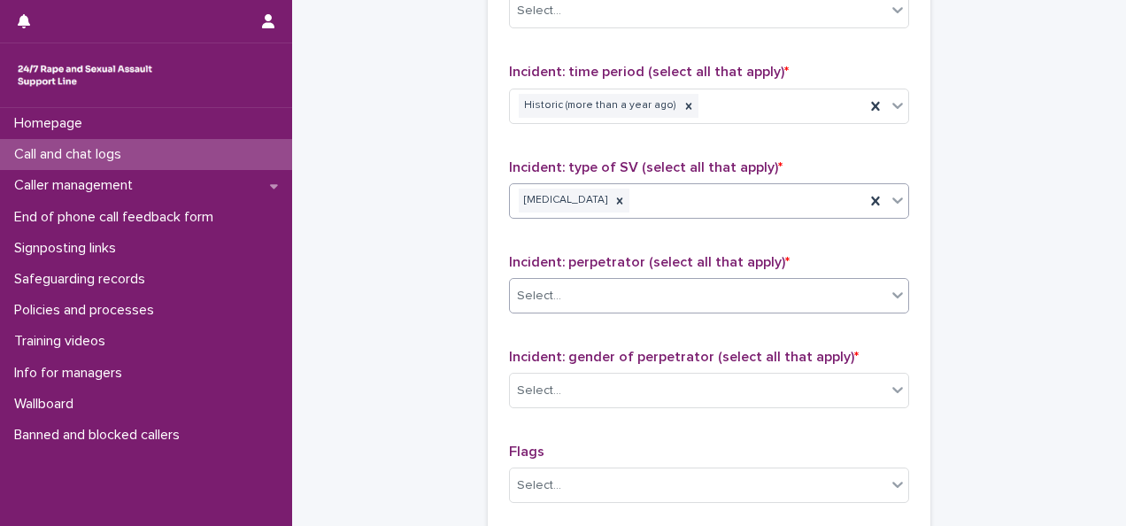
click at [599, 290] on div "Select..." at bounding box center [698, 295] width 376 height 29
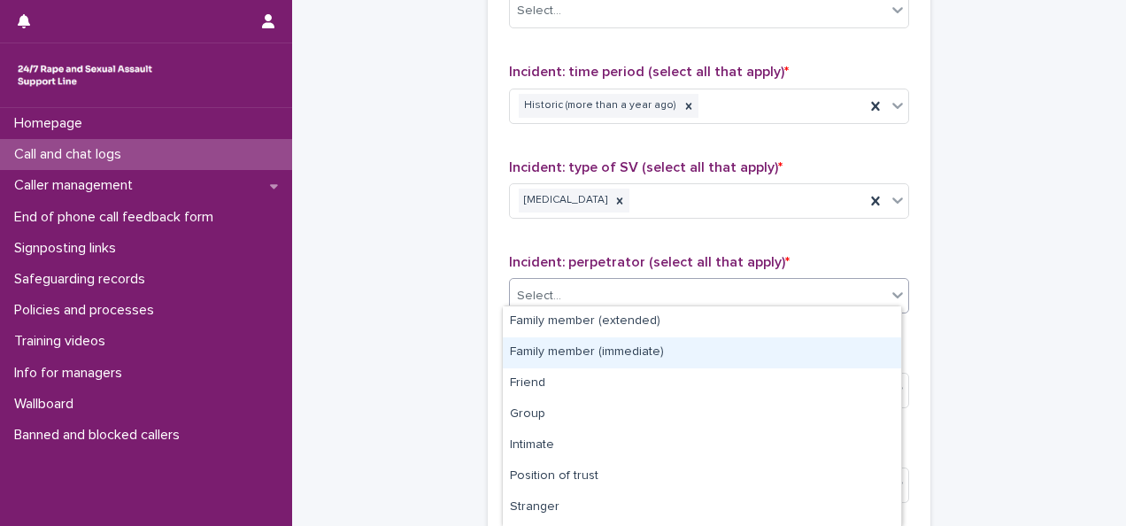
click at [623, 347] on div "Family member (immediate)" at bounding box center [702, 352] width 398 height 31
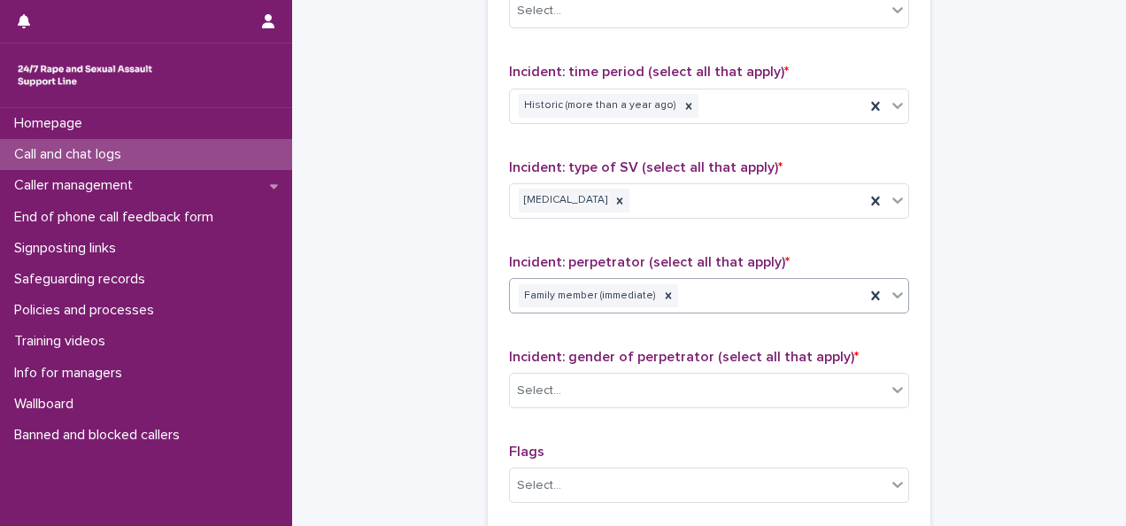
scroll to position [1328, 0]
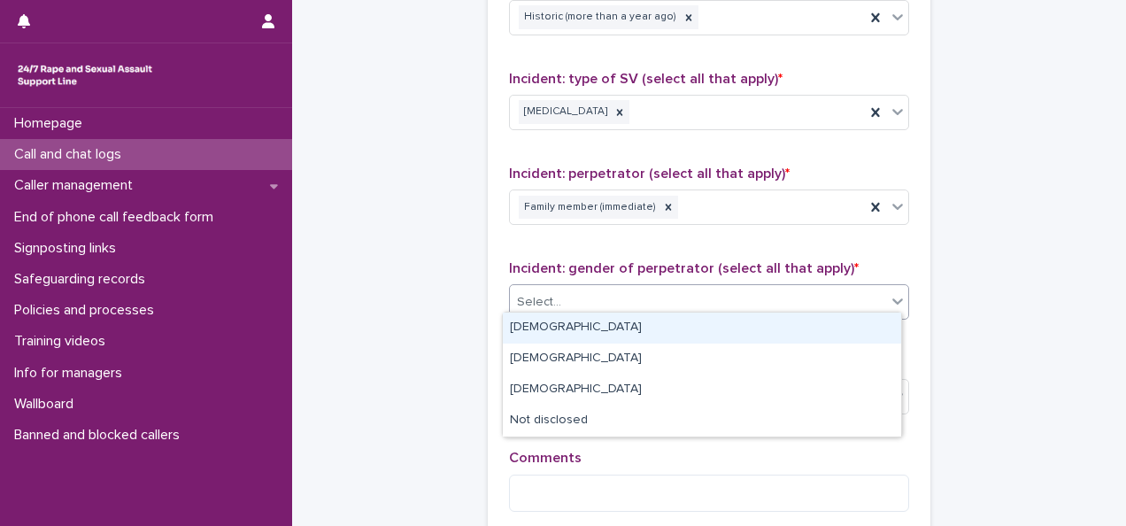
click at [625, 288] on div "Select..." at bounding box center [698, 302] width 376 height 29
click at [592, 329] on div "Male" at bounding box center [702, 327] width 398 height 31
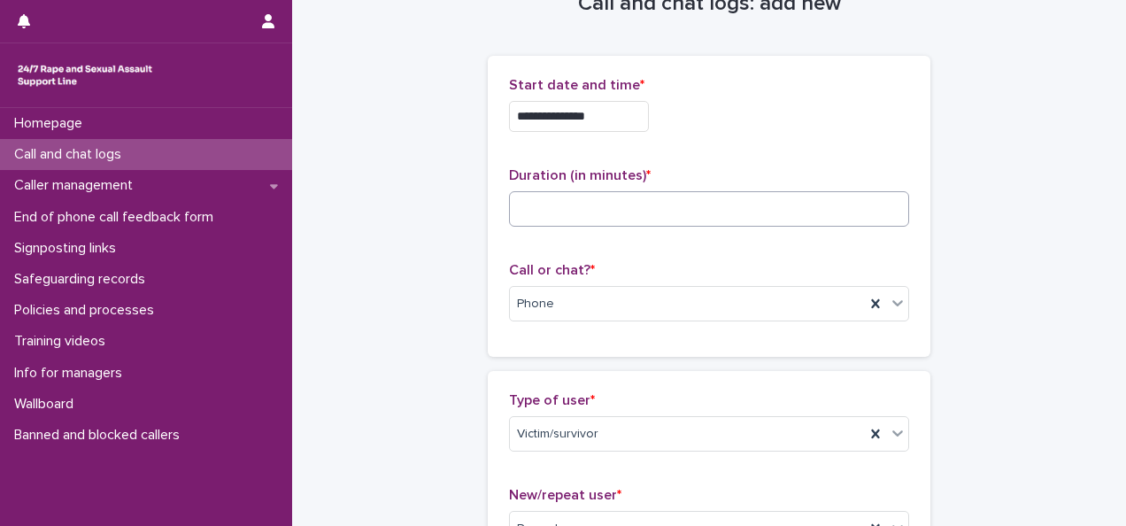
scroll to position [0, 0]
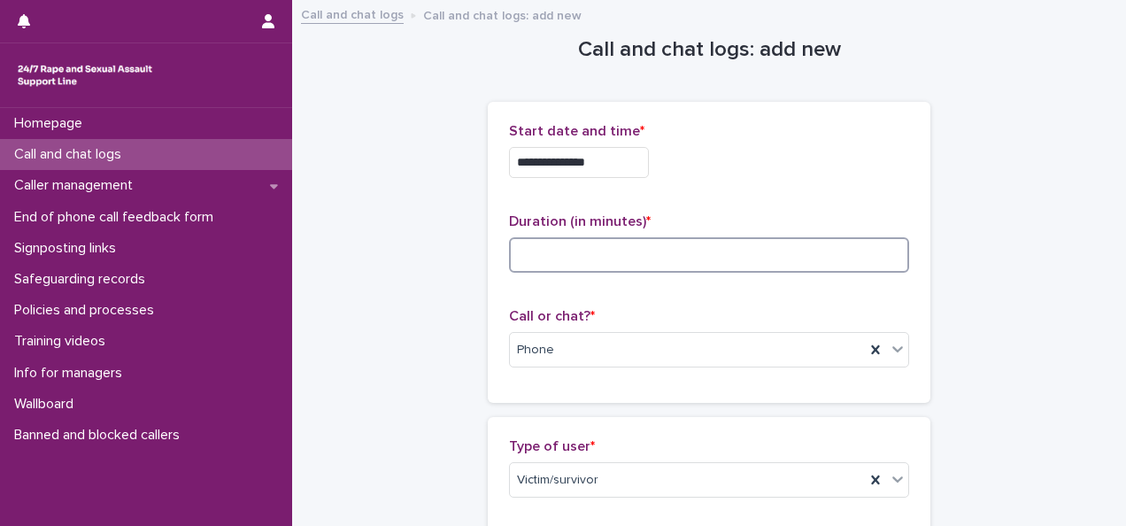
click at [595, 251] on input at bounding box center [709, 254] width 400 height 35
type input "**"
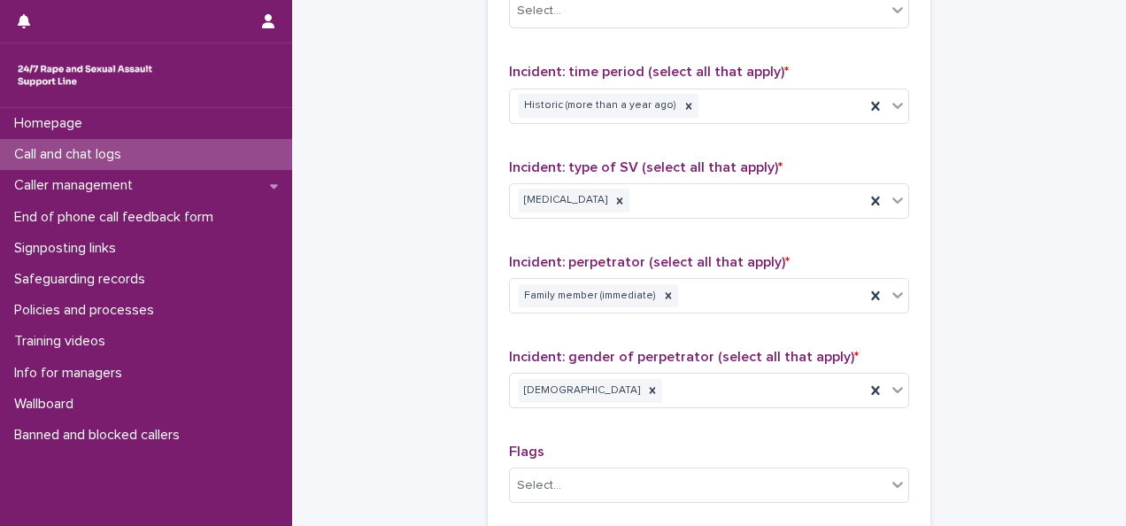
scroll to position [1520, 0]
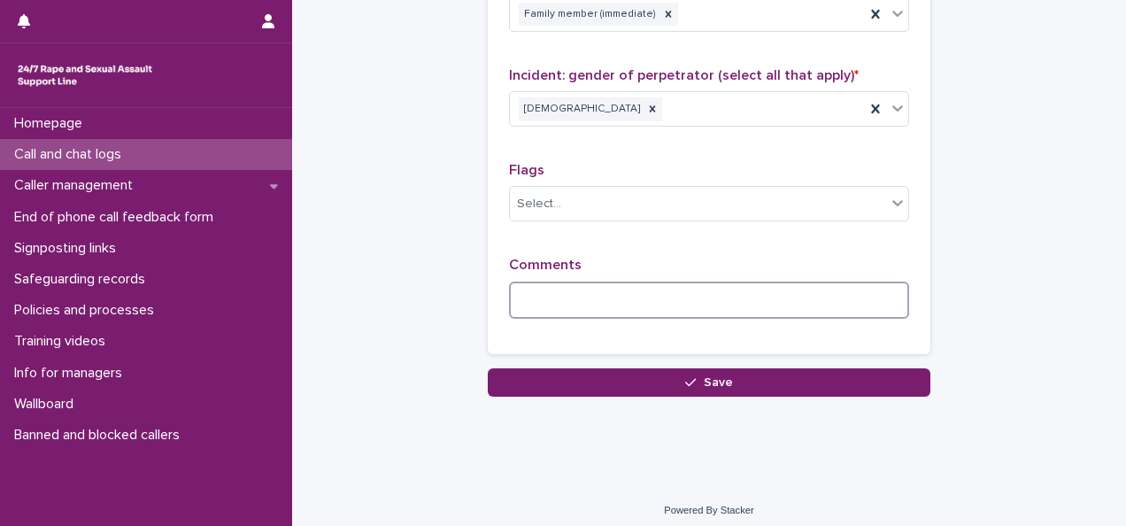
click at [586, 289] on textarea at bounding box center [709, 299] width 400 height 37
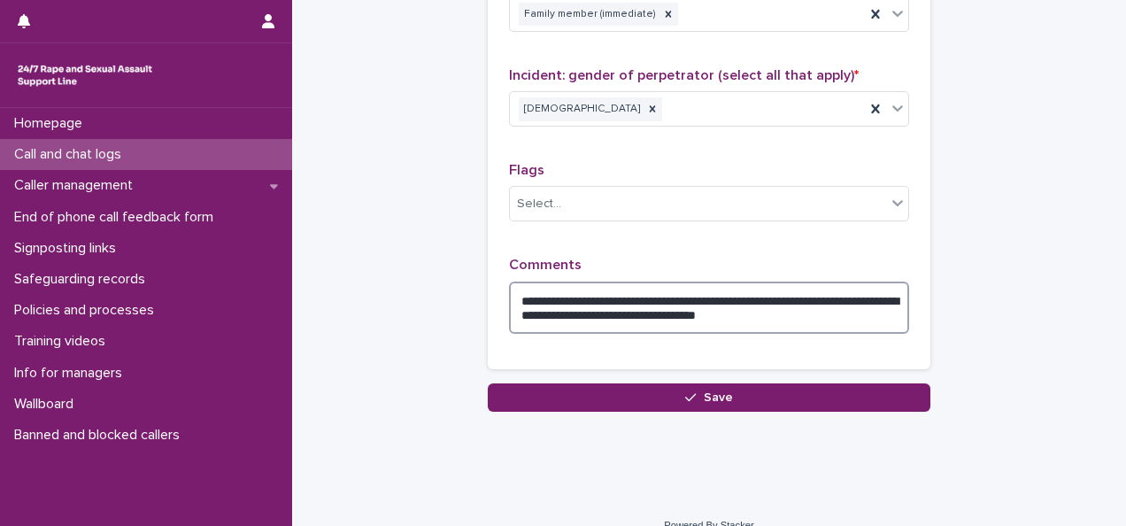
type textarea "**********"
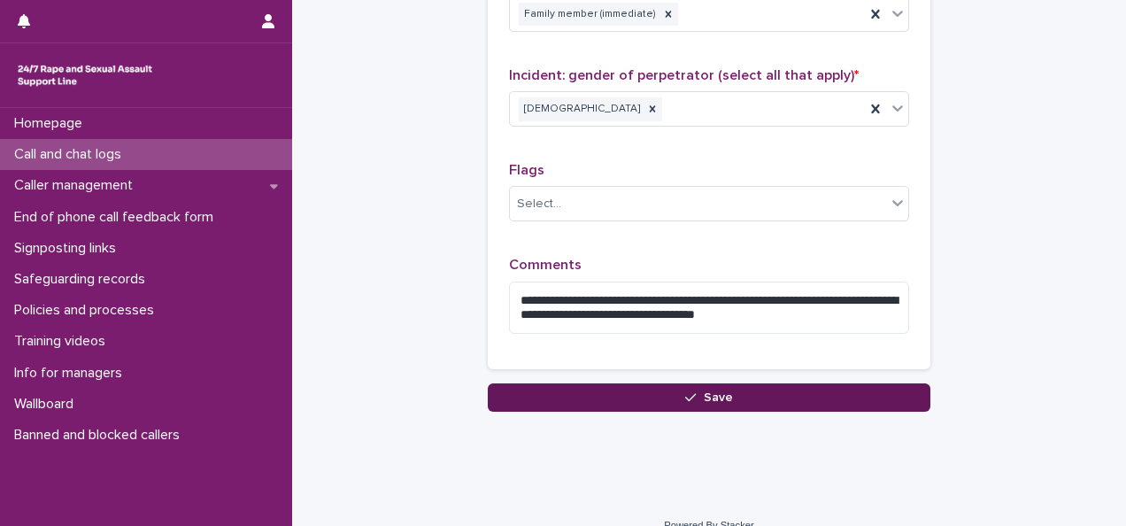
click at [591, 386] on button "Save" at bounding box center [709, 397] width 443 height 28
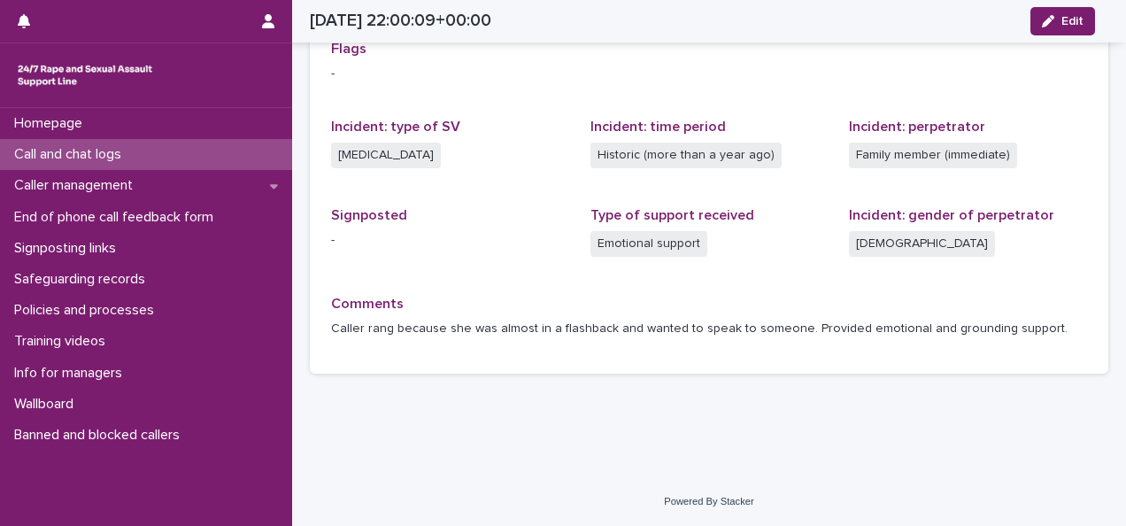
scroll to position [414, 0]
click at [179, 156] on div "Call and chat logs" at bounding box center [146, 154] width 292 height 31
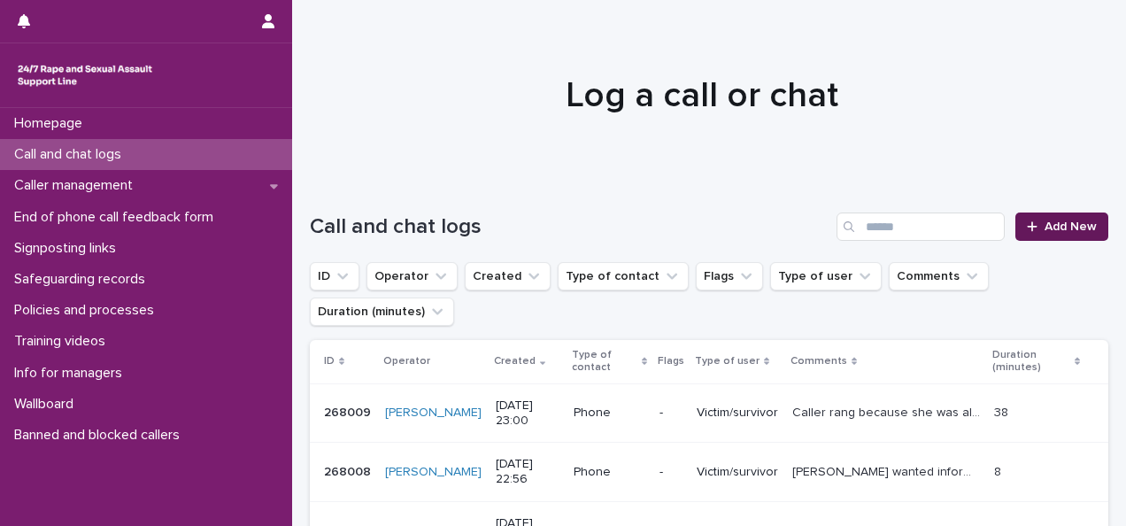
click at [827, 217] on link "Add New" at bounding box center [1061, 226] width 93 height 28
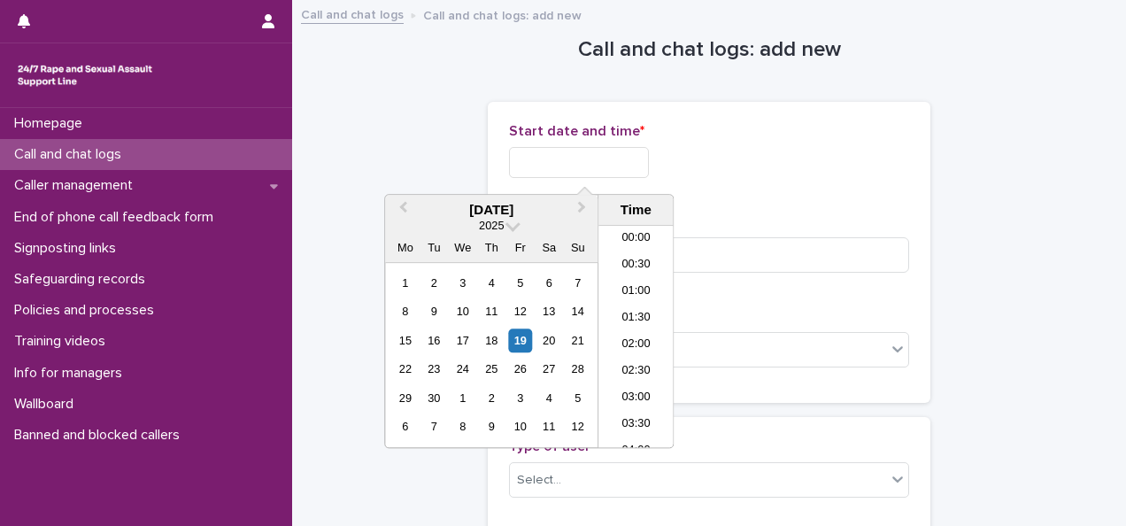
click at [625, 172] on input "text" at bounding box center [579, 162] width 140 height 31
click at [643, 404] on li "23:00" at bounding box center [635, 407] width 75 height 27
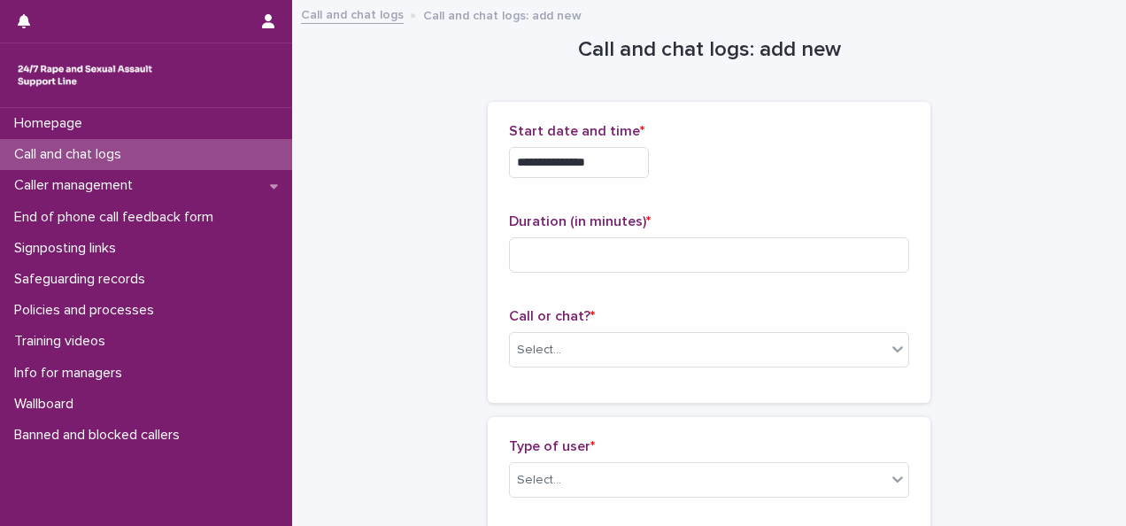
click at [647, 203] on div "**********" at bounding box center [709, 252] width 400 height 258
click at [620, 169] on input "**********" at bounding box center [579, 162] width 140 height 31
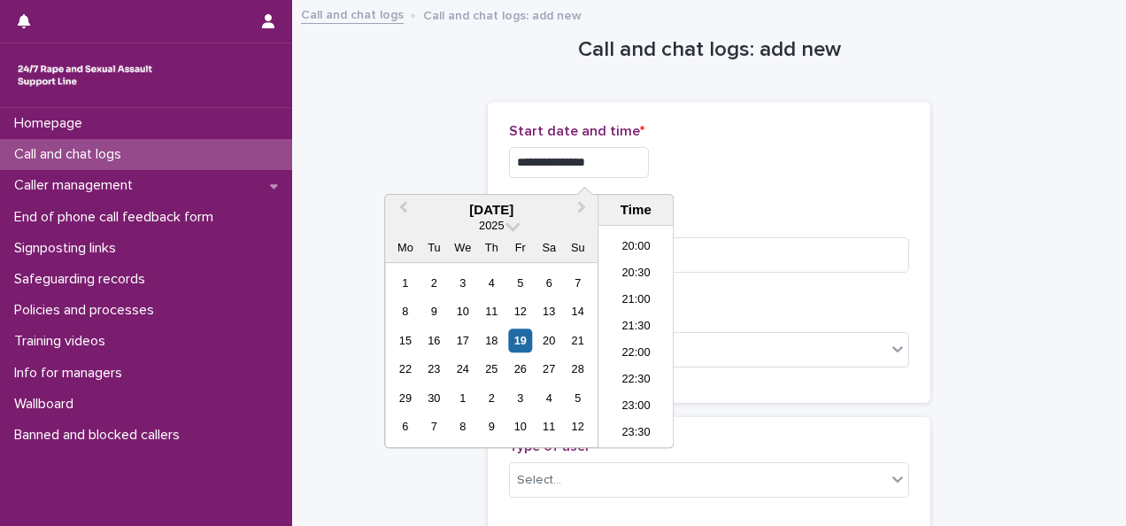
type input "**********"
click at [820, 126] on p "Start date and time *" at bounding box center [709, 131] width 400 height 17
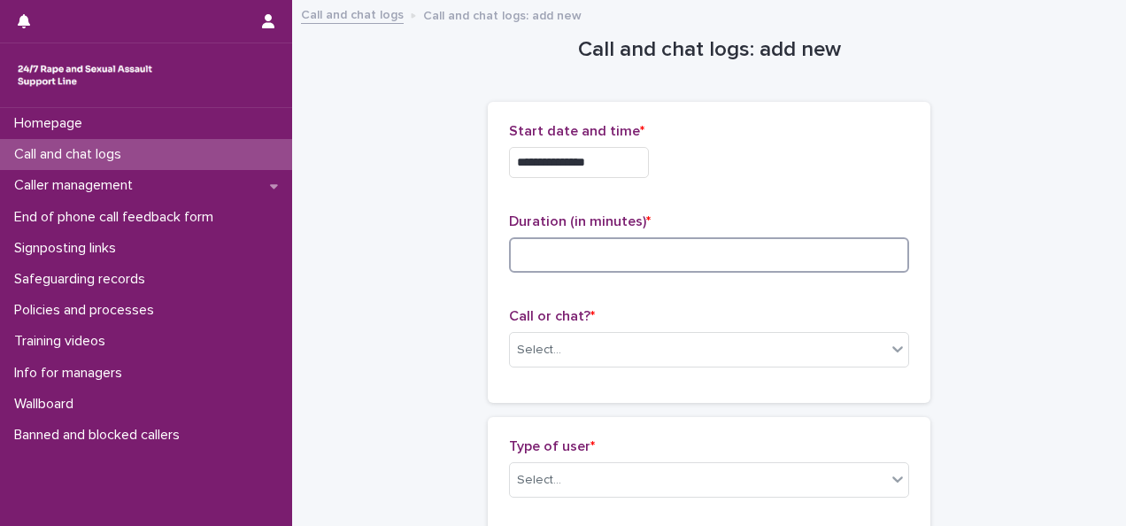
click at [566, 267] on input at bounding box center [709, 254] width 400 height 35
type input "*"
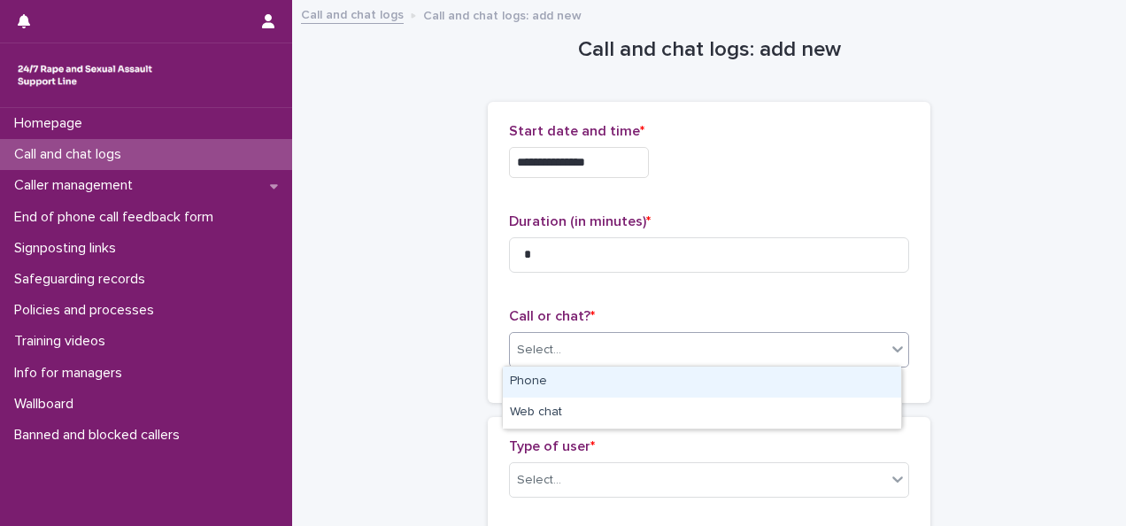
click at [667, 355] on div "Select..." at bounding box center [698, 349] width 376 height 29
click at [597, 384] on div "Phone" at bounding box center [702, 381] width 398 height 31
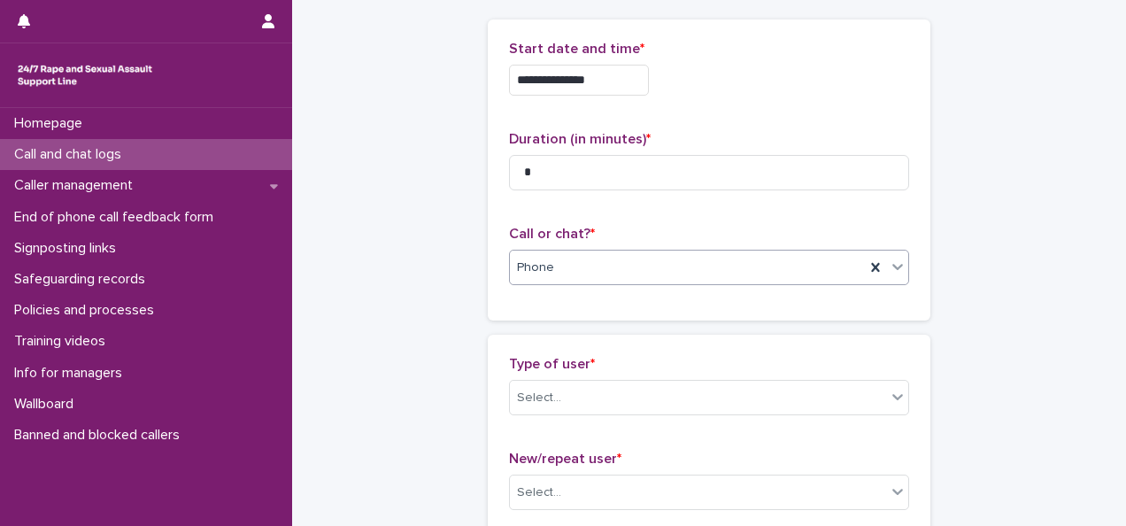
scroll to position [177, 0]
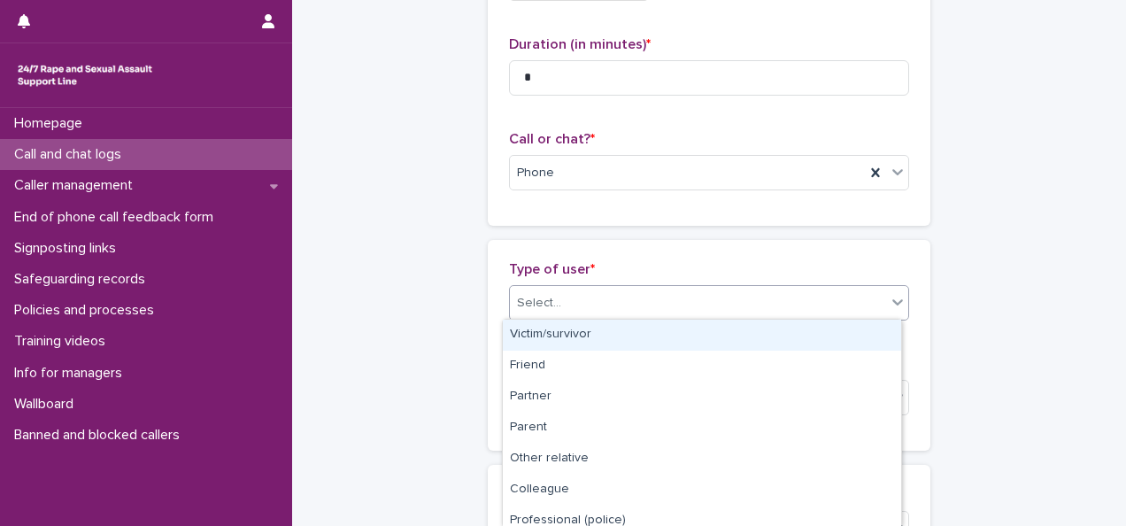
click at [573, 306] on div "Select..." at bounding box center [698, 303] width 376 height 29
click at [573, 331] on div "Victim/survivor" at bounding box center [702, 334] width 398 height 31
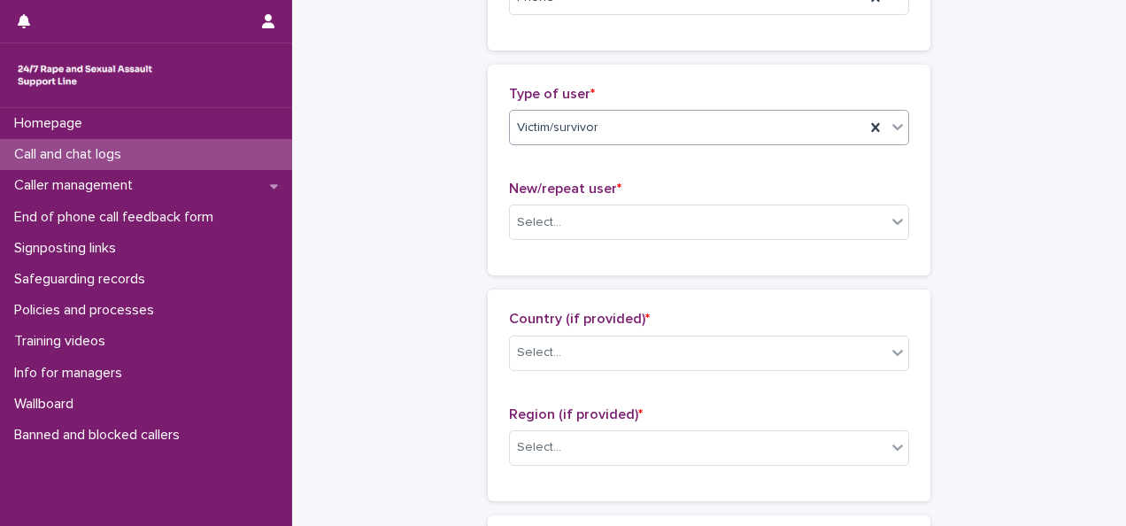
scroll to position [354, 0]
click at [568, 222] on div "Select..." at bounding box center [698, 220] width 376 height 29
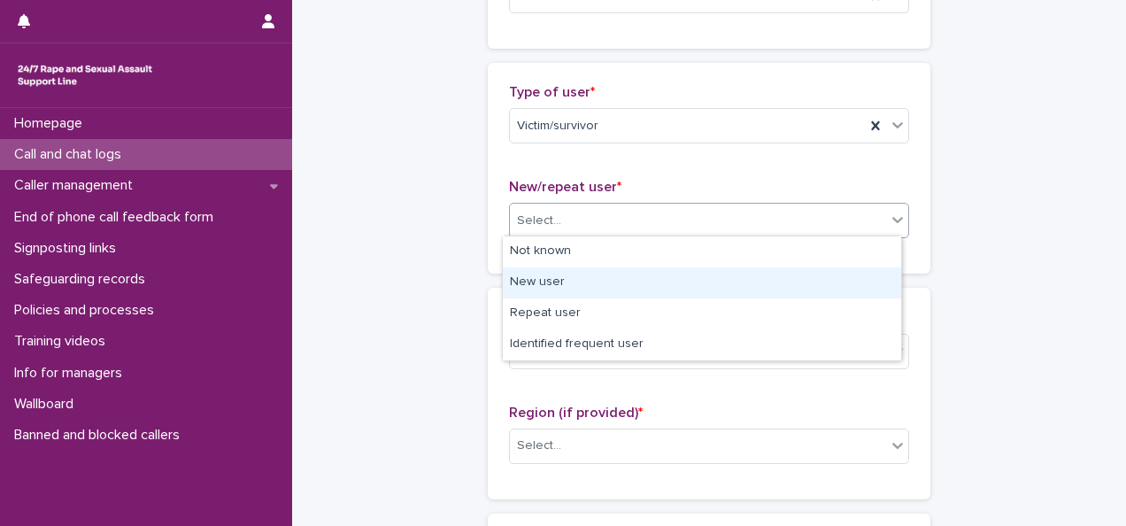
click at [558, 289] on div "New user" at bounding box center [702, 282] width 398 height 31
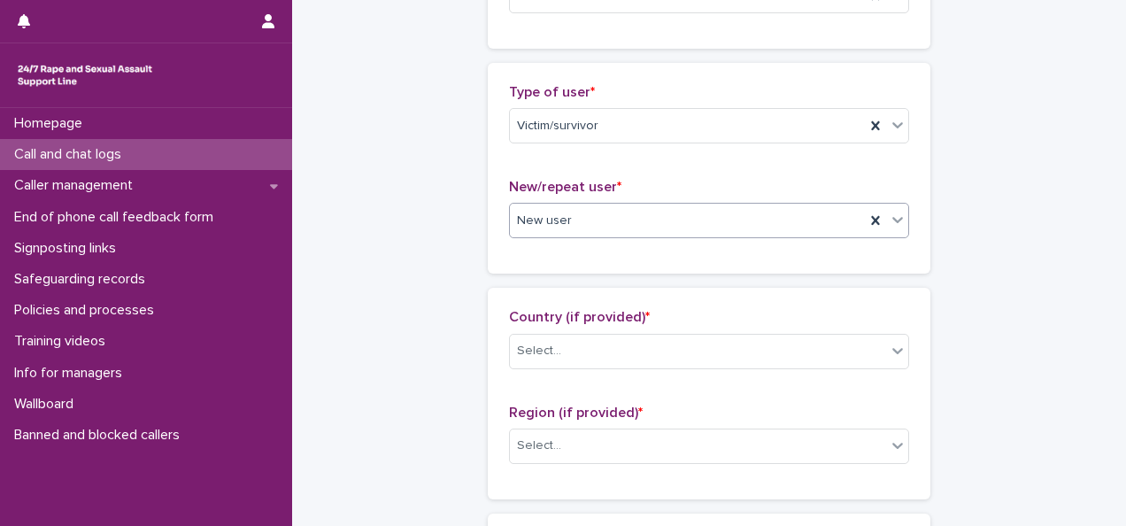
scroll to position [531, 0]
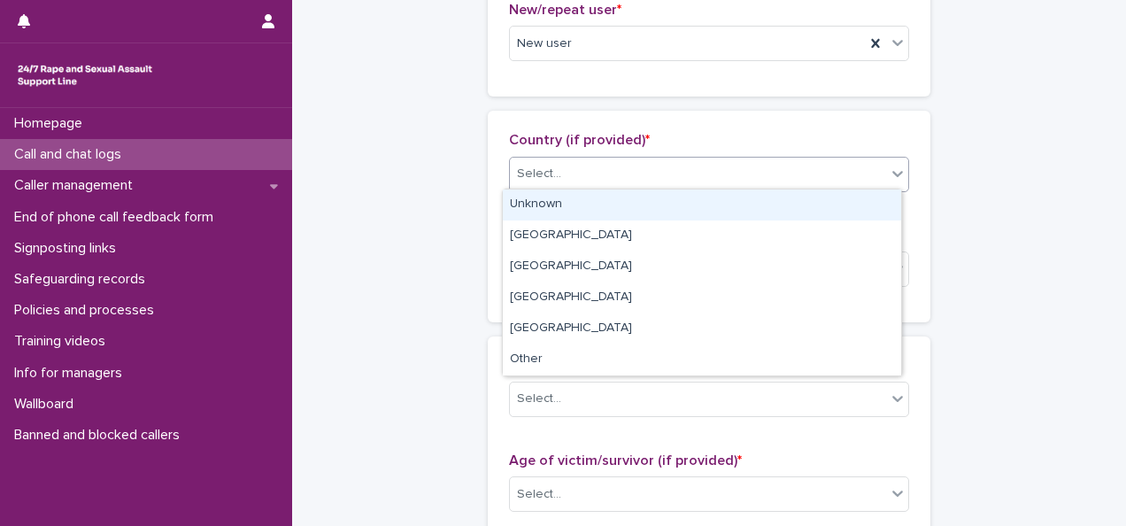
click at [568, 181] on div "Select..." at bounding box center [698, 173] width 376 height 29
click at [561, 211] on div "Unknown" at bounding box center [702, 204] width 398 height 31
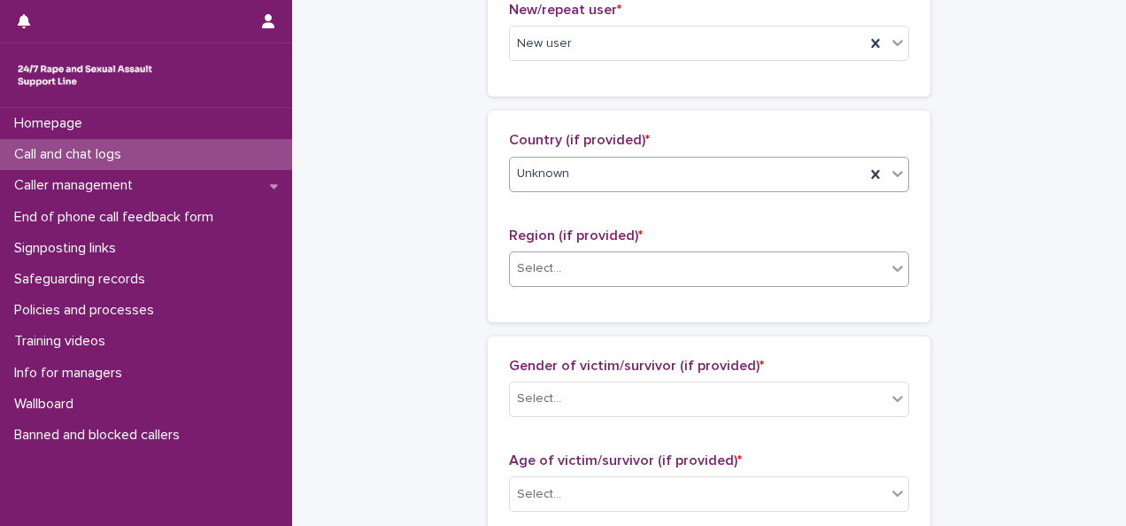
click at [570, 274] on div "Select..." at bounding box center [698, 268] width 376 height 29
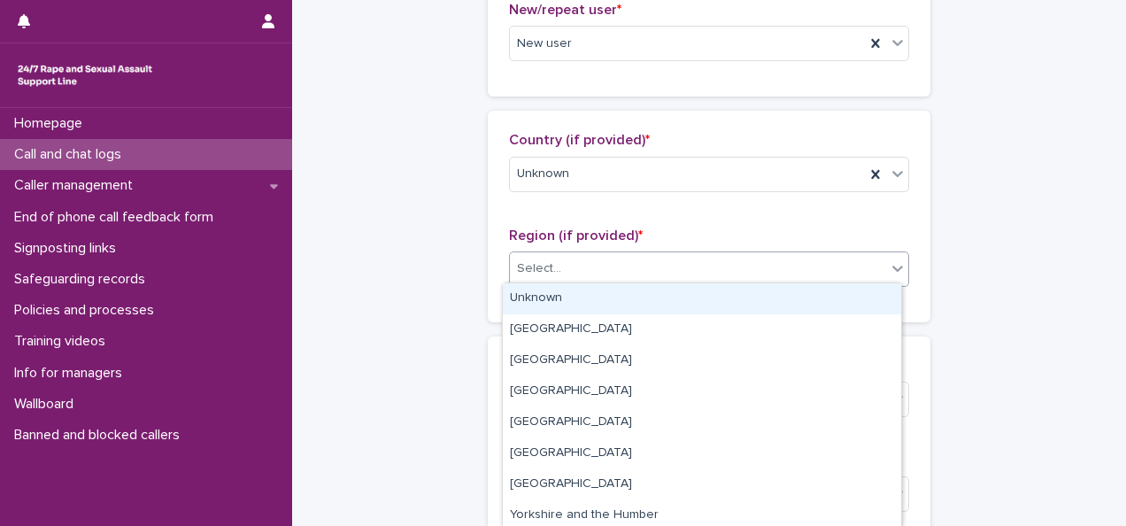
click at [565, 306] on div "Unknown" at bounding box center [702, 298] width 398 height 31
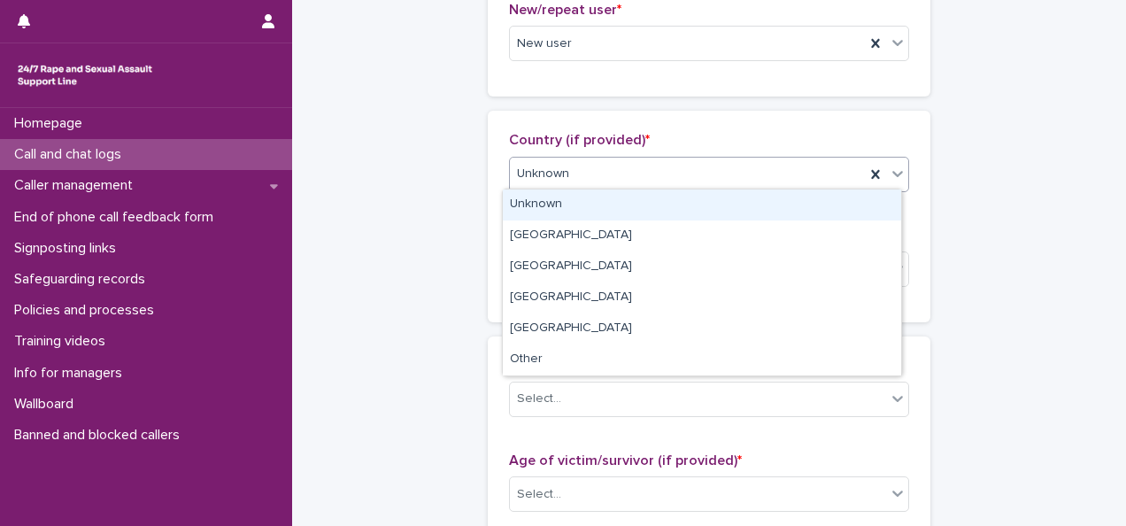
click at [573, 184] on div "Unknown" at bounding box center [709, 174] width 400 height 35
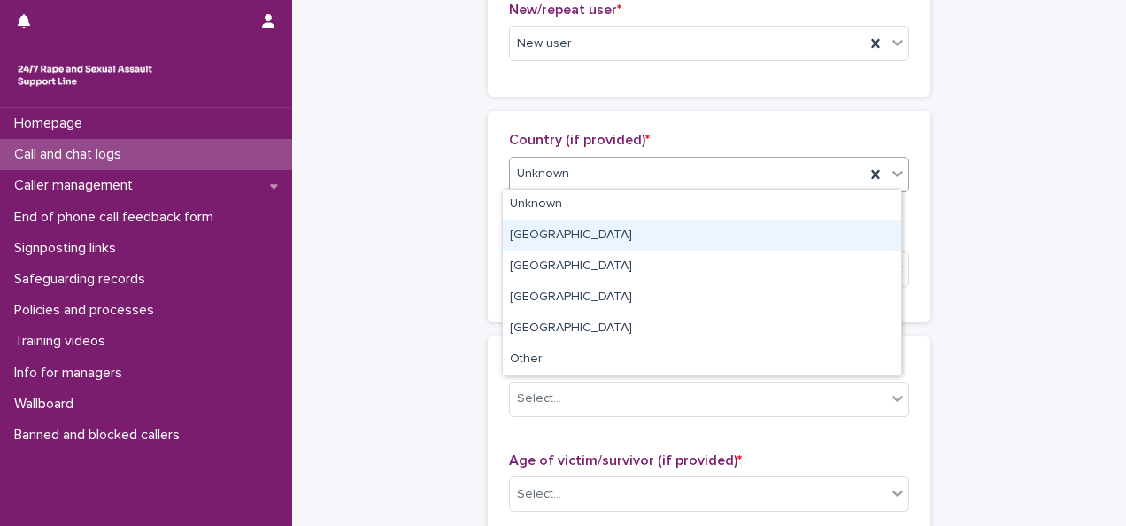
click at [559, 246] on div "England" at bounding box center [702, 235] width 398 height 31
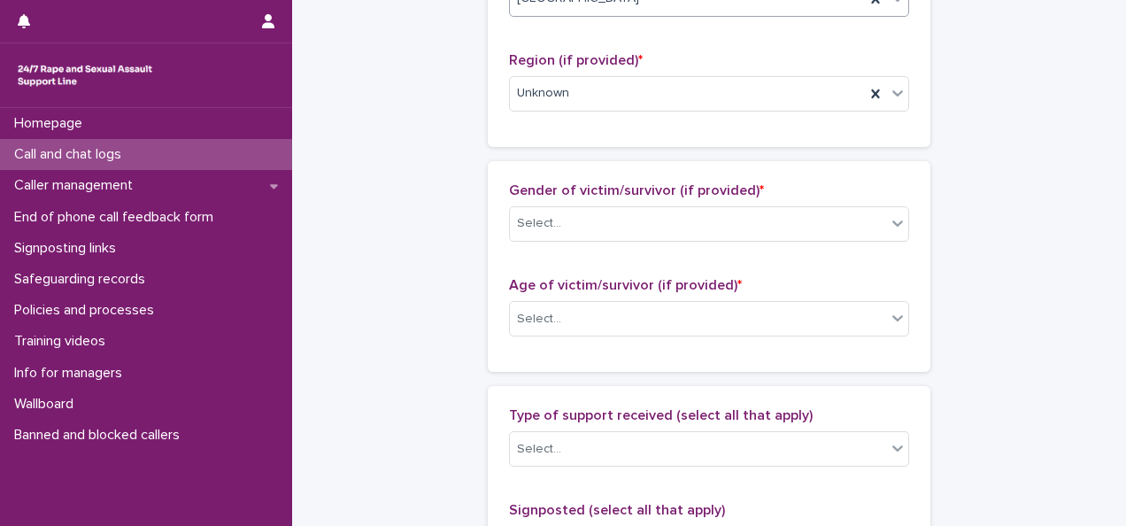
scroll to position [708, 0]
click at [563, 216] on div "Select..." at bounding box center [698, 221] width 376 height 29
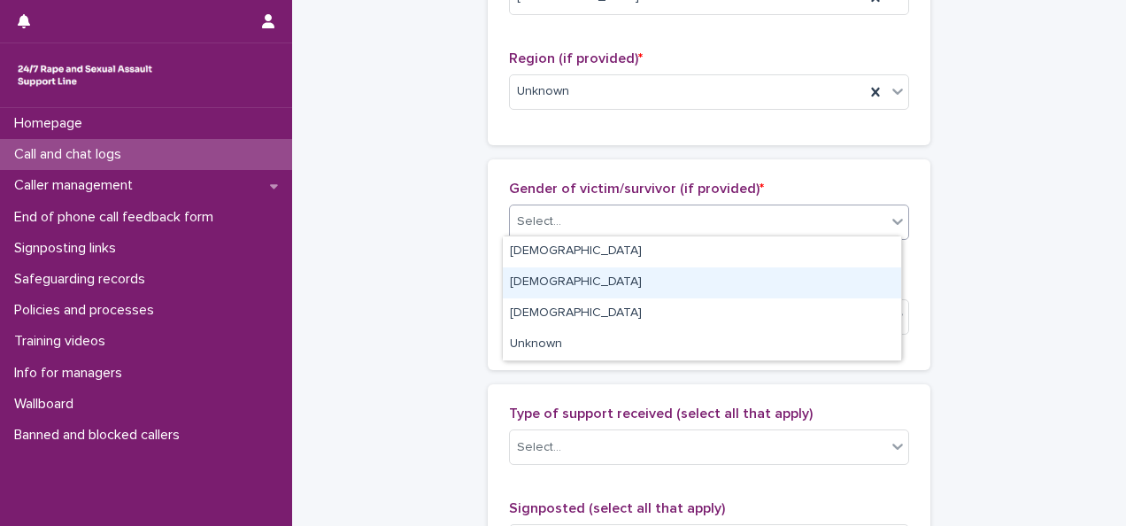
click at [550, 278] on div "Male" at bounding box center [702, 282] width 398 height 31
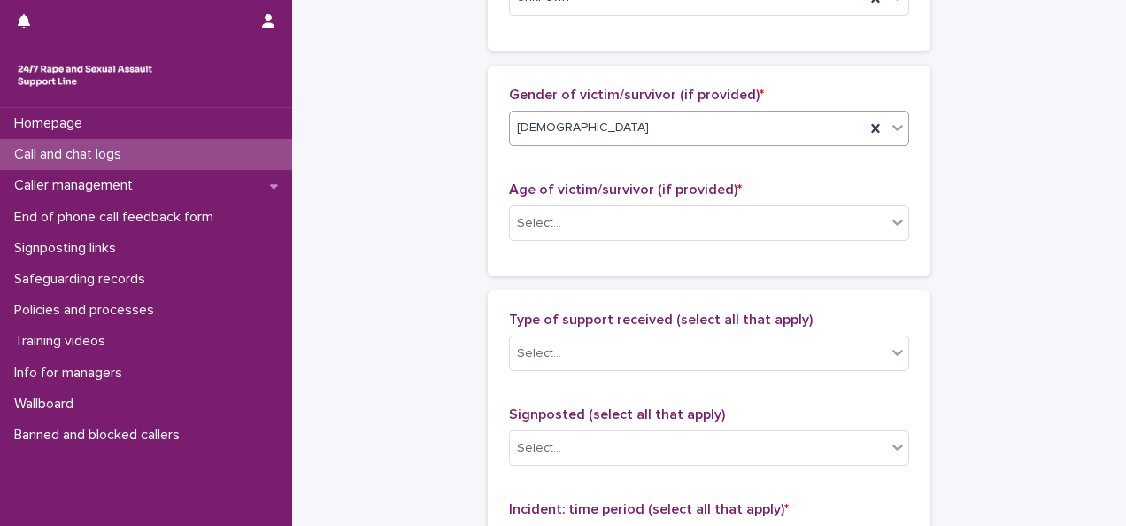
scroll to position [885, 0]
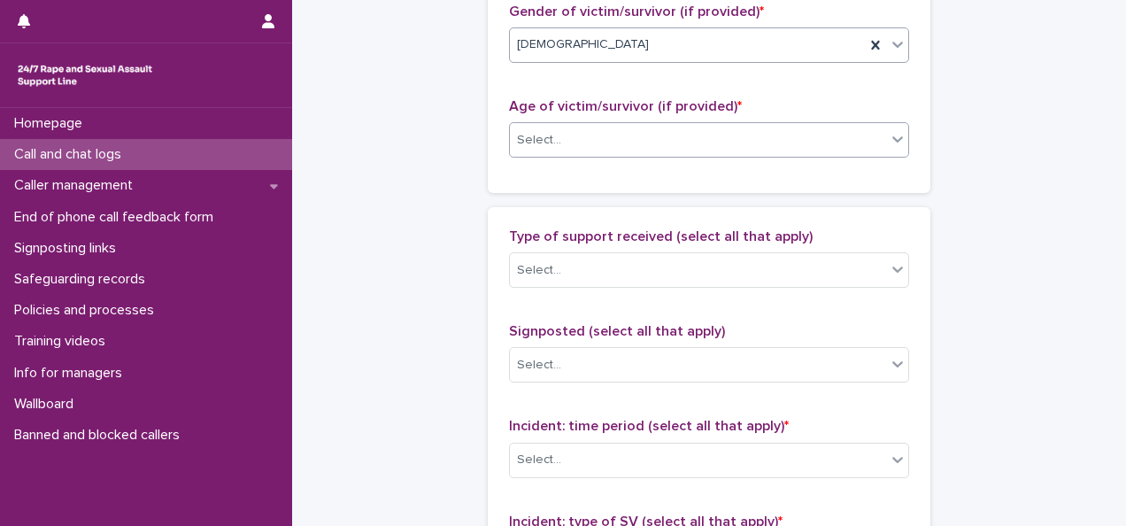
click at [564, 147] on div "Select..." at bounding box center [698, 140] width 376 height 29
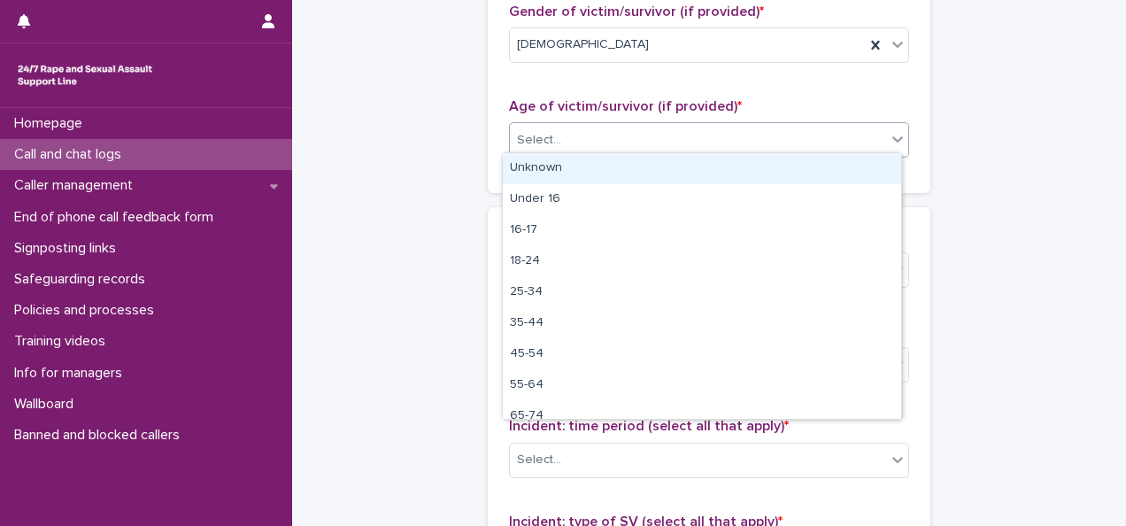
click at [565, 175] on div "Unknown" at bounding box center [702, 168] width 398 height 31
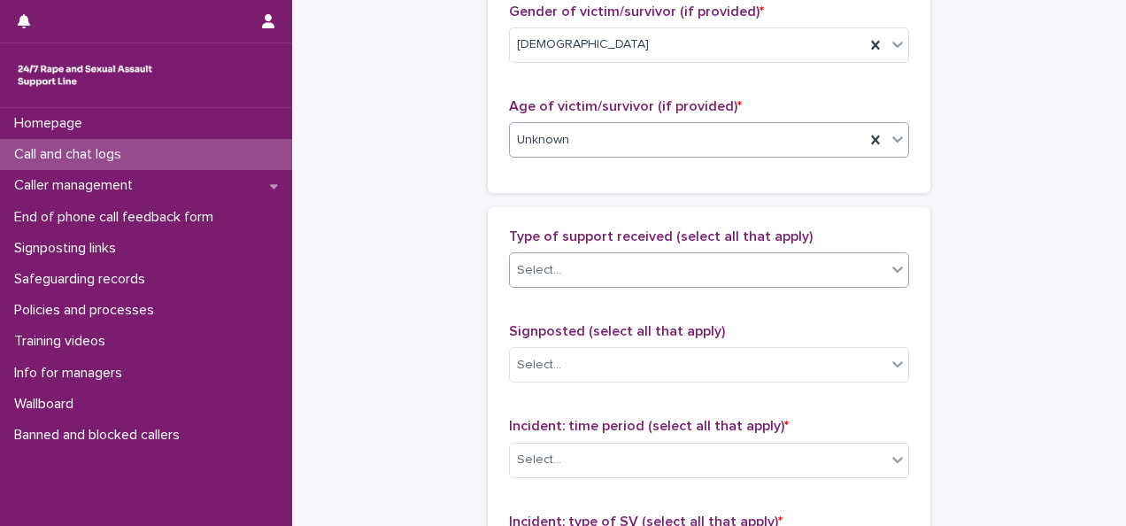
click at [589, 252] on div "Select..." at bounding box center [709, 269] width 400 height 35
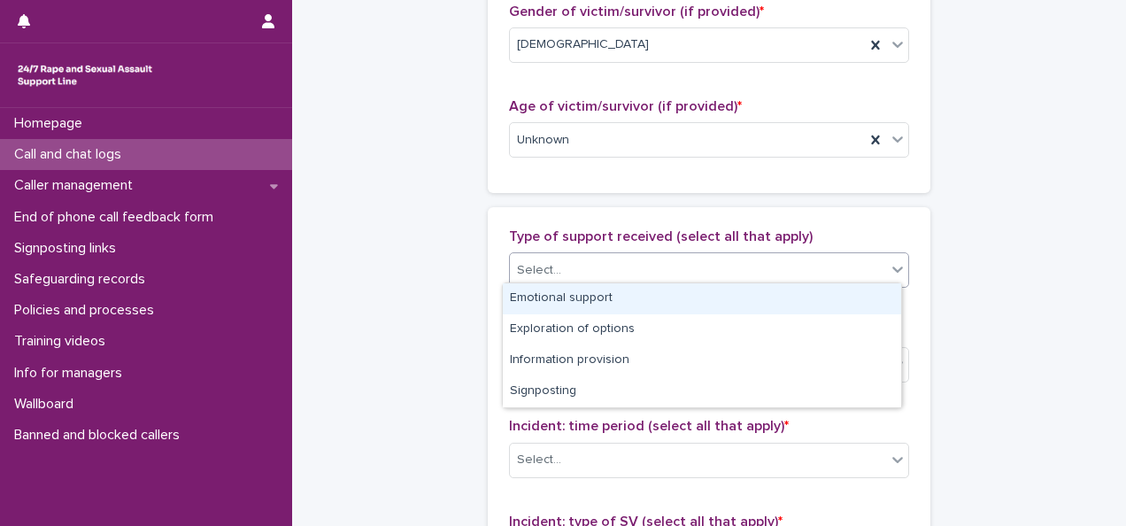
click at [581, 304] on div "Emotional support" at bounding box center [702, 298] width 398 height 31
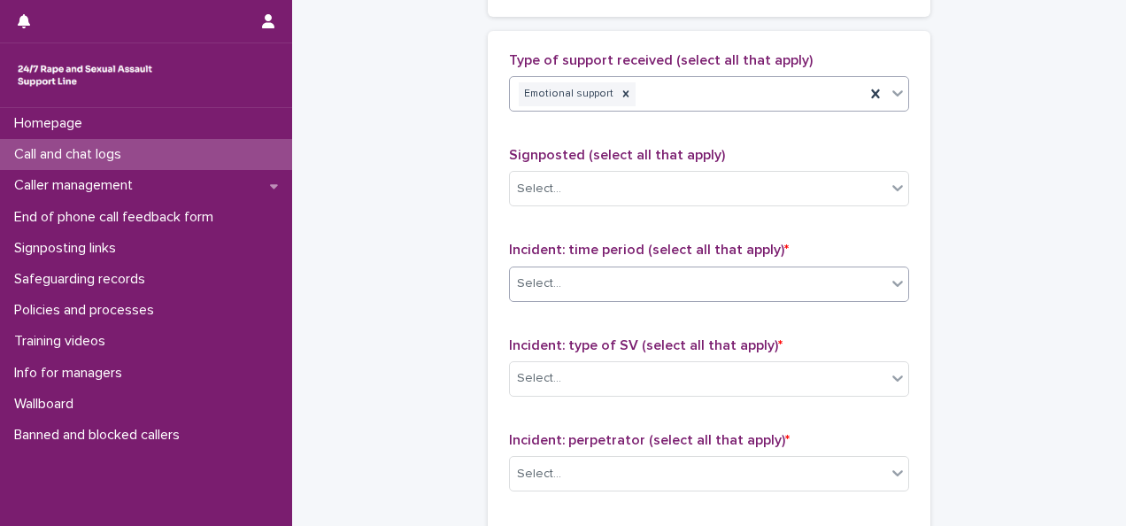
scroll to position [1062, 0]
click at [578, 271] on div "Select..." at bounding box center [698, 282] width 376 height 29
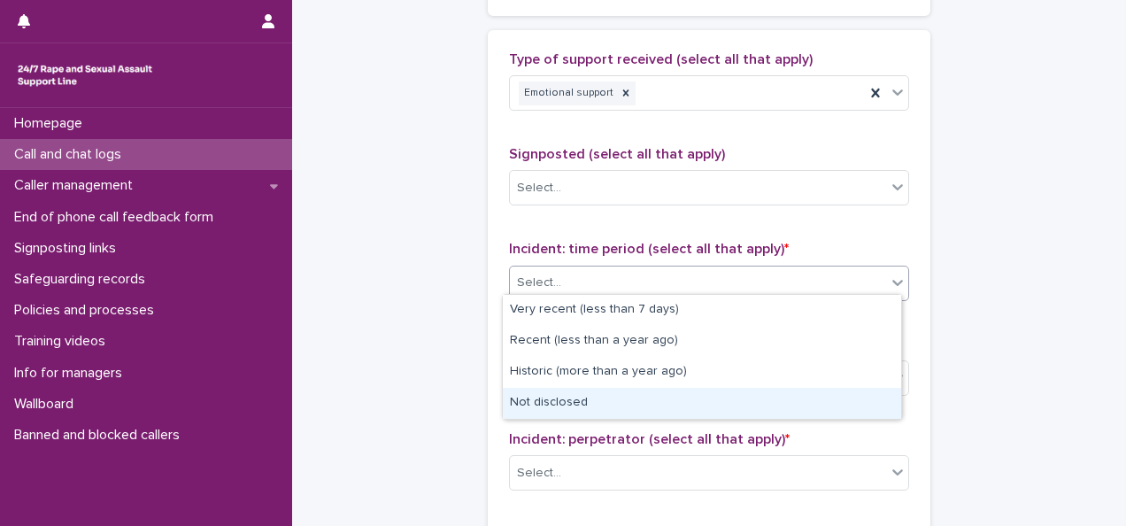
click at [577, 401] on div "Not disclosed" at bounding box center [702, 403] width 398 height 31
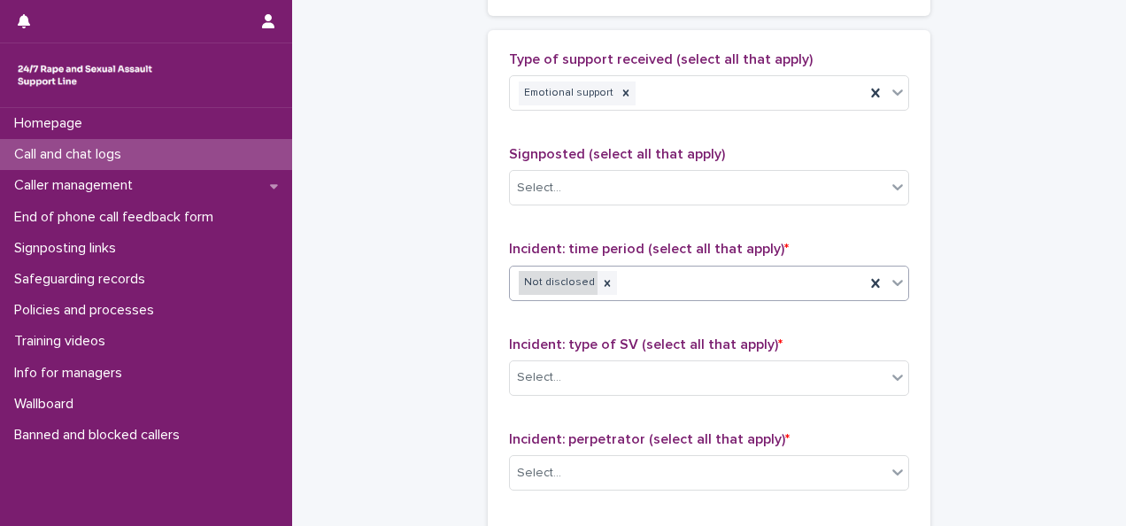
click at [573, 278] on div "Not disclosed" at bounding box center [558, 283] width 79 height 24
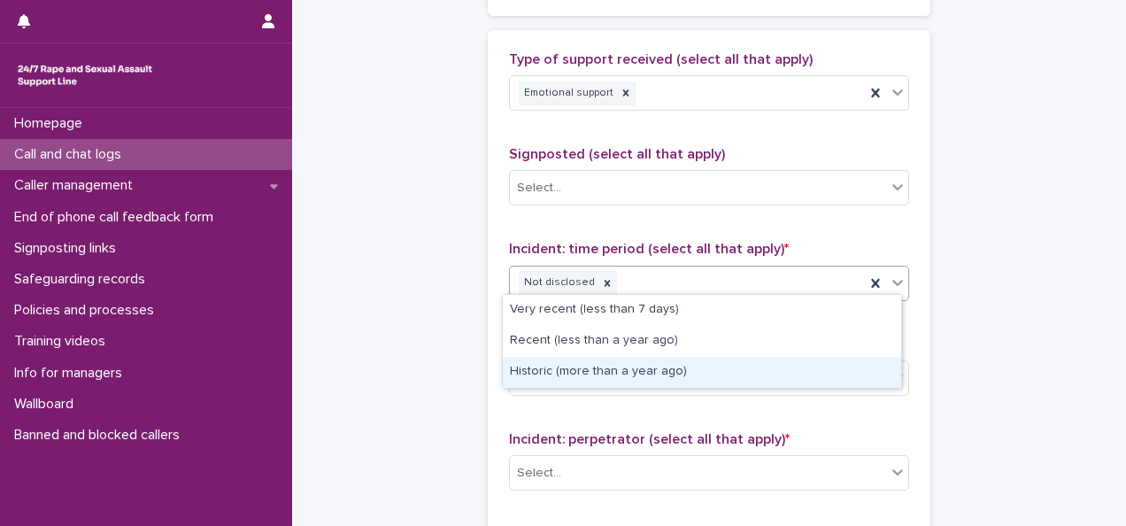
click at [570, 372] on div "Historic (more than a year ago)" at bounding box center [702, 372] width 398 height 31
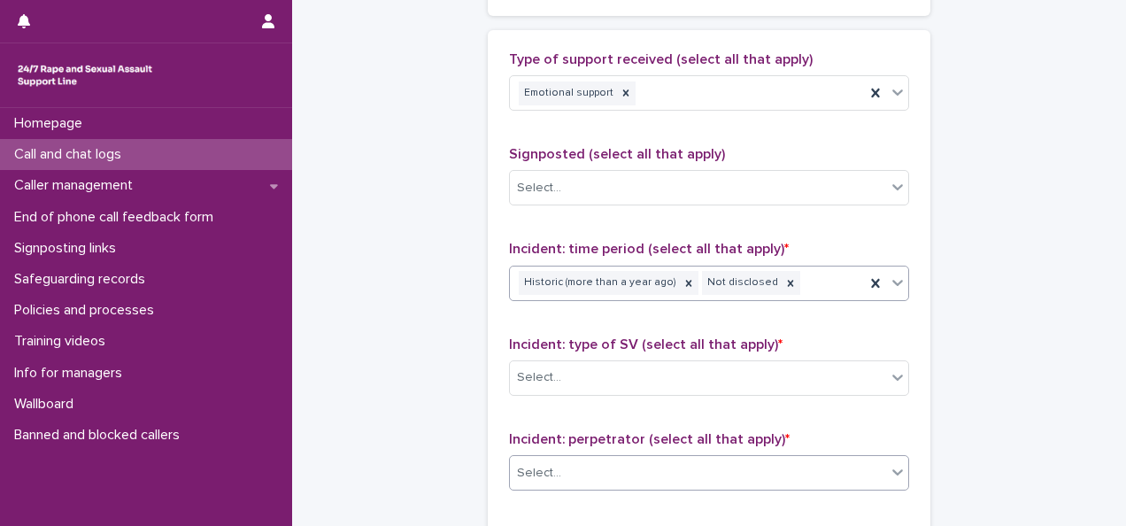
scroll to position [1239, 0]
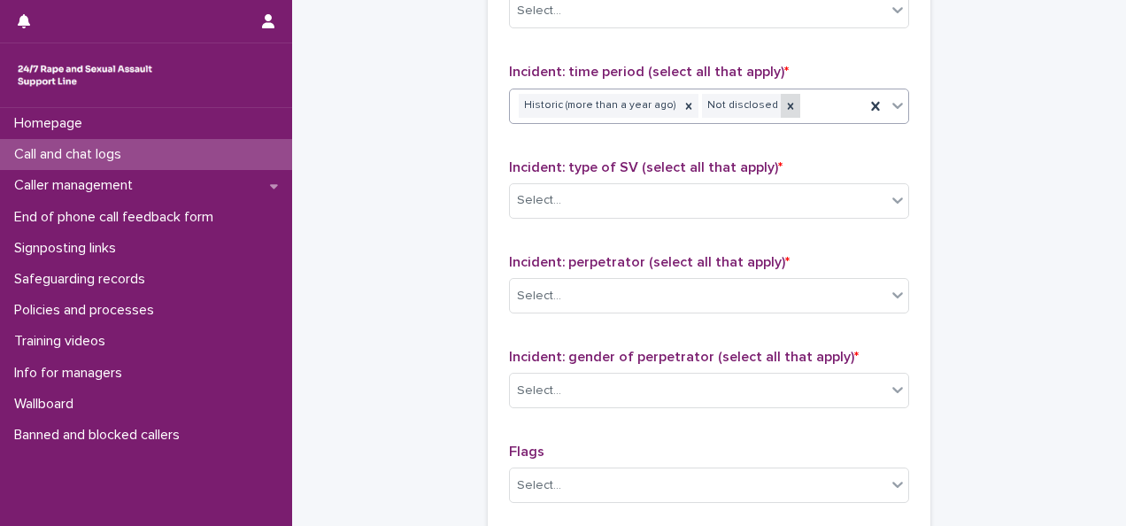
click at [784, 100] on icon at bounding box center [790, 106] width 12 height 12
click at [629, 192] on div "Select..." at bounding box center [698, 200] width 376 height 29
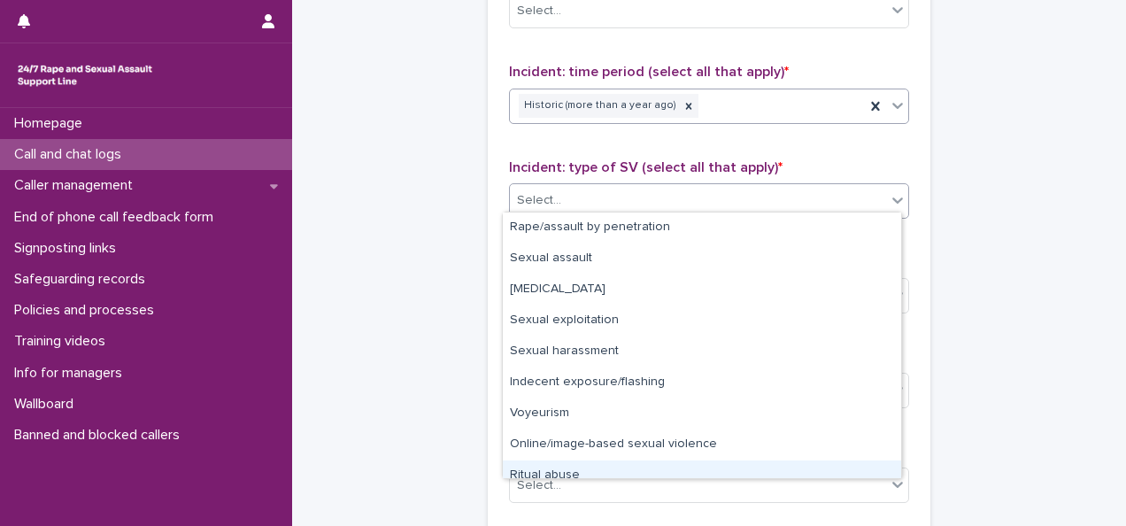
scroll to position [44, 0]
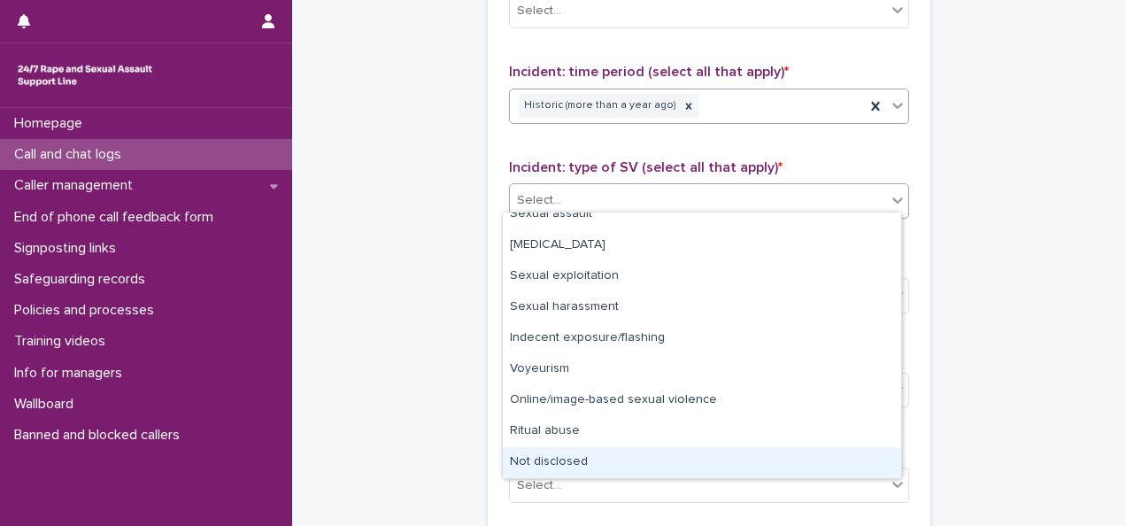
click at [560, 466] on div "Not disclosed" at bounding box center [702, 462] width 398 height 31
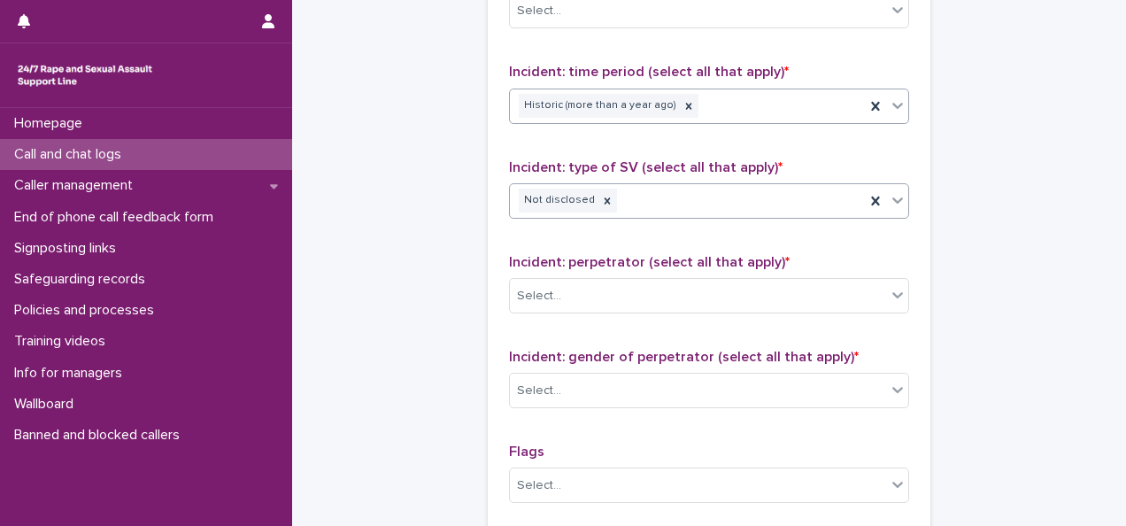
scroll to position [1416, 0]
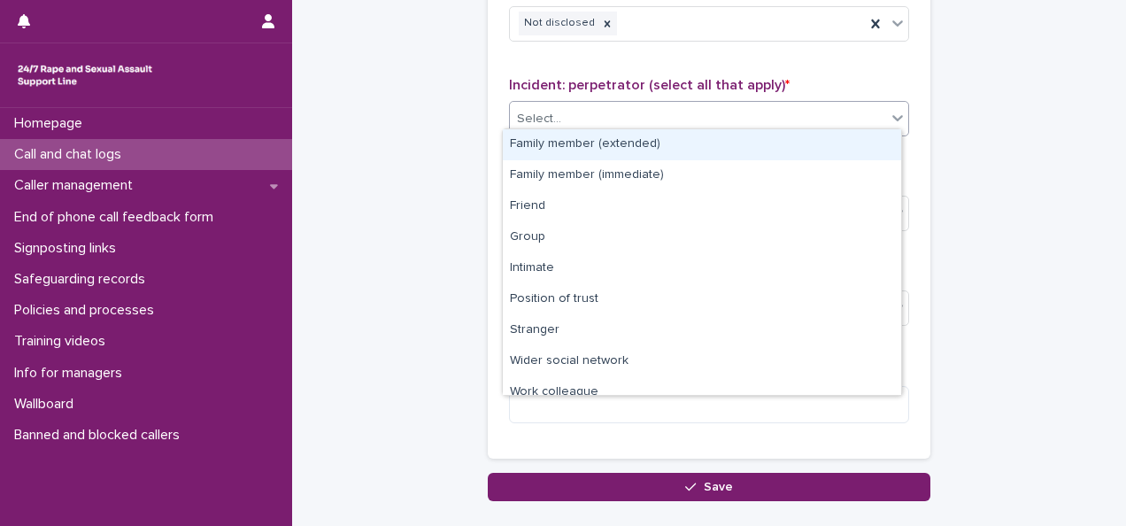
click at [606, 108] on div "Select..." at bounding box center [698, 118] width 376 height 29
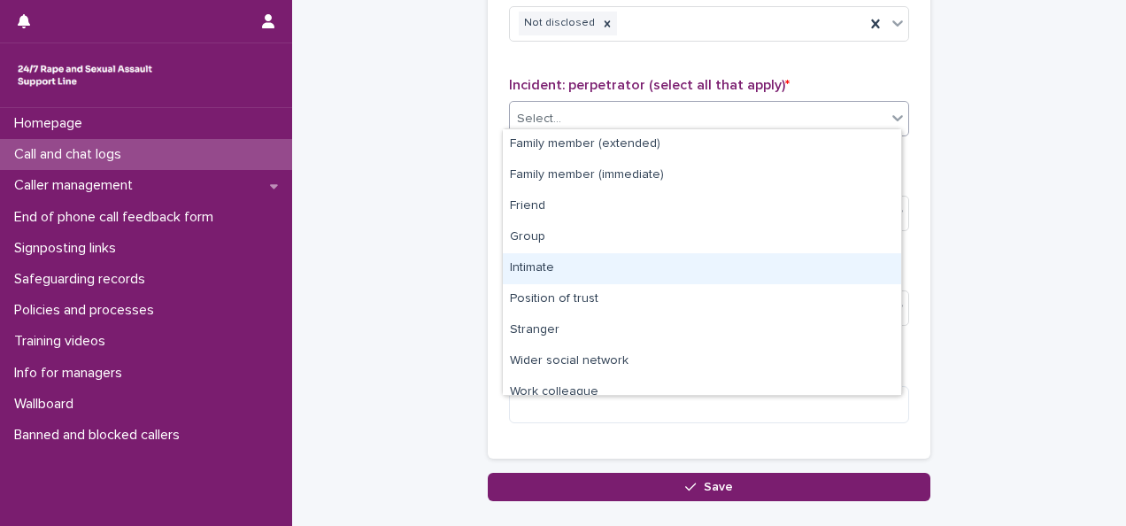
scroll to position [75, 0]
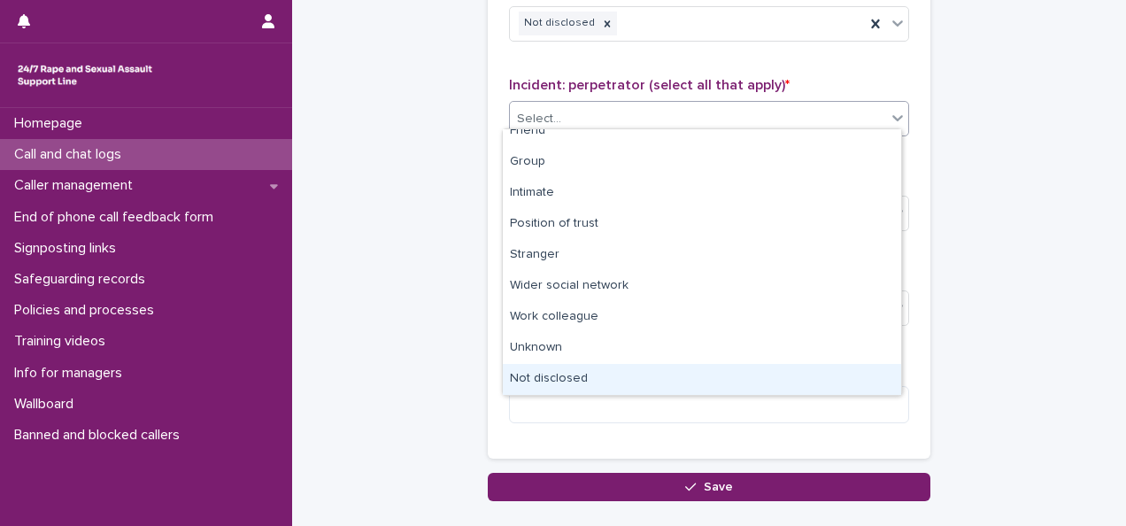
click at [594, 390] on div "Not disclosed" at bounding box center [702, 379] width 398 height 31
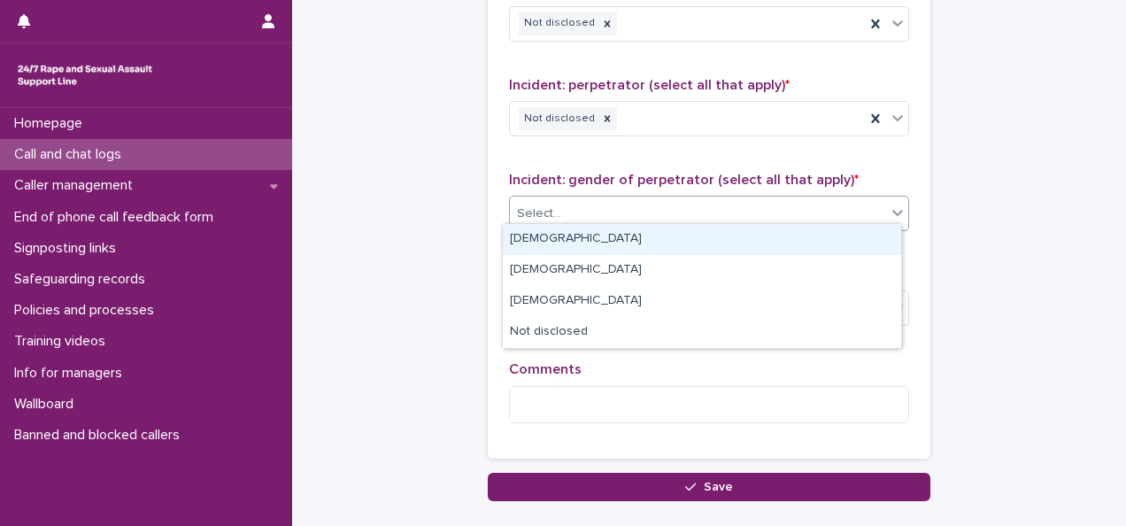
click at [592, 206] on div "Select..." at bounding box center [698, 213] width 376 height 29
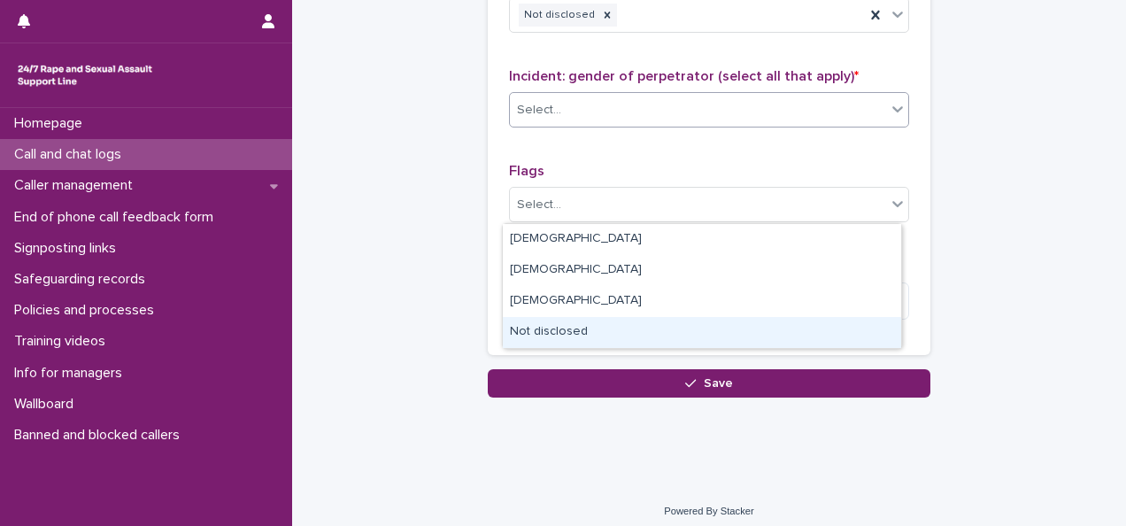
scroll to position [1520, 0]
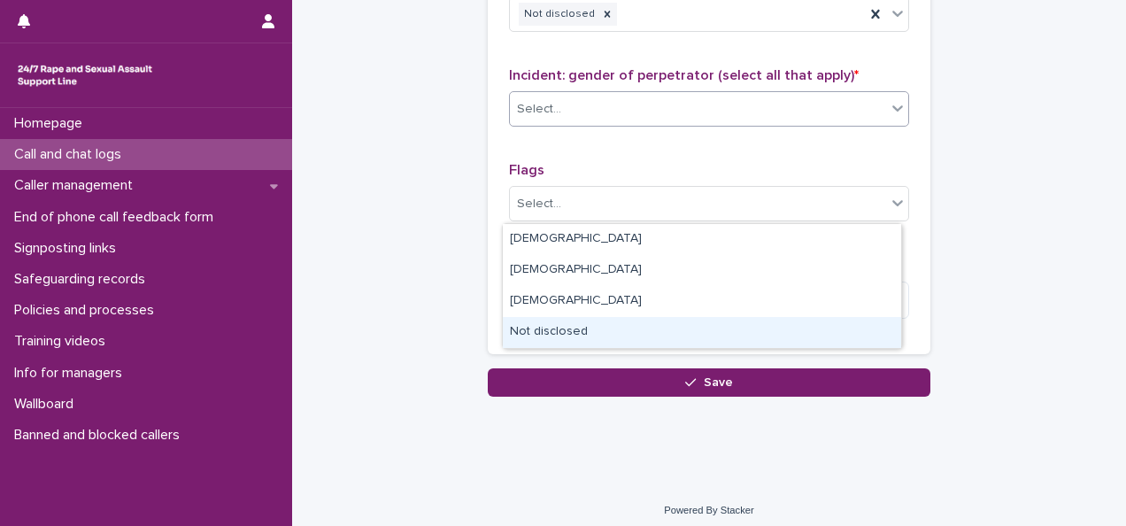
click at [597, 333] on div "Not disclosed" at bounding box center [702, 332] width 398 height 31
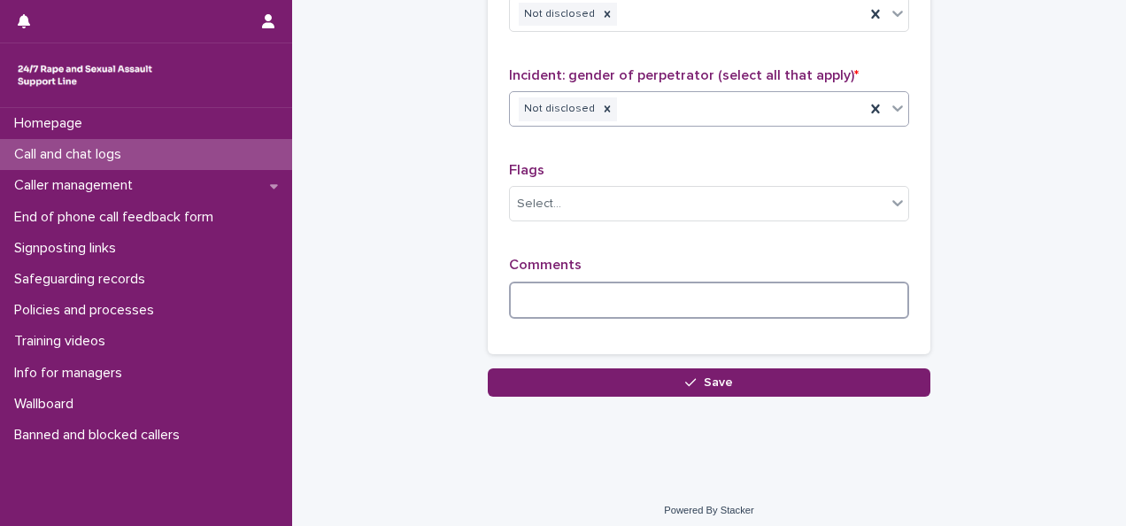
click at [557, 281] on textarea at bounding box center [709, 299] width 400 height 37
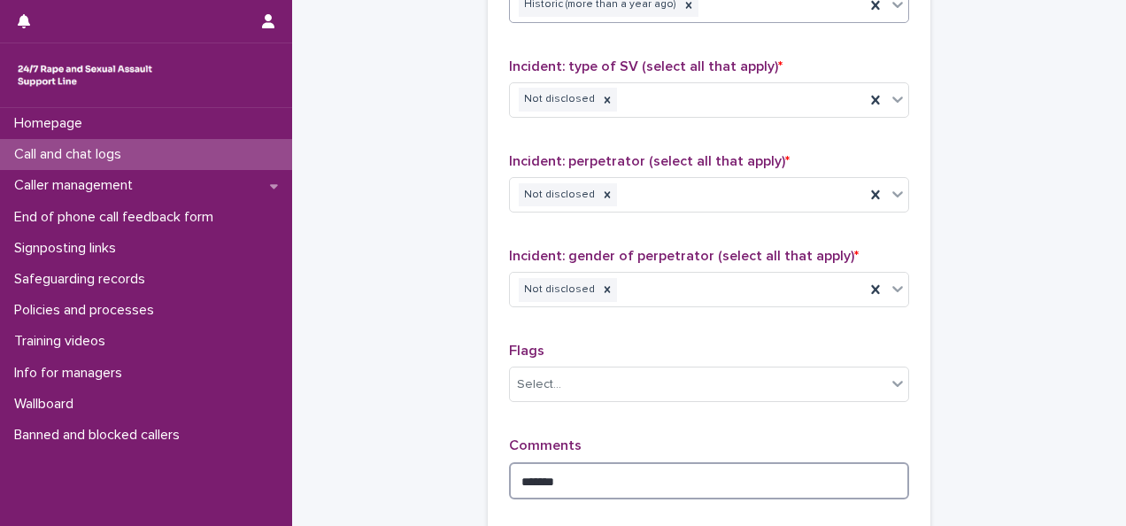
scroll to position [1343, 0]
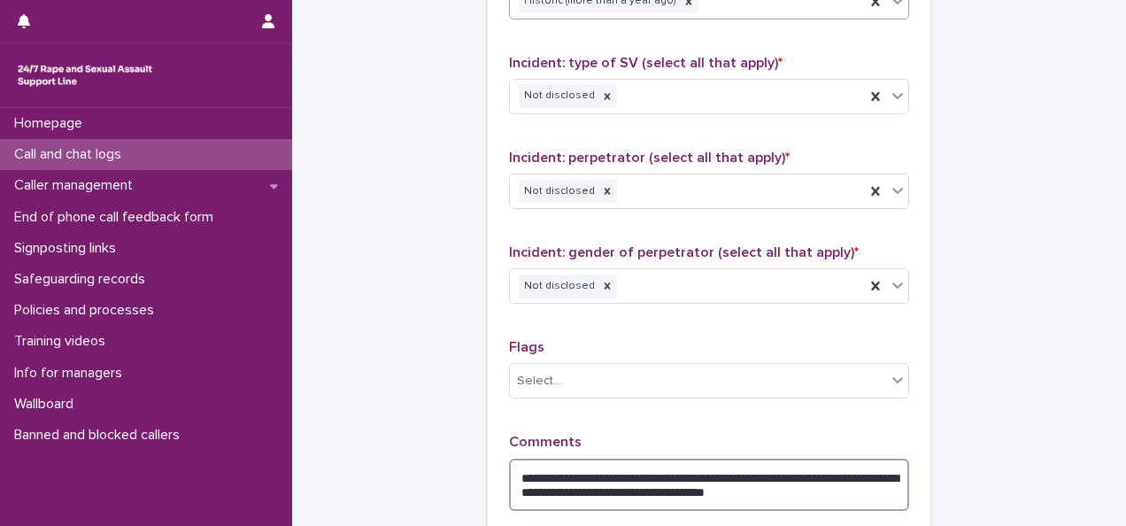
type textarea "**********"
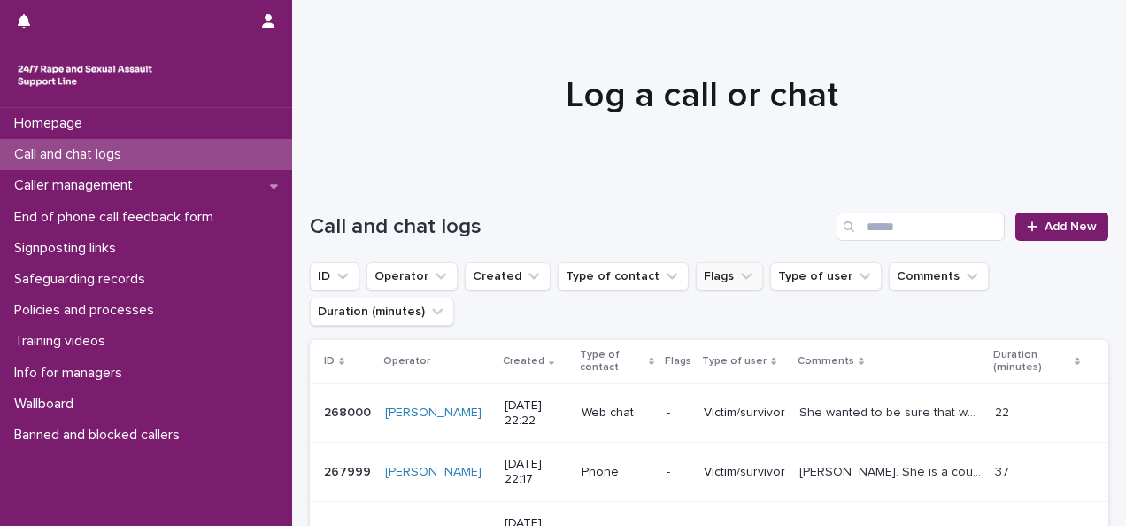
click at [704, 278] on button "Flags" at bounding box center [729, 276] width 67 height 28
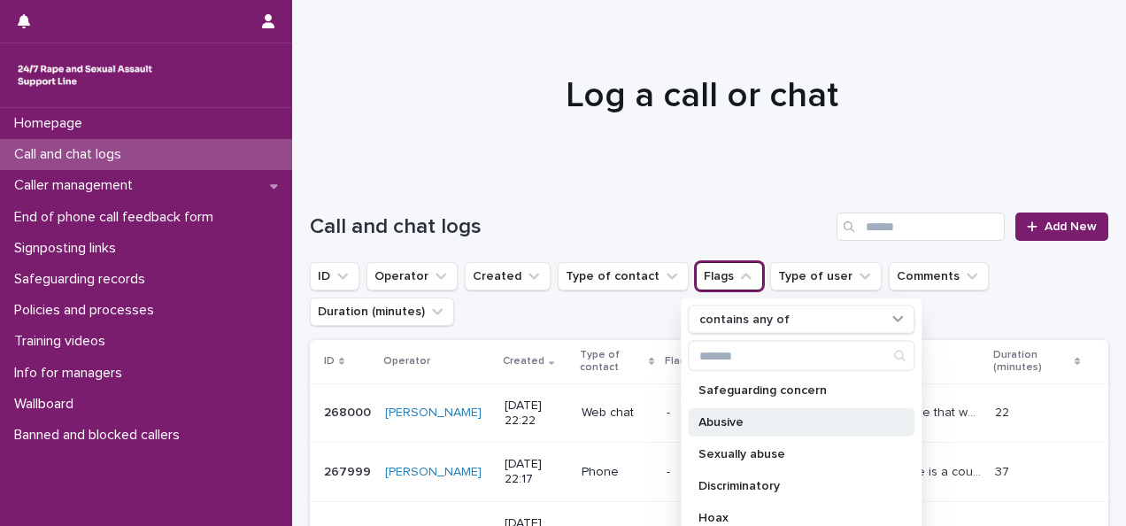
click at [770, 418] on p "Abusive" at bounding box center [792, 422] width 188 height 12
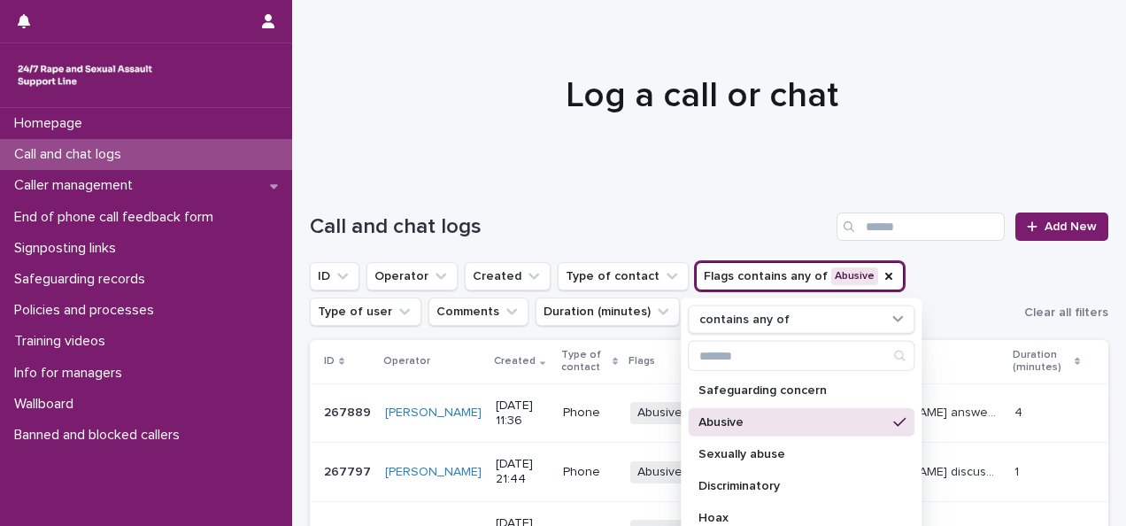
click at [653, 150] on div at bounding box center [702, 87] width 820 height 177
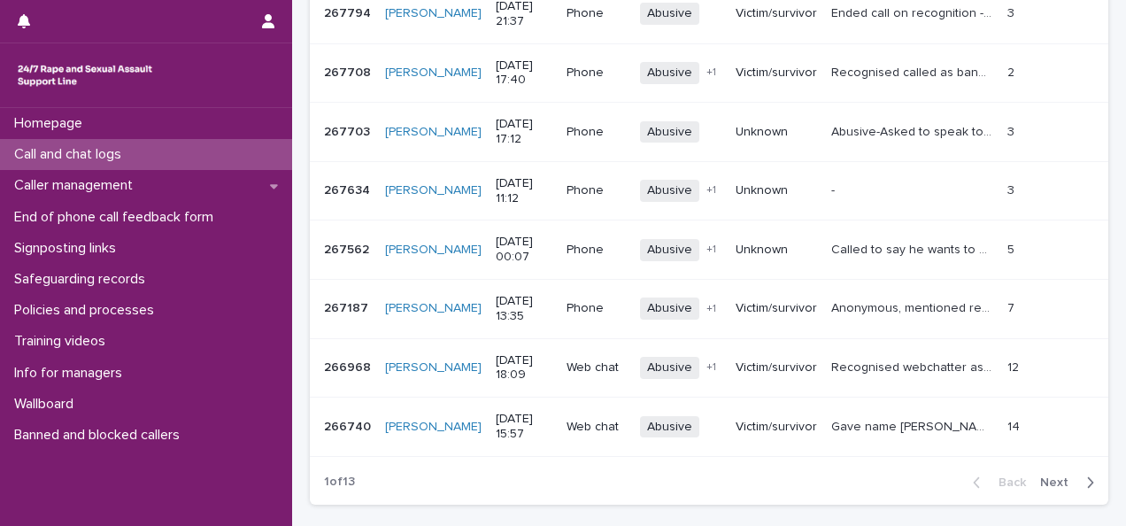
drag, startPoint x: 674, startPoint y: 175, endPoint x: 670, endPoint y: 234, distance: 58.6
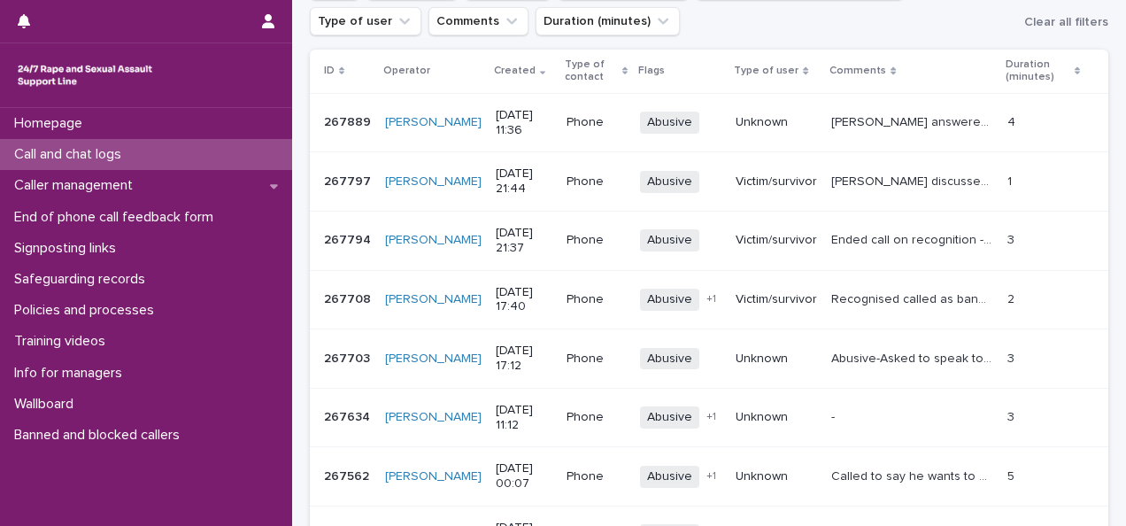
scroll to position [79, 0]
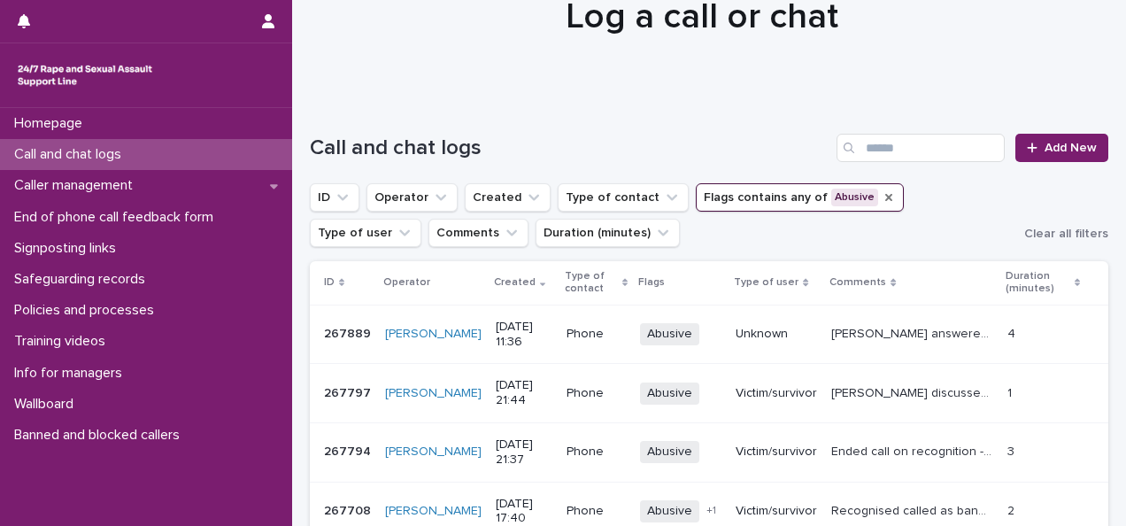
click at [881, 200] on icon "Flags" at bounding box center [888, 197] width 14 height 14
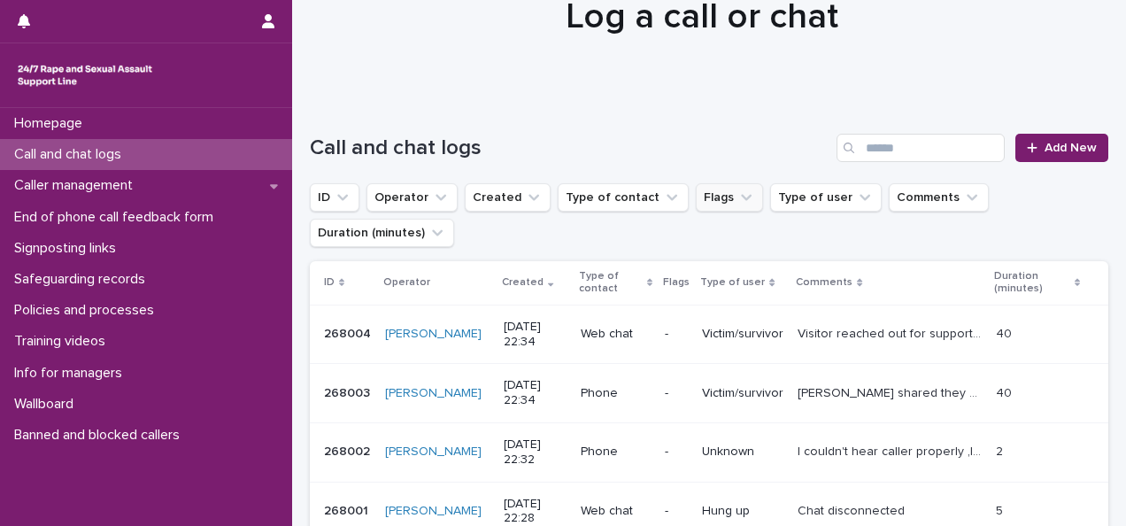
click at [127, 146] on p "Call and chat logs" at bounding box center [71, 154] width 128 height 17
click at [397, 193] on button "Operator" at bounding box center [411, 197] width 91 height 28
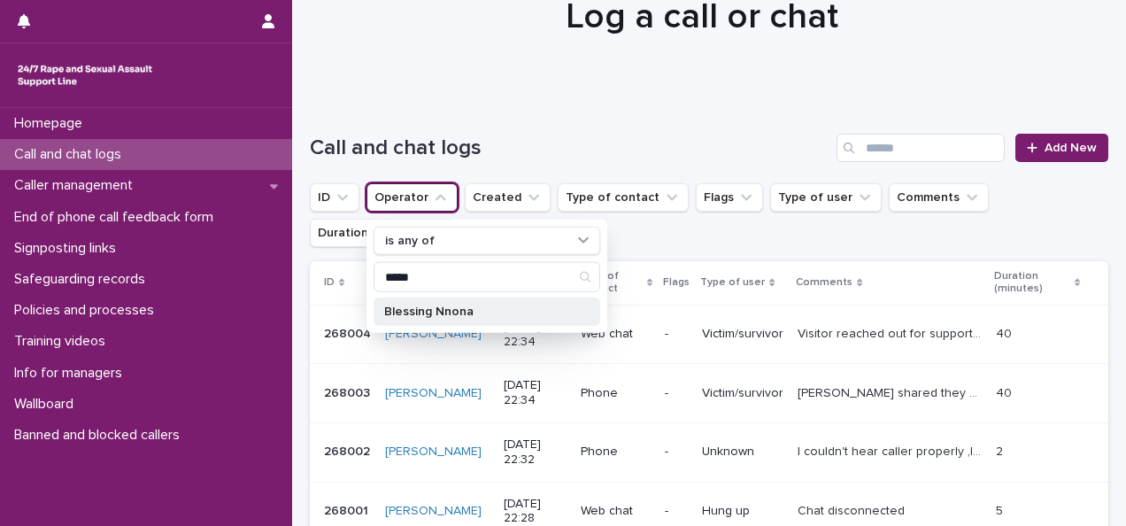
type input "*****"
click at [466, 312] on p "Blessing Nnona" at bounding box center [478, 311] width 188 height 12
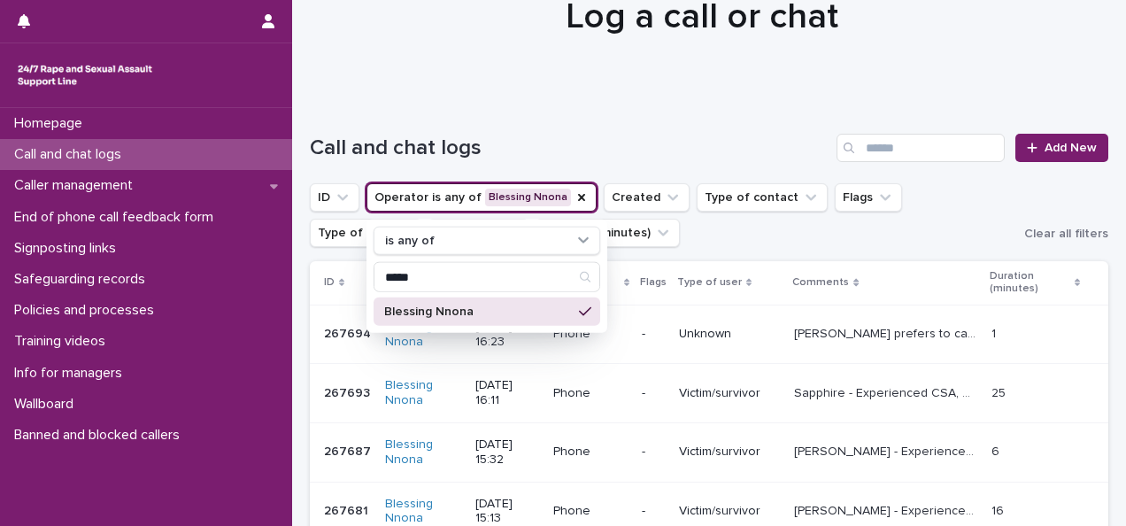
click at [685, 242] on ul "ID Operator is any of Blessing Nnona is any of ***** Blessing Nnona Created Typ…" at bounding box center [663, 215] width 714 height 71
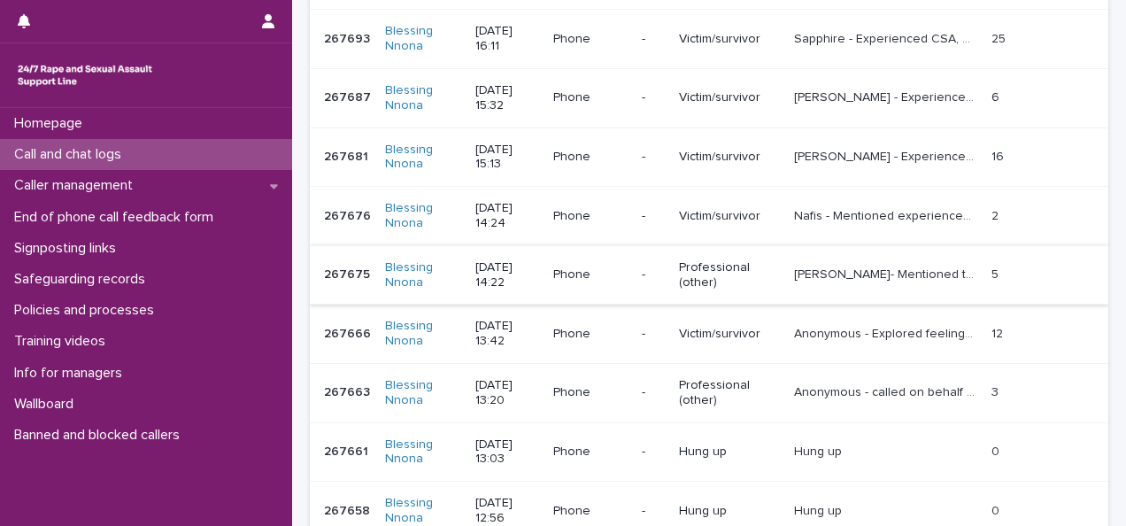
scroll to position [521, 0]
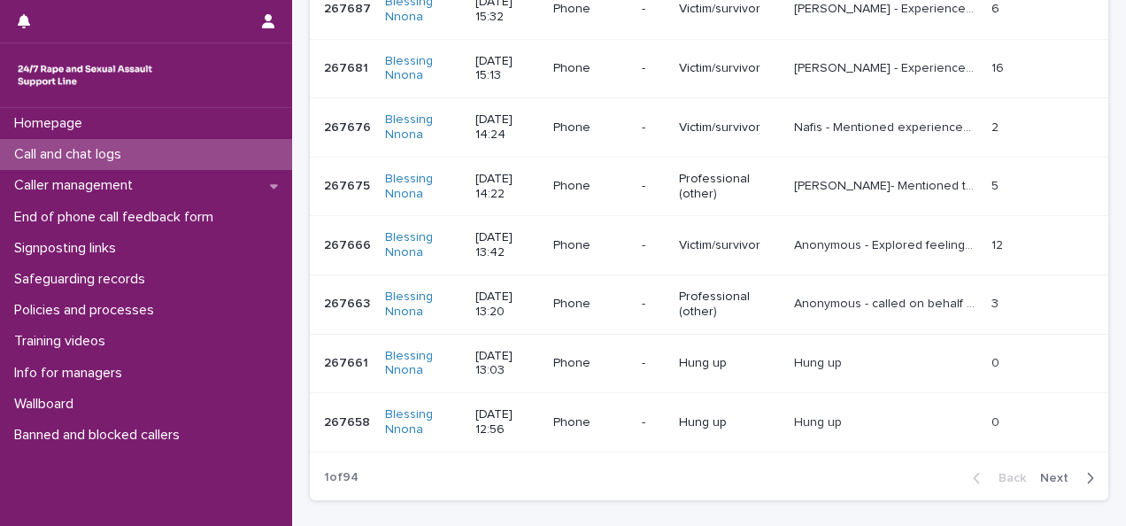
click at [1057, 476] on span "Next" at bounding box center [1059, 478] width 39 height 12
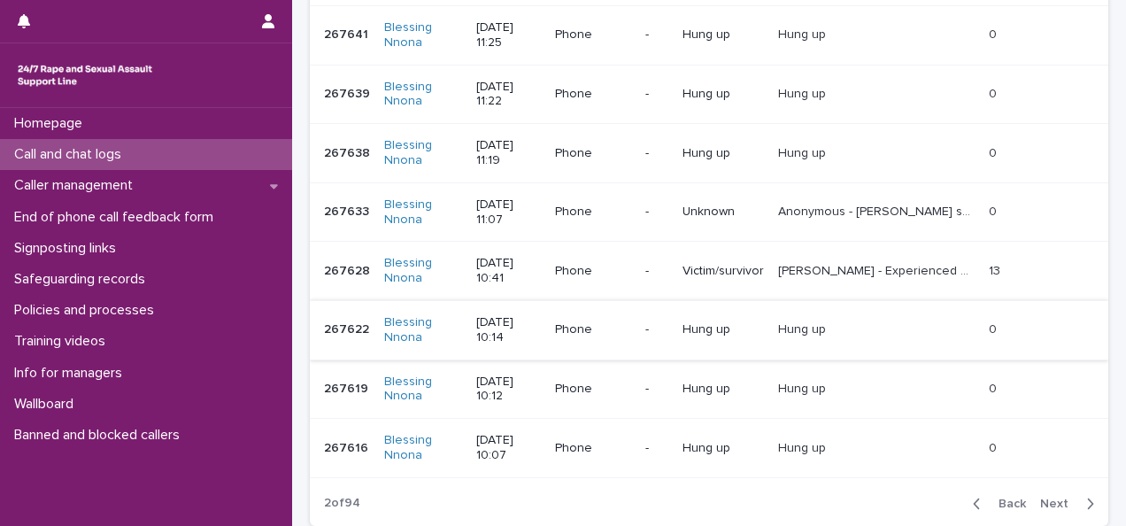
scroll to position [521, 0]
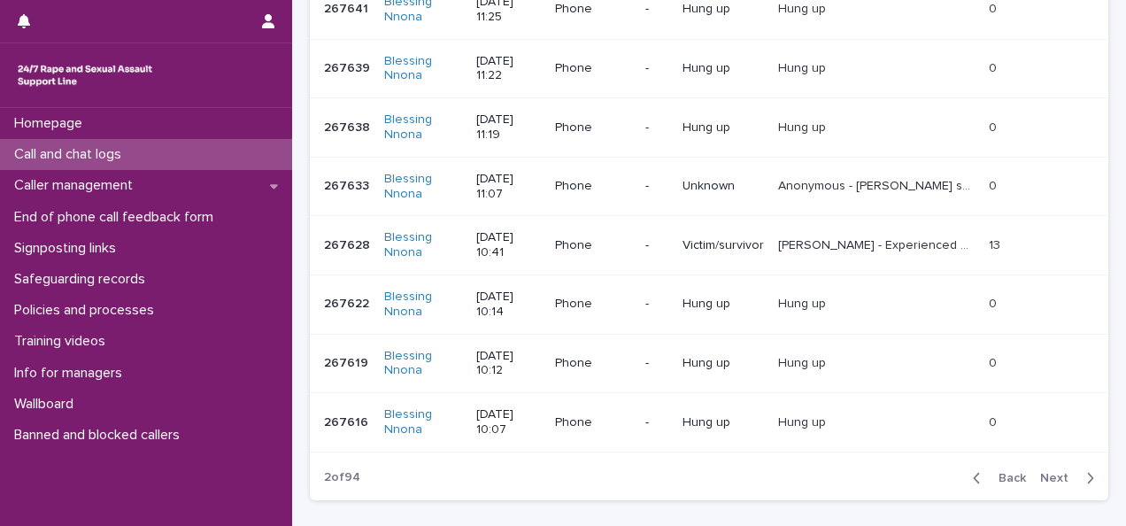
click at [1053, 473] on span "Next" at bounding box center [1059, 478] width 39 height 12
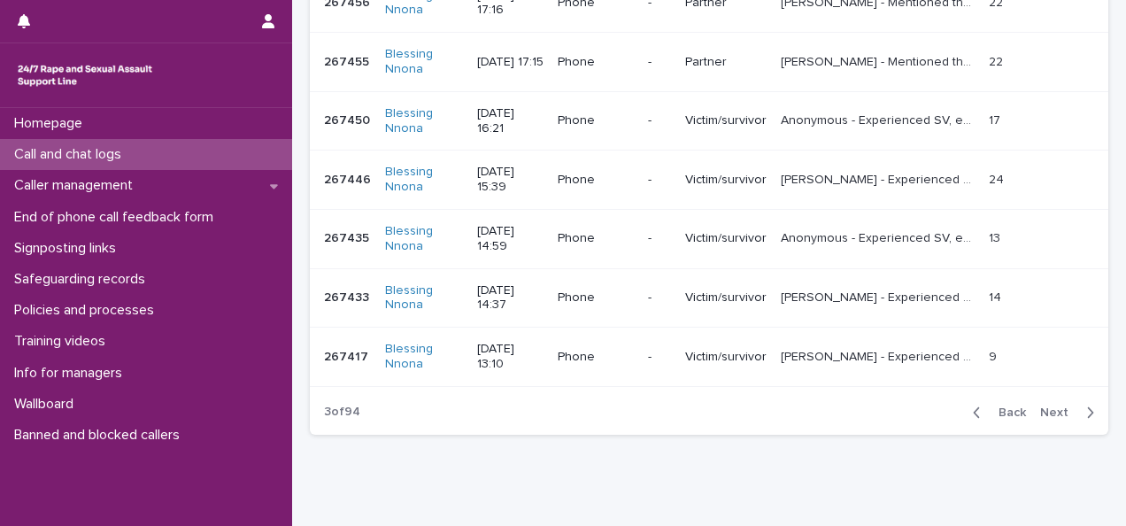
scroll to position [610, 0]
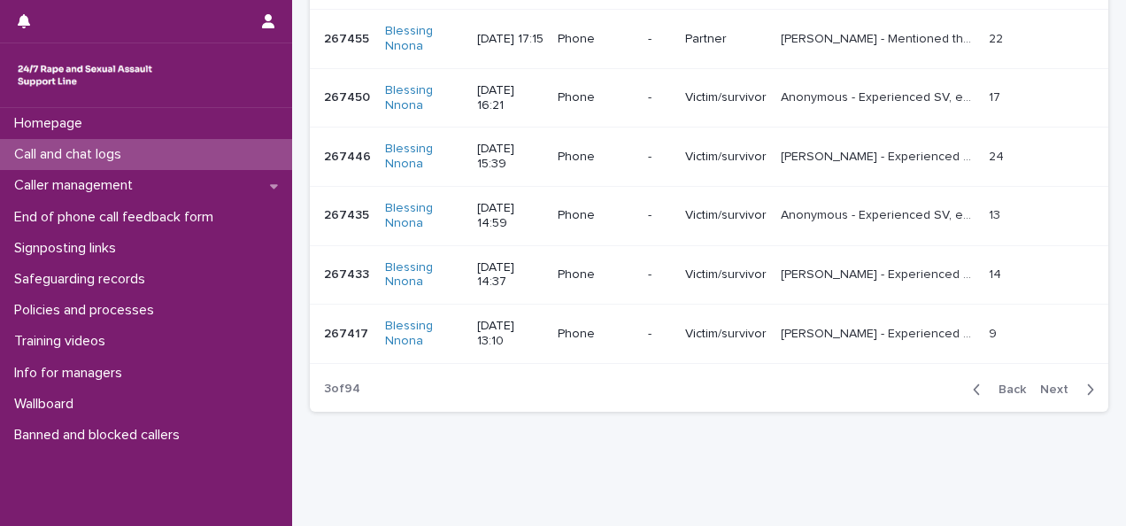
click at [1049, 388] on span "Next" at bounding box center [1059, 389] width 39 height 12
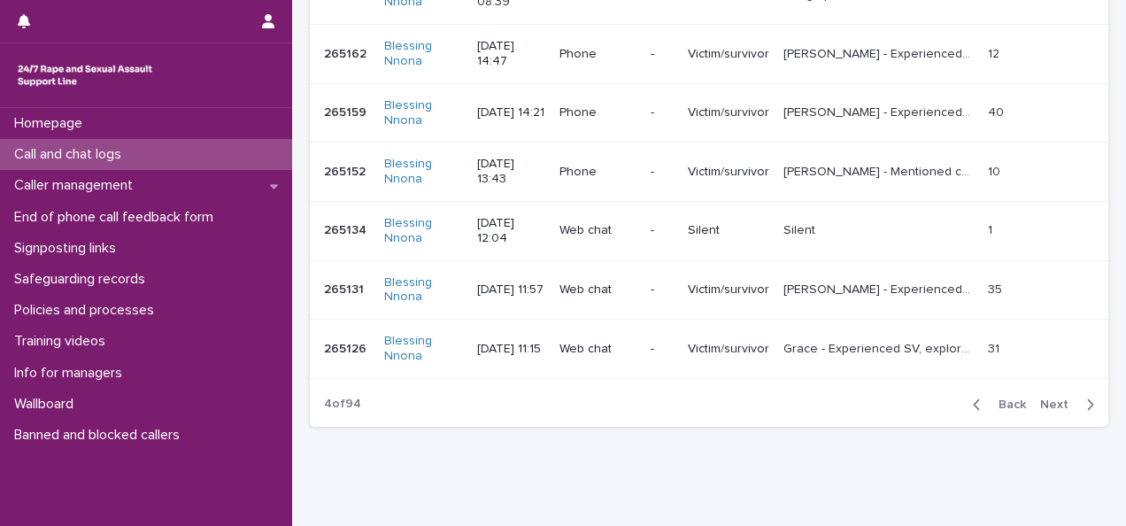
scroll to position [610, 0]
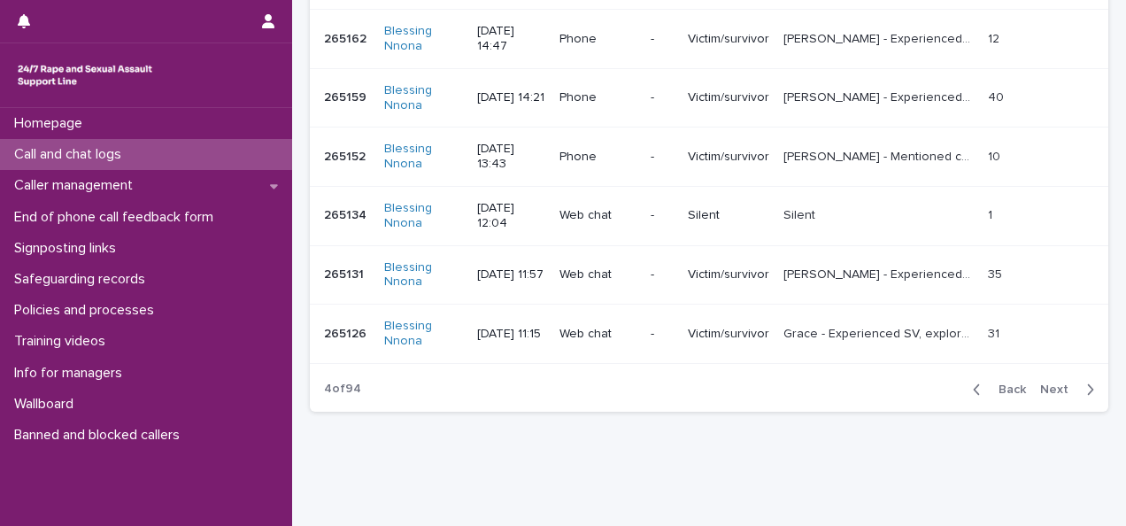
click at [1000, 389] on span "Back" at bounding box center [1007, 389] width 38 height 12
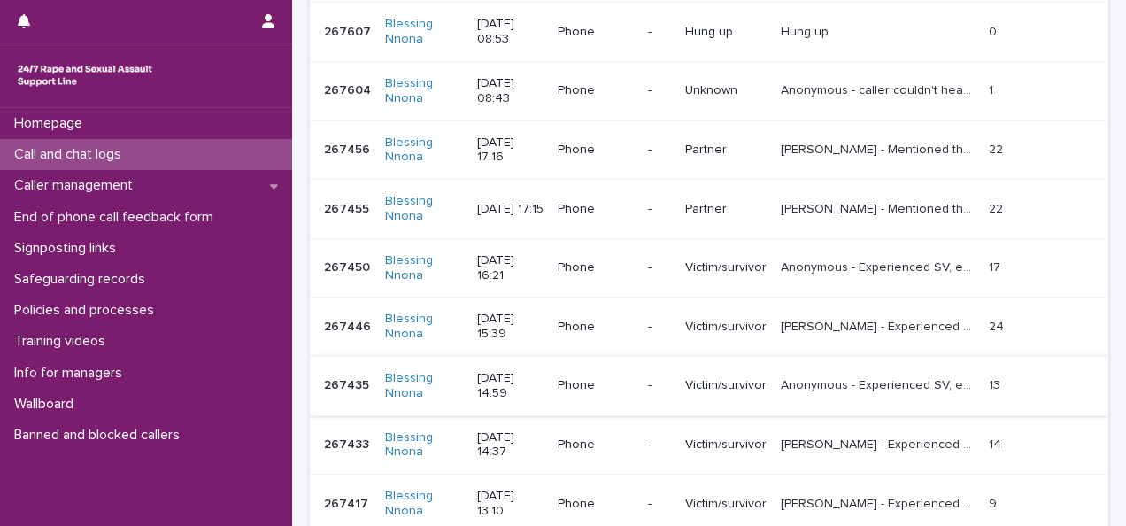
scroll to position [433, 0]
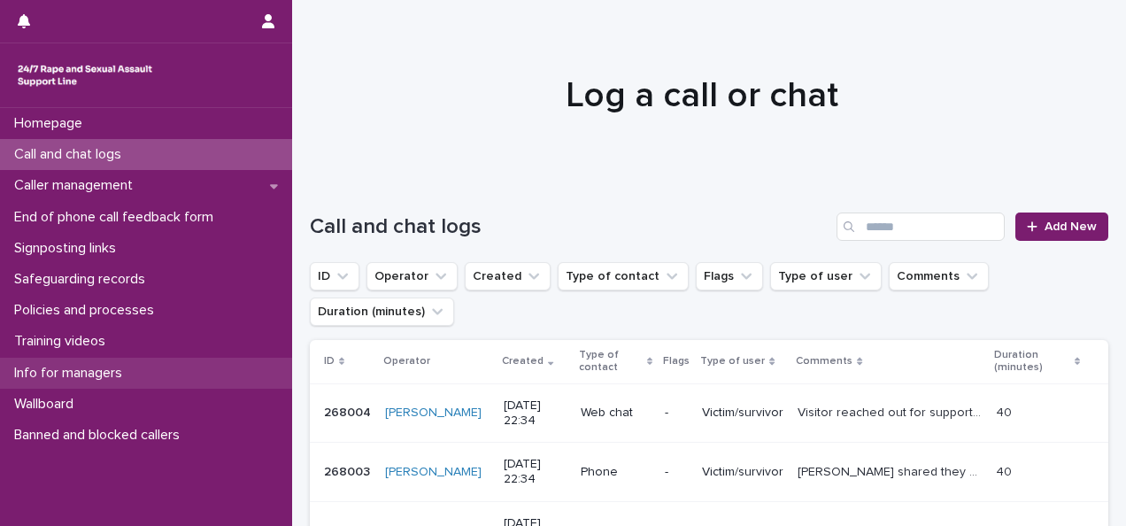
click at [80, 370] on p "Info for managers" at bounding box center [71, 373] width 129 height 17
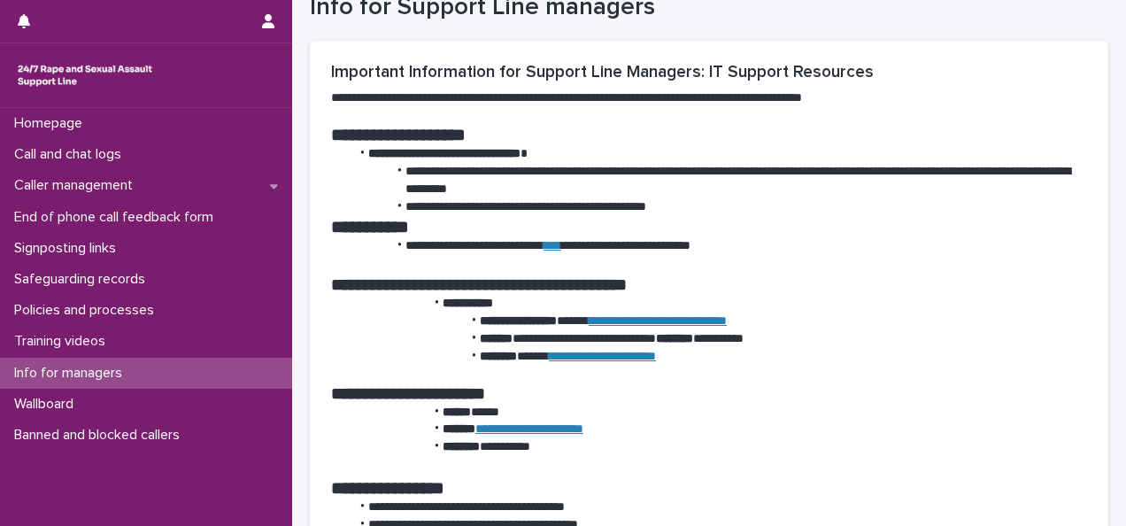
scroll to position [89, 0]
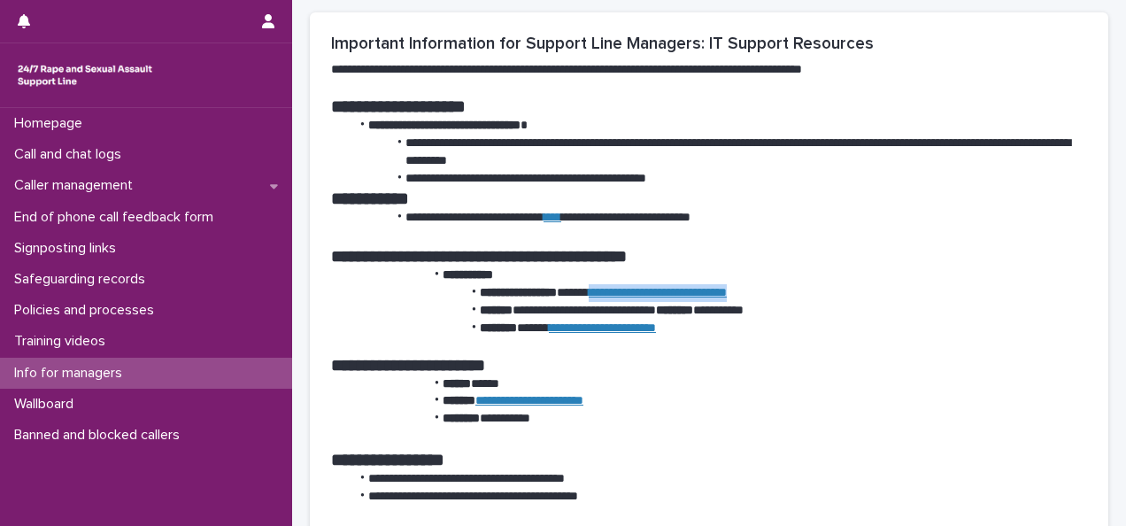
drag, startPoint x: 788, startPoint y: 290, endPoint x: 604, endPoint y: 292, distance: 184.1
click at [604, 292] on li "**********" at bounding box center [712, 293] width 724 height 18
copy link "**********"
